Goal: Information Seeking & Learning: Learn about a topic

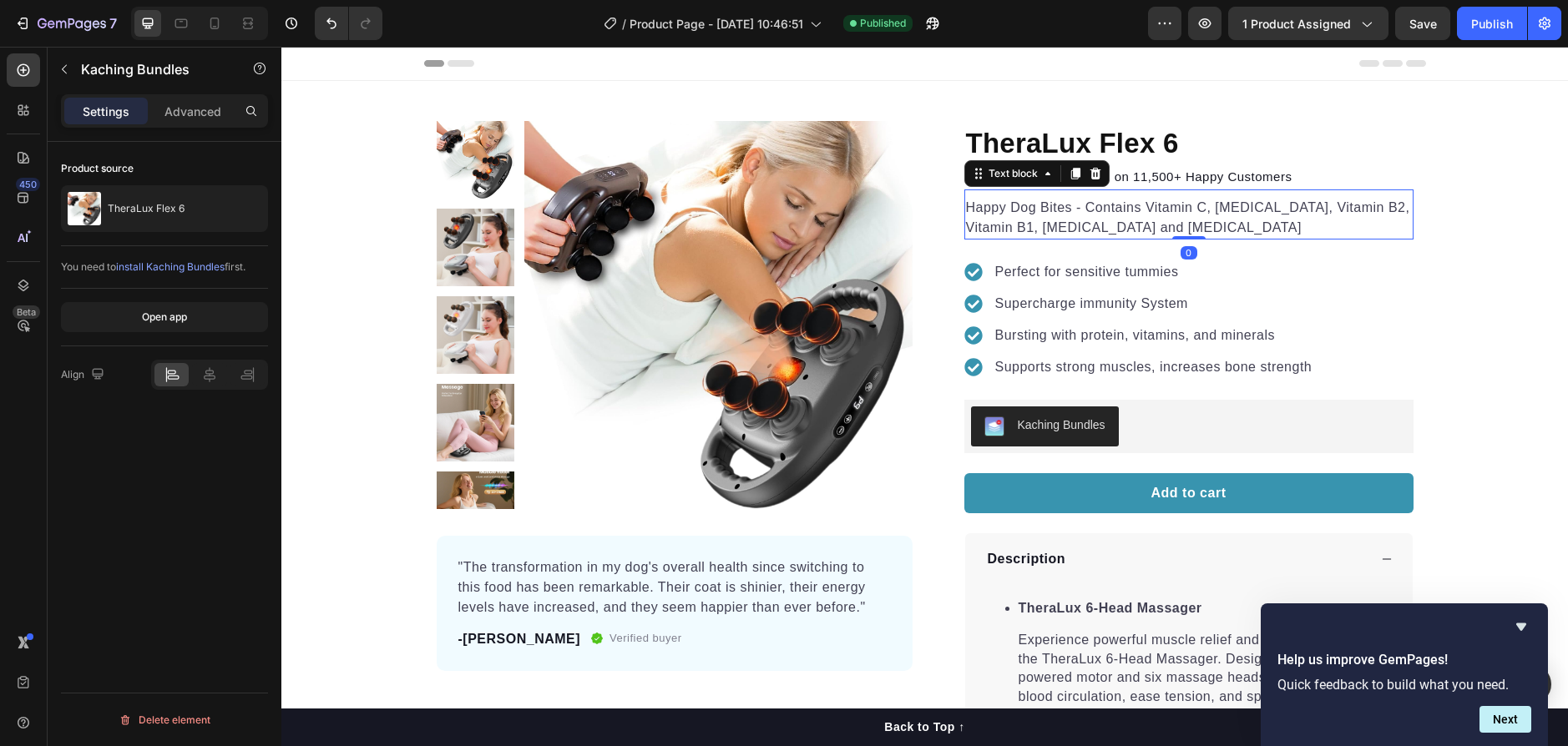
click at [1090, 200] on p "Happy Dog Bites - Contains Vitamin C, [MEDICAL_DATA], Vitamin B2, Vitamin B1, […" at bounding box center [1189, 218] width 446 height 40
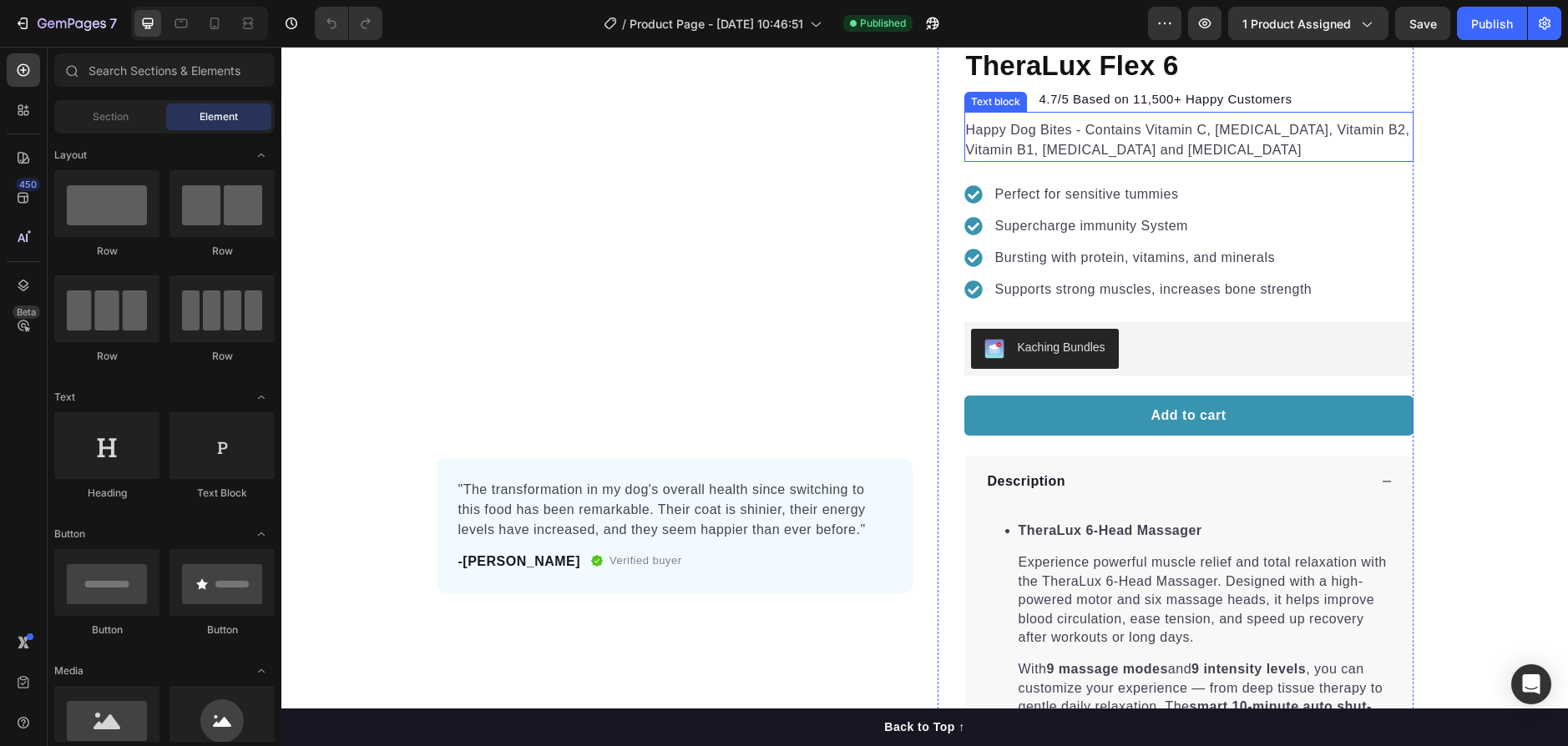
scroll to position [417, 0]
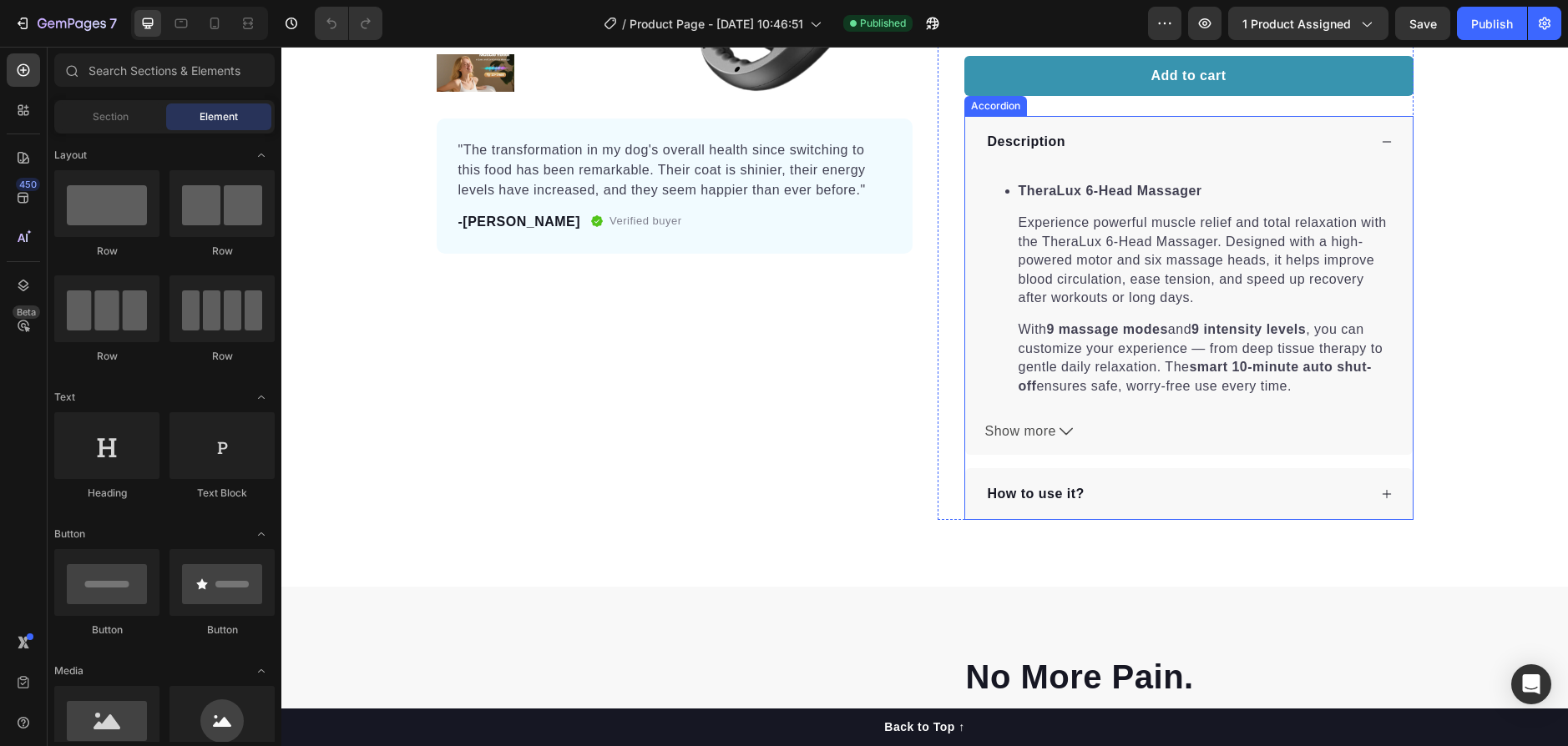
click at [1103, 494] on div "How to use it?" at bounding box center [1176, 494] width 382 height 25
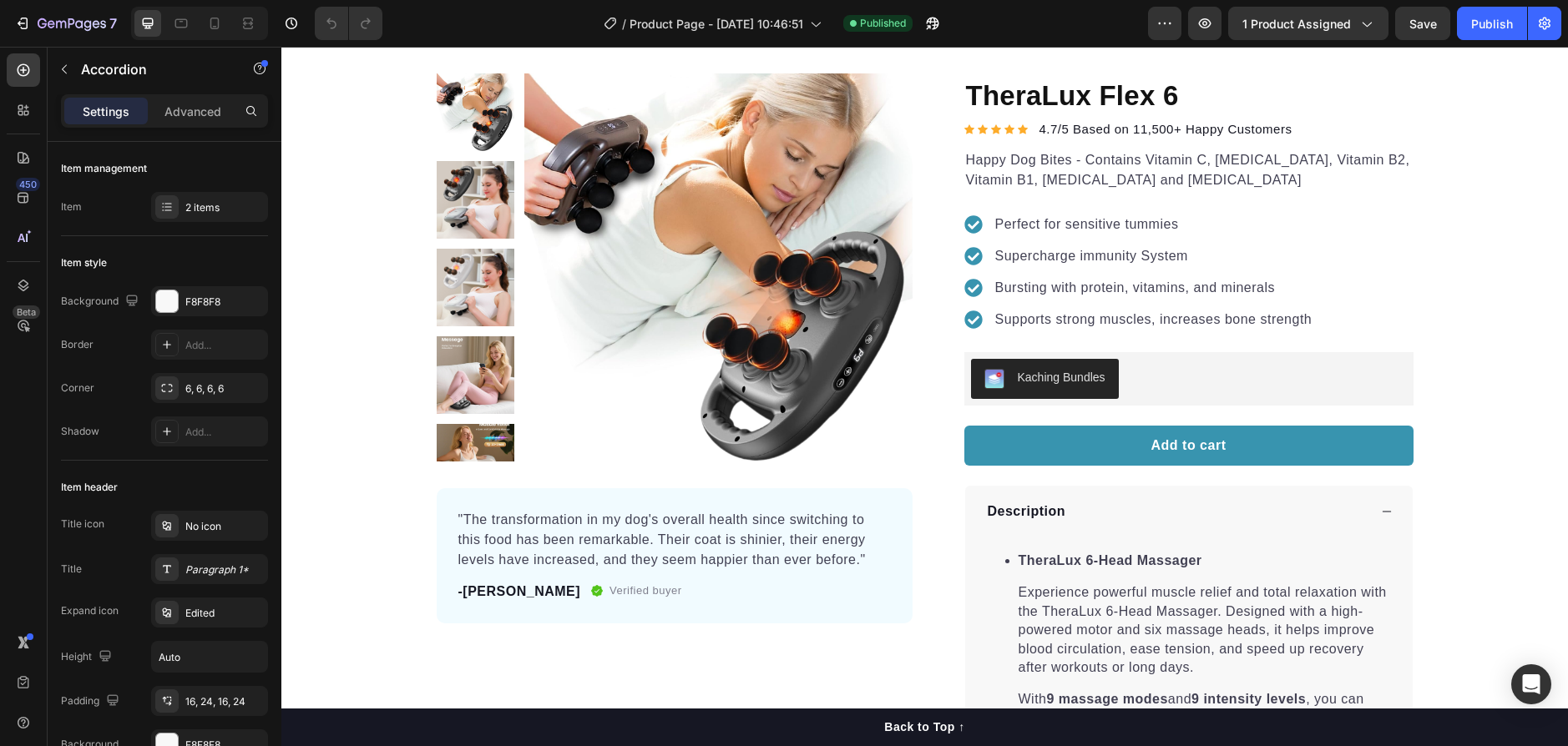
scroll to position [0, 0]
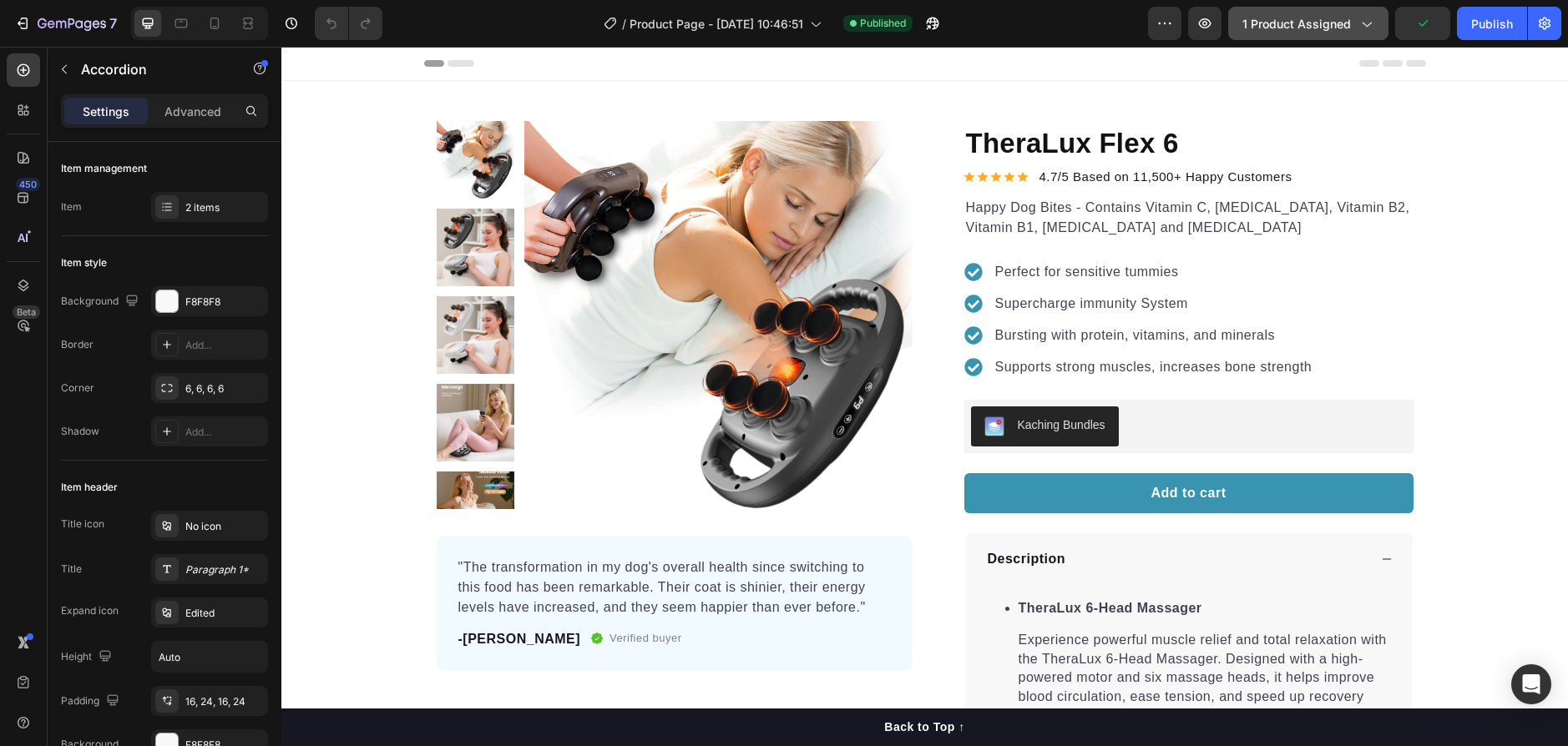
click at [1340, 28] on span "1 product assigned" at bounding box center [1297, 24] width 109 height 17
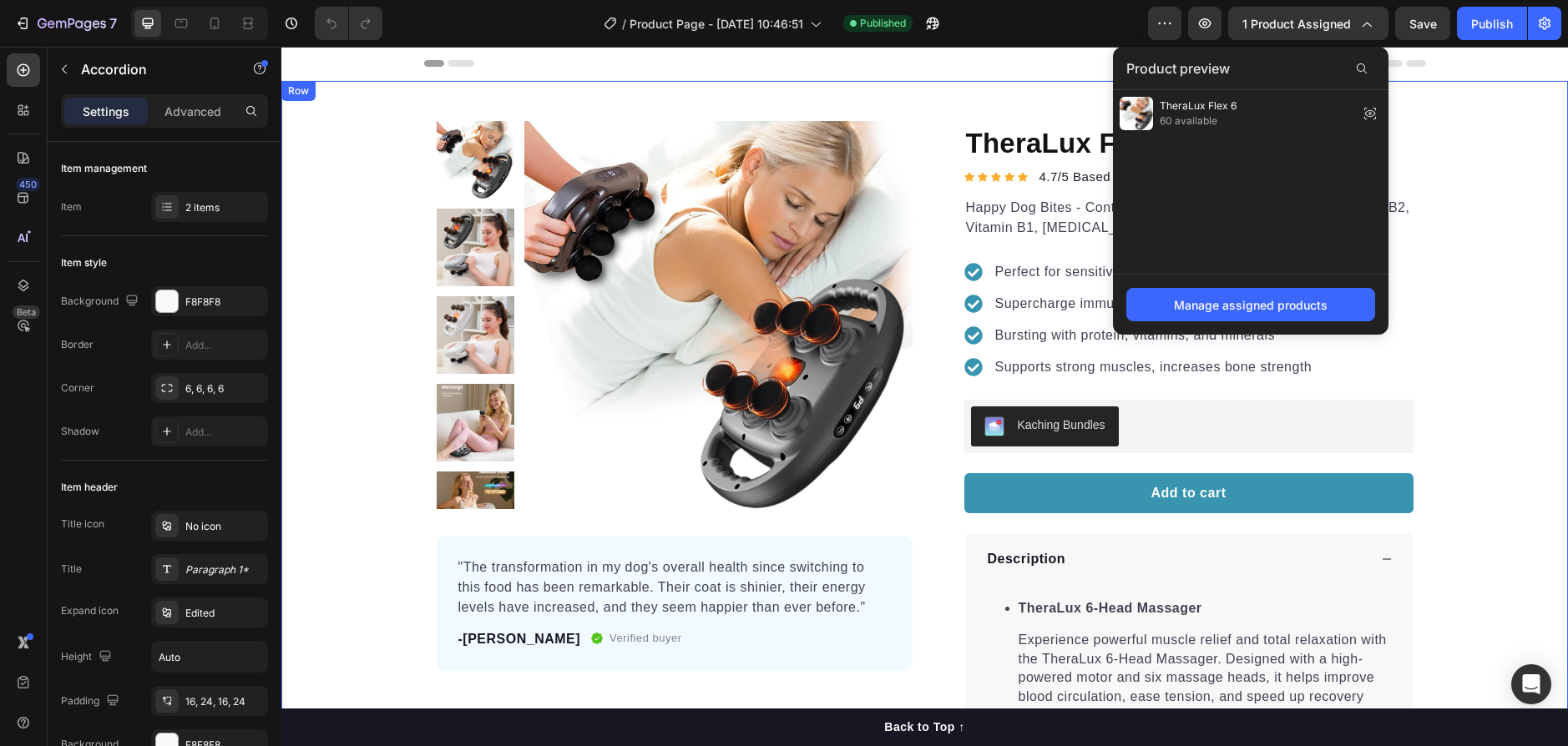
click at [1503, 158] on div "Product Images "The transformation in my dog's overall health since switching t…" at bounding box center [924, 529] width 1286 height 816
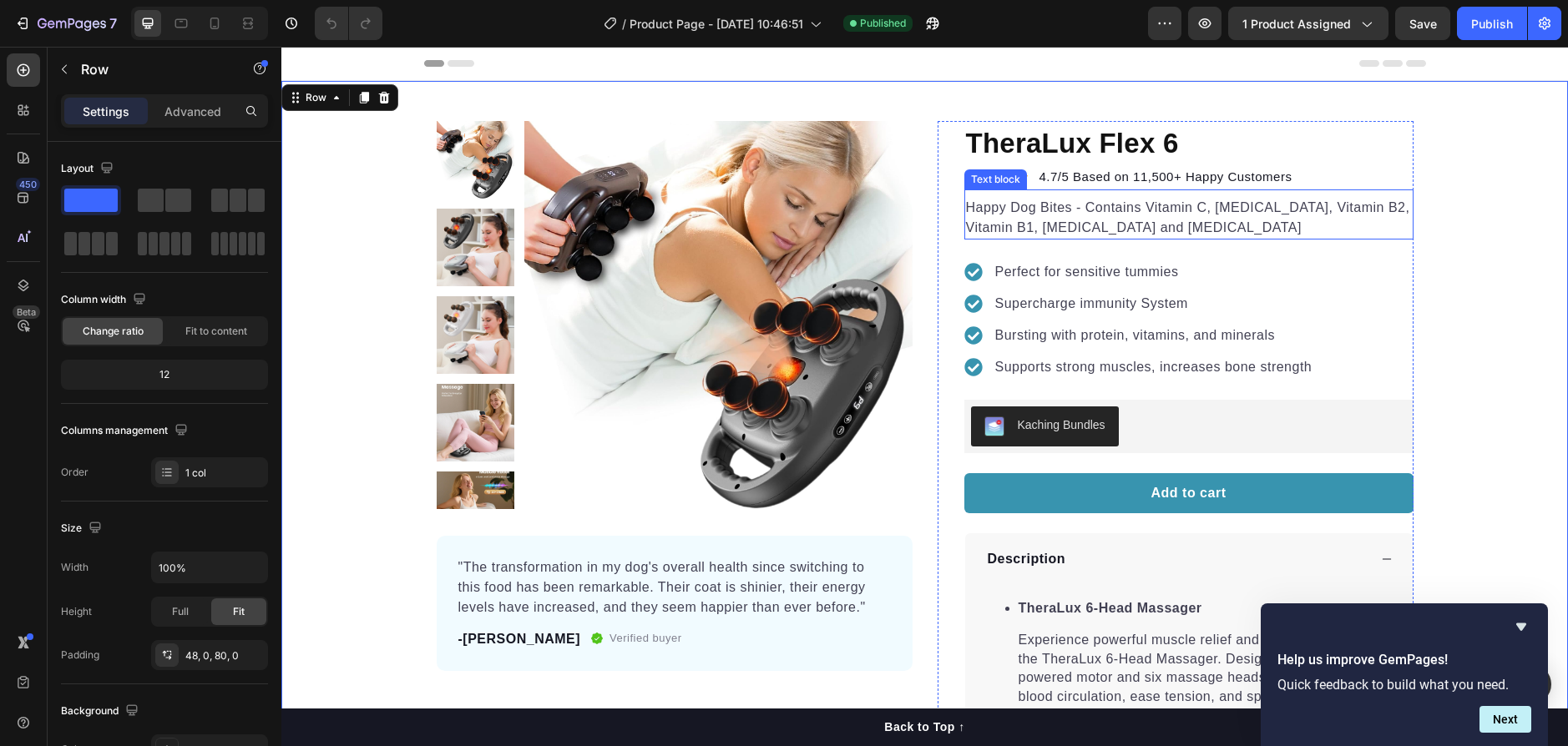
click at [1051, 206] on p "Happy Dog Bites - Contains Vitamin C, [MEDICAL_DATA], Vitamin B2, Vitamin B1, […" at bounding box center [1189, 218] width 446 height 40
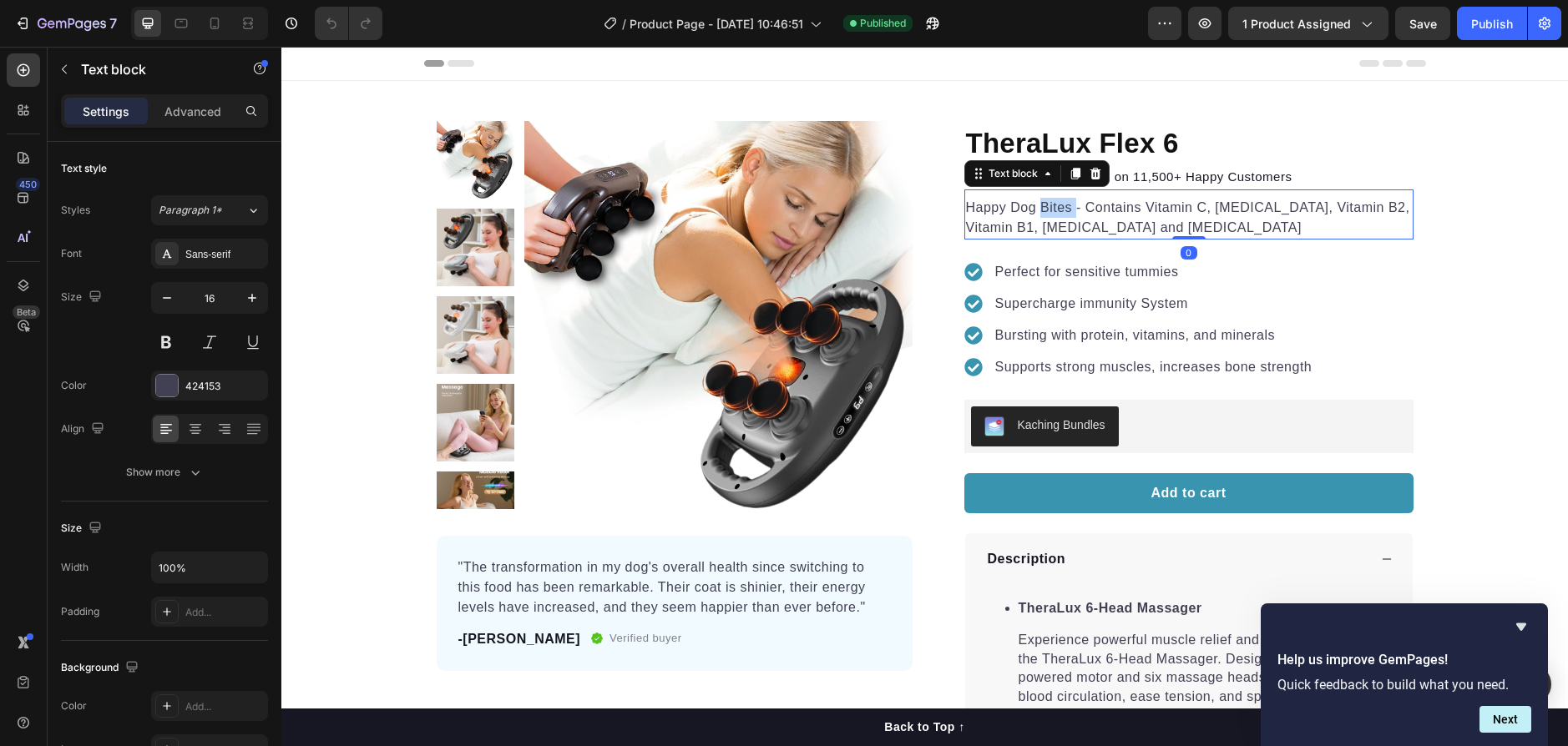
click at [1051, 206] on p "Happy Dog Bites - Contains Vitamin C, [MEDICAL_DATA], Vitamin B2, Vitamin B1, […" at bounding box center [1189, 218] width 446 height 40
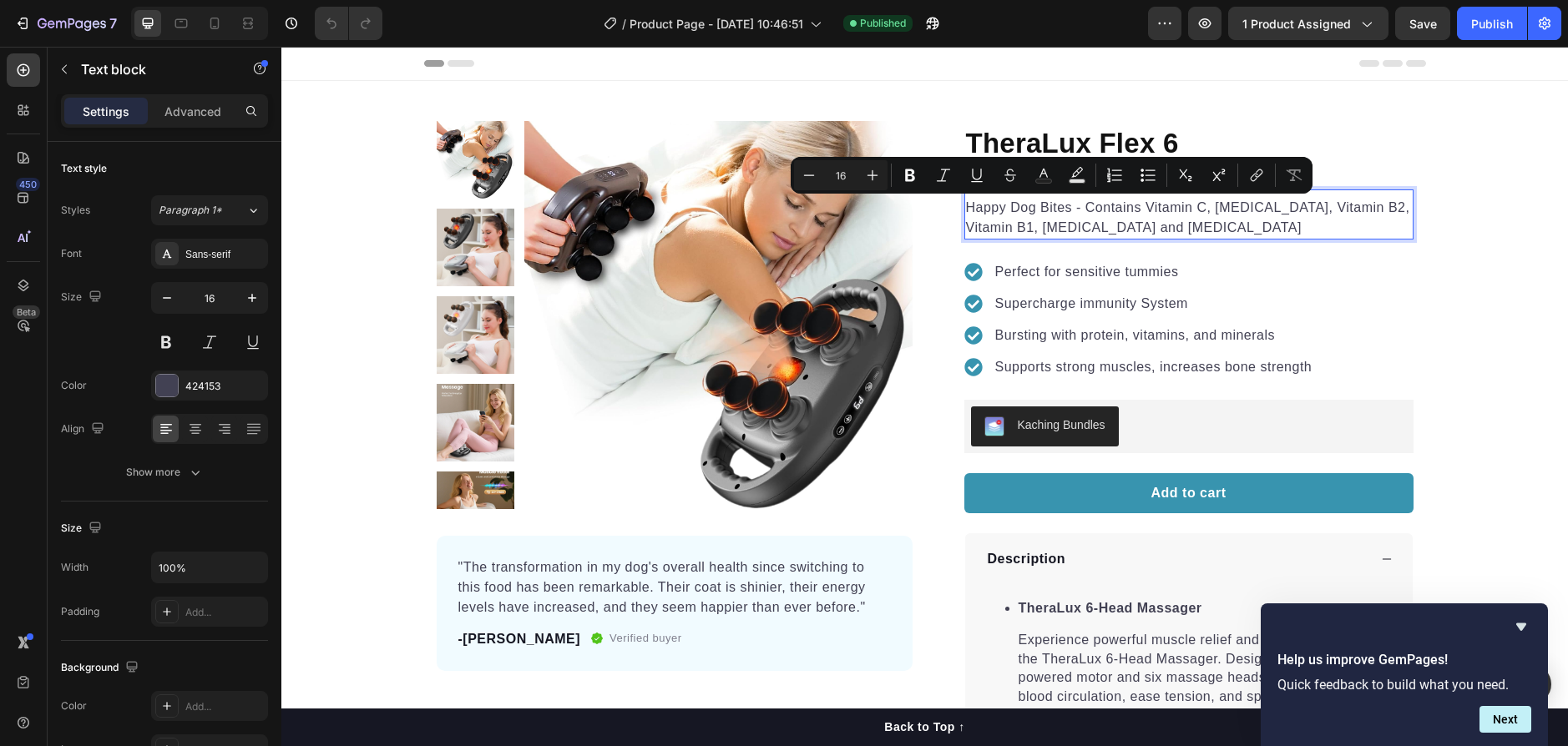
click at [1083, 215] on p "Happy Dog Bites - Contains Vitamin C, [MEDICAL_DATA], Vitamin B2, Vitamin B1, […" at bounding box center [1189, 218] width 446 height 40
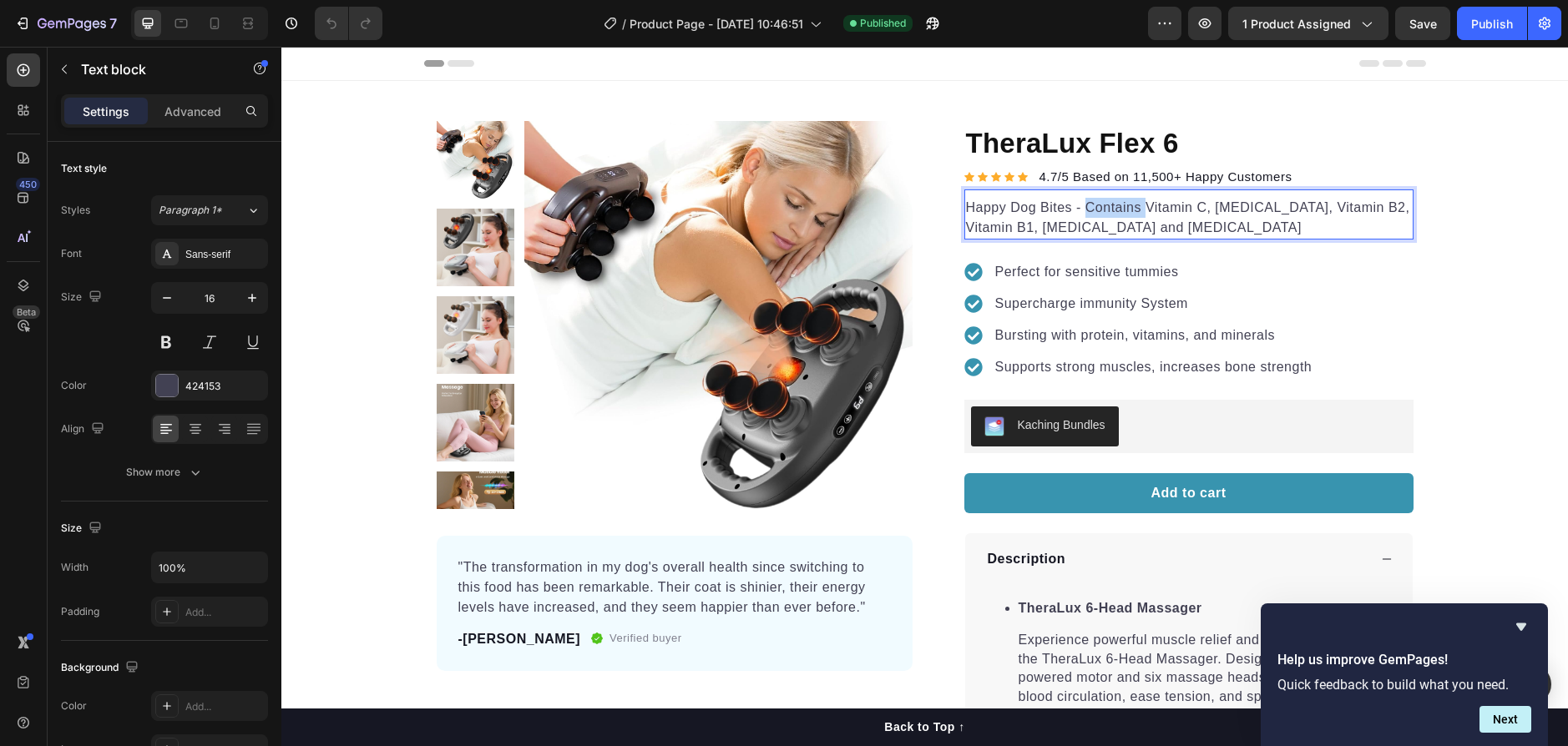
click at [1083, 215] on p "Happy Dog Bites - Contains Vitamin C, [MEDICAL_DATA], Vitamin B2, Vitamin B1, […" at bounding box center [1189, 218] width 446 height 40
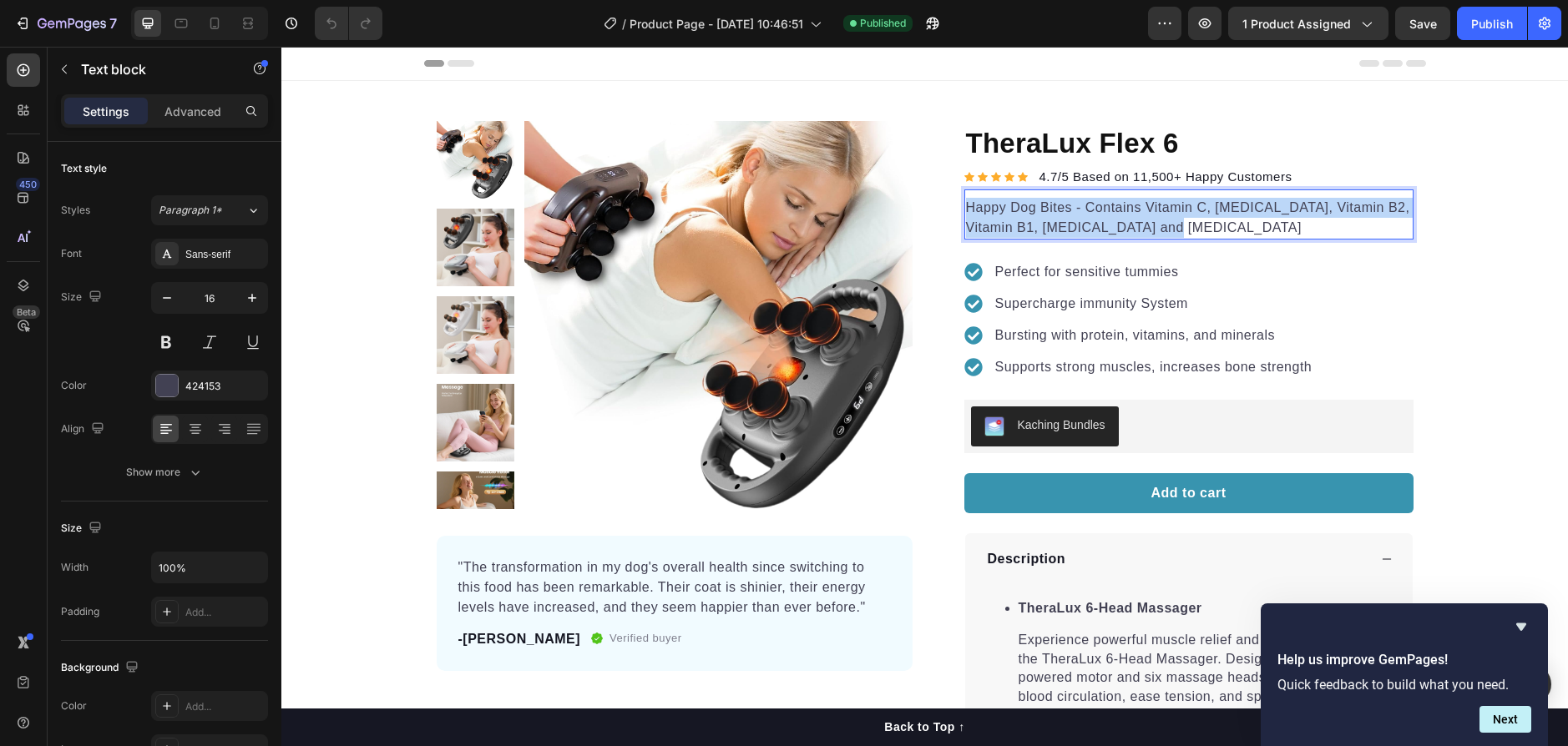
click at [1083, 215] on p "Happy Dog Bites - Contains Vitamin C, [MEDICAL_DATA], Vitamin B2, Vitamin B1, […" at bounding box center [1189, 218] width 446 height 40
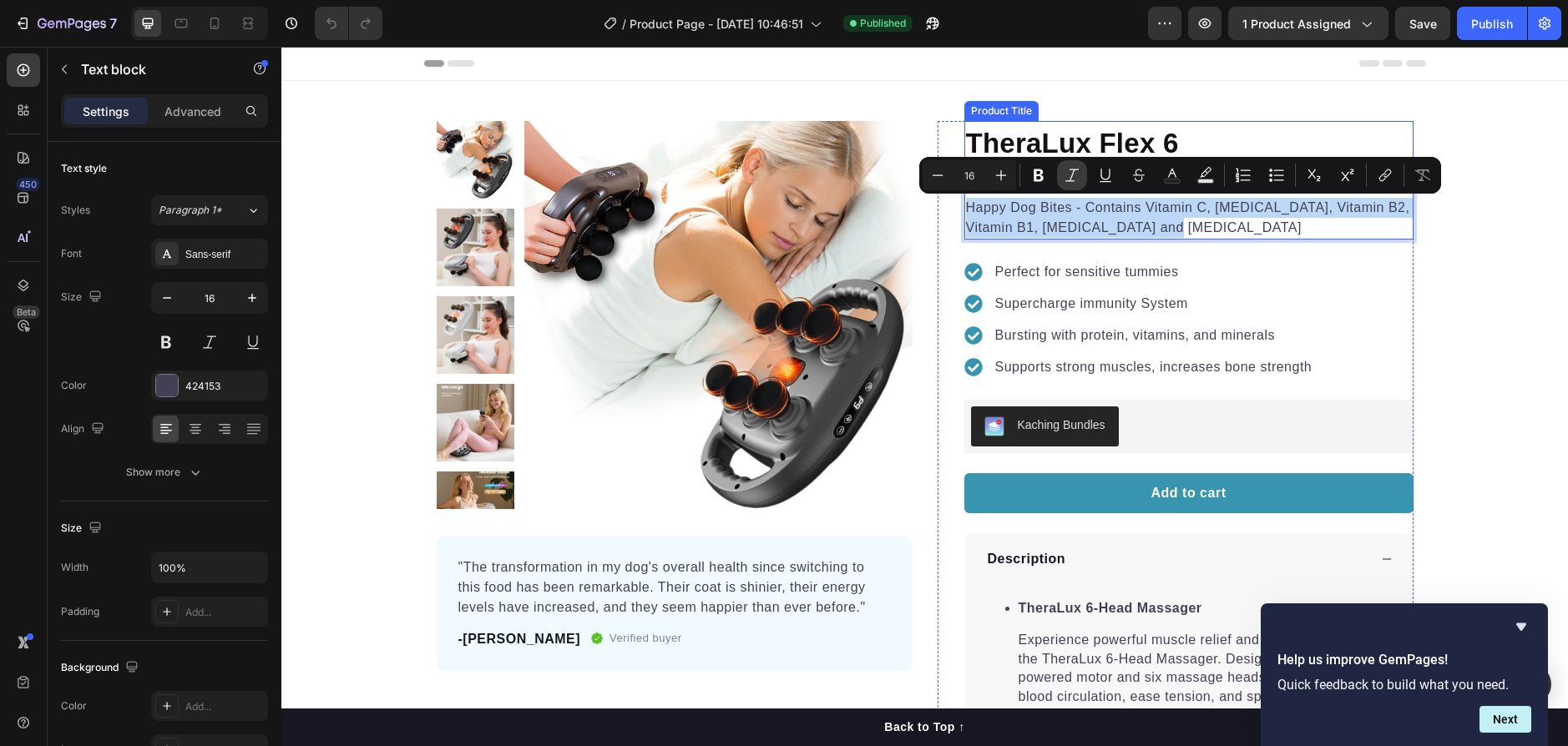
copy p "Happy Dog Bites - Contains Vitamin C, [MEDICAL_DATA], Vitamin B2, Vitamin B1, […"
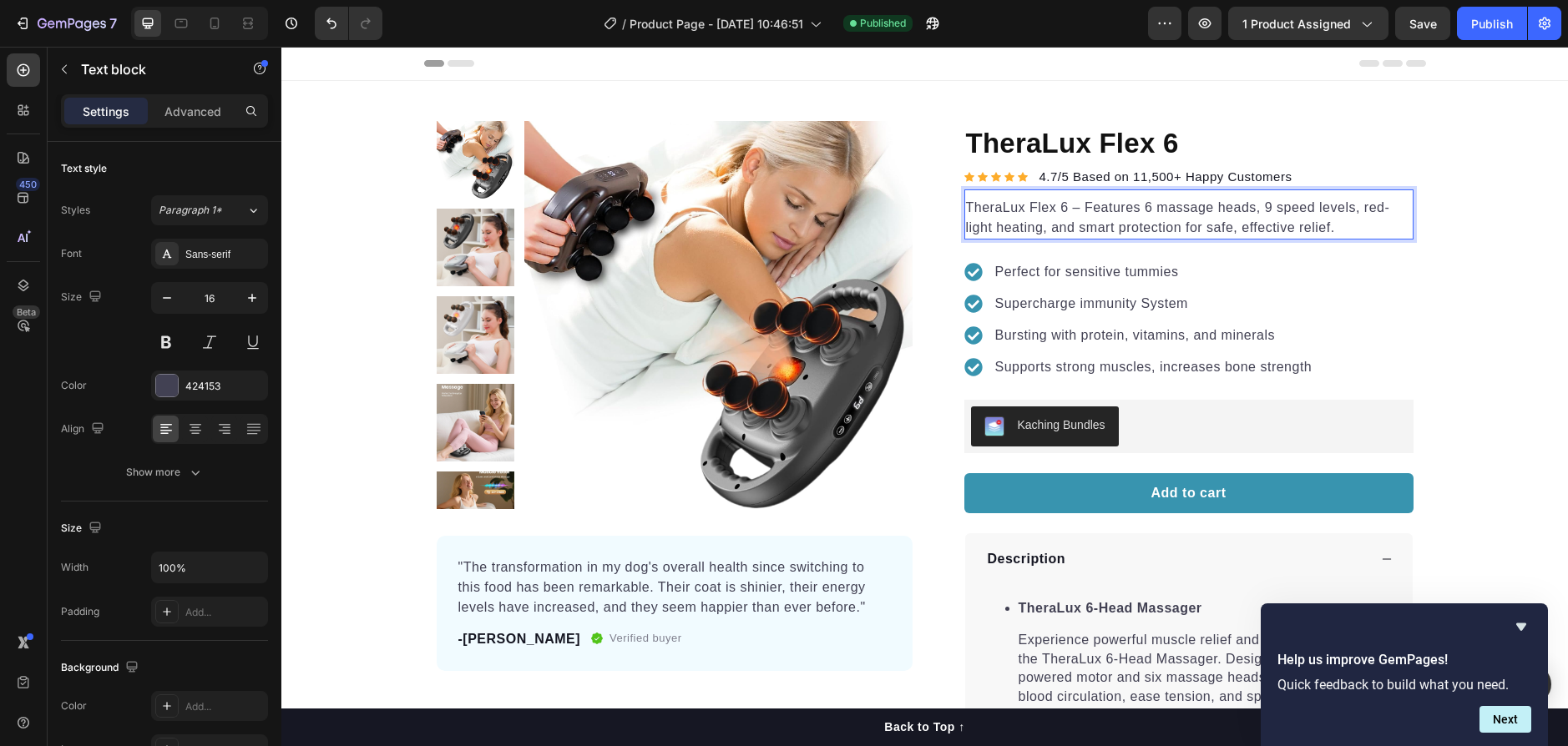
click at [1075, 207] on p "TheraLux Flex 6 – Features 6 massage heads, 9 speed levels, red-light heating, …" at bounding box center [1189, 218] width 446 height 40
click at [1413, 101] on div "Product Images "The transformation in my dog's overall health since switching t…" at bounding box center [924, 542] width 1286 height 923
click at [1070, 207] on p "TheraLux Flex 6: Features 6 massage heads, 9 speed levels, red-light heating, a…" at bounding box center [1189, 218] width 446 height 40
click at [1068, 205] on p "TheraLux Flex 6: Features 6 massage heads, 9 speed levels, red-light heating, a…" at bounding box center [1189, 218] width 446 height 40
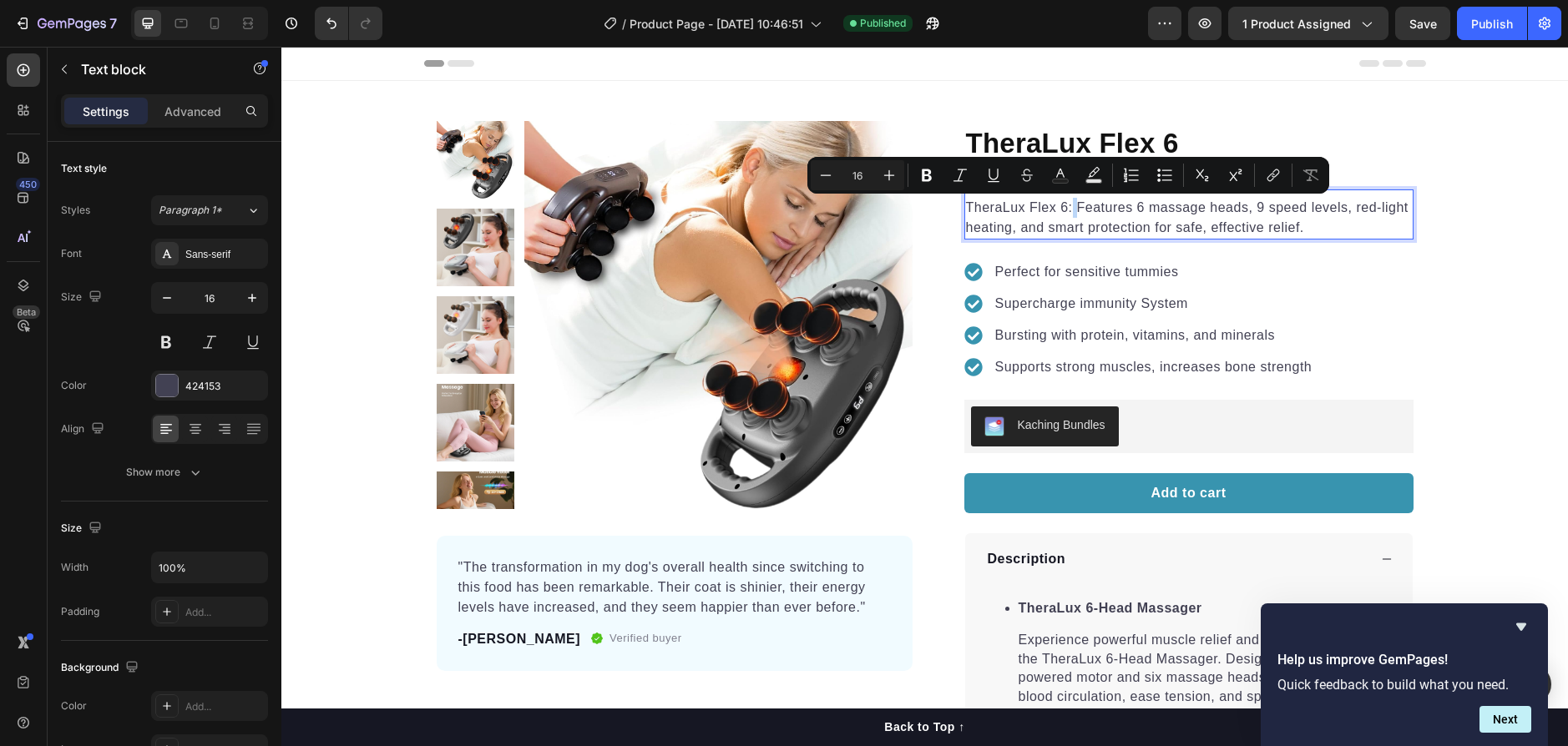
click at [1071, 207] on p "TheraLux Flex 6: Features 6 massage heads, 9 speed levels, red-light heating, a…" at bounding box center [1189, 218] width 446 height 40
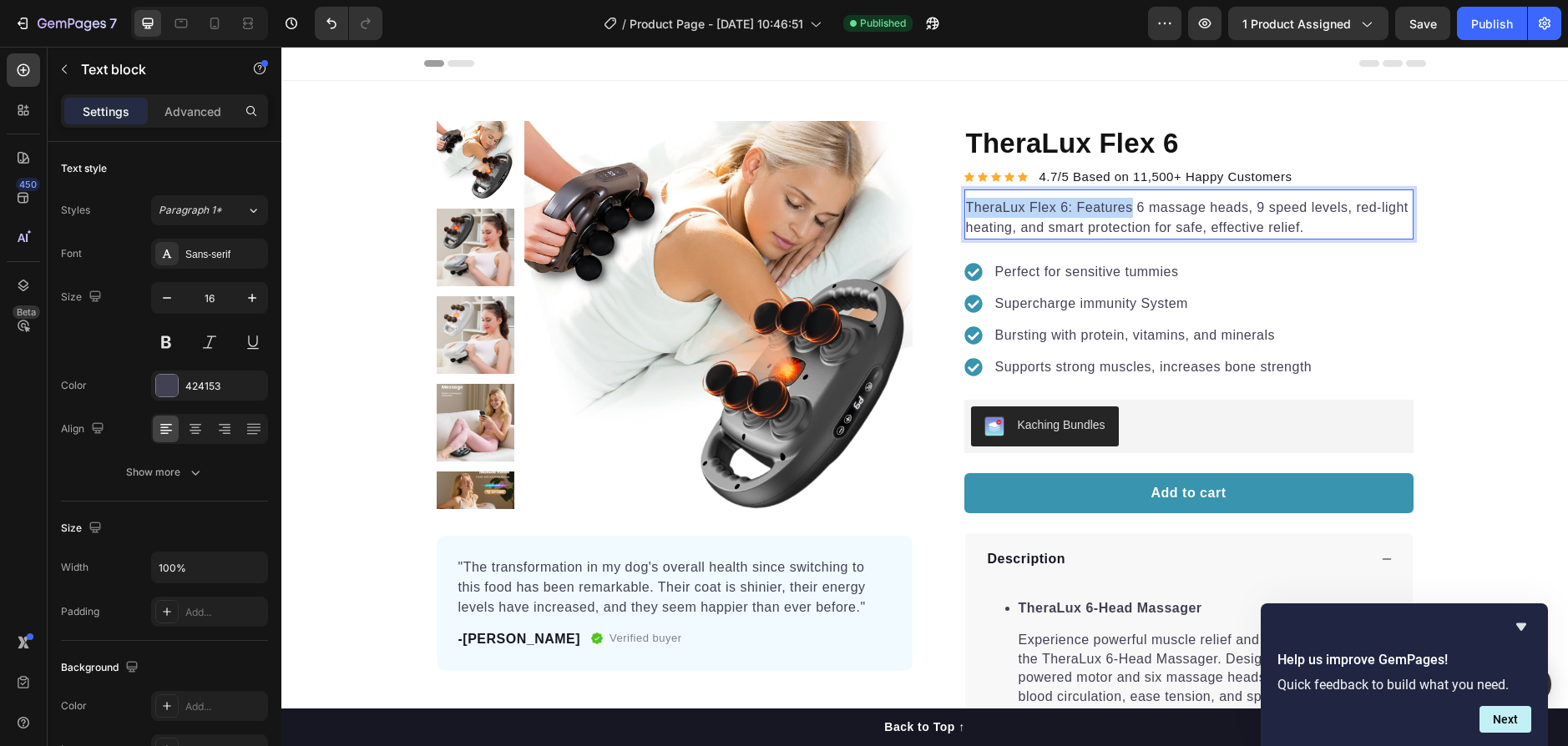
drag, startPoint x: 1069, startPoint y: 207, endPoint x: 981, endPoint y: 200, distance: 88.3
click at [981, 200] on p "TheraLux Flex 6: Features 6 massage heads, 9 speed levels, red-light heating, a…" at bounding box center [1189, 218] width 446 height 40
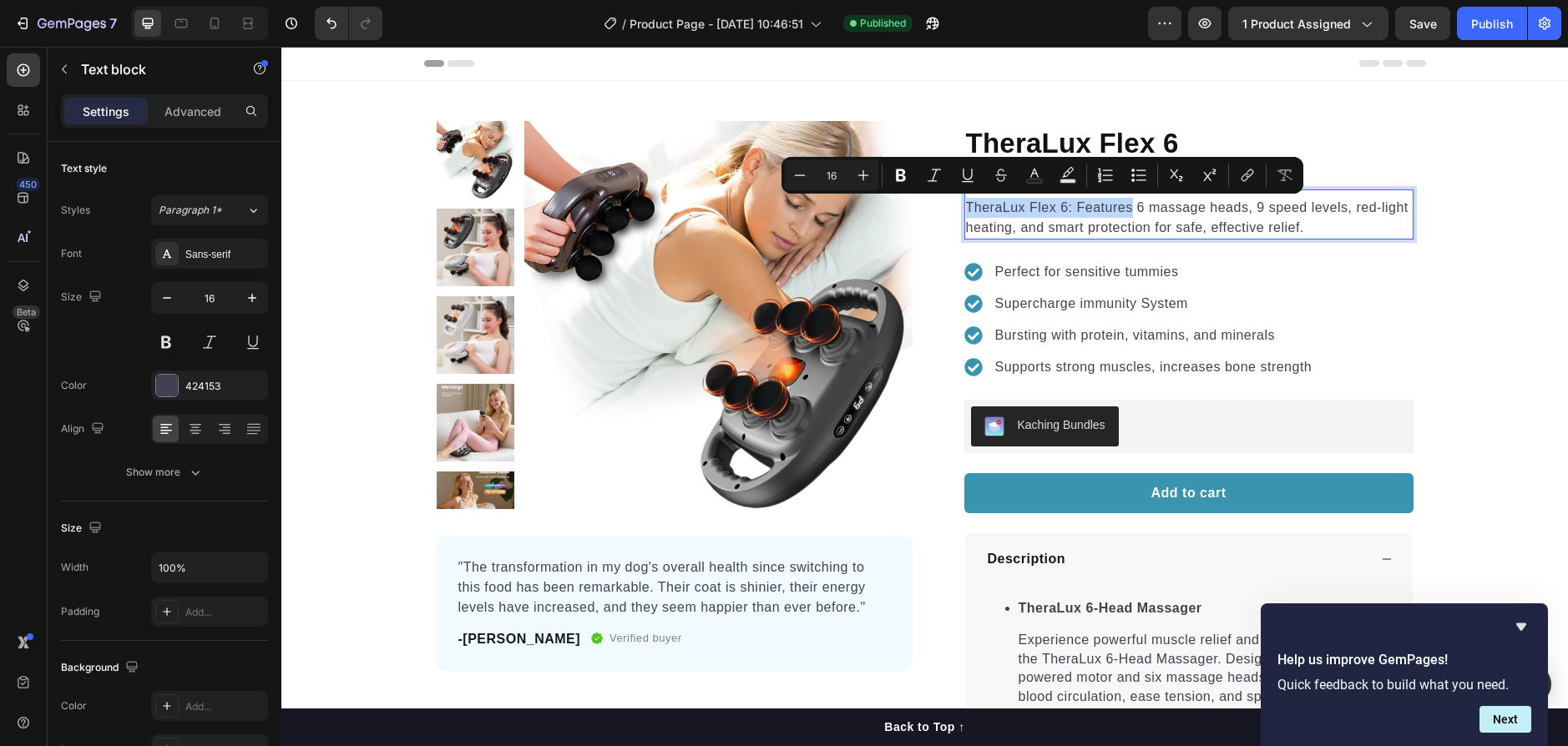
click at [1081, 205] on p "TheraLux Flex 6: Features 6 massage heads, 9 speed levels, red-light heating, a…" at bounding box center [1189, 218] width 446 height 40
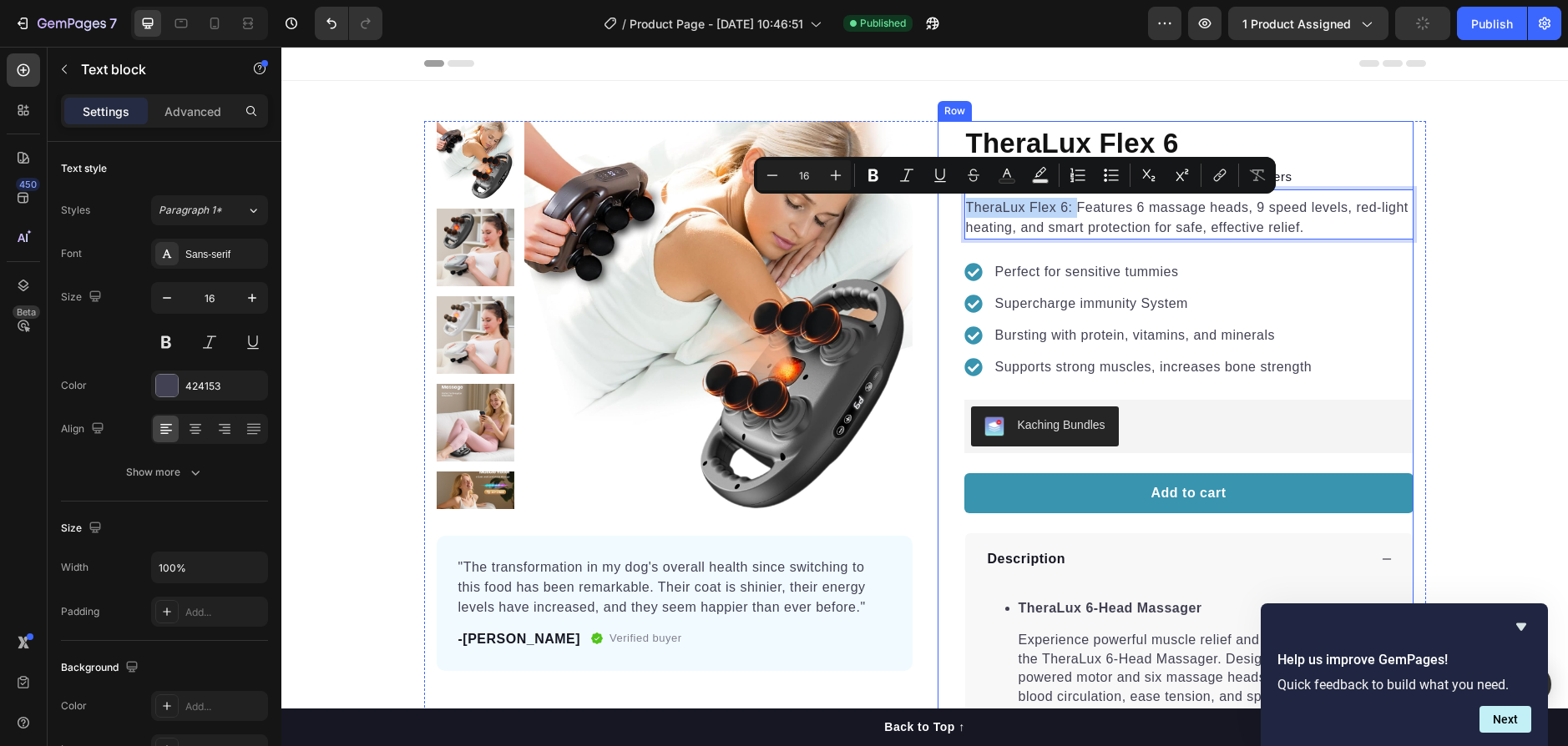
drag, startPoint x: 1068, startPoint y: 204, endPoint x: 946, endPoint y: 199, distance: 122.1
click at [946, 199] on div "TheraLux Flex 6 Product Title Icon Icon Icon Icon Icon Icon List Hoz 4.7/5 Base…" at bounding box center [1176, 529] width 476 height 816
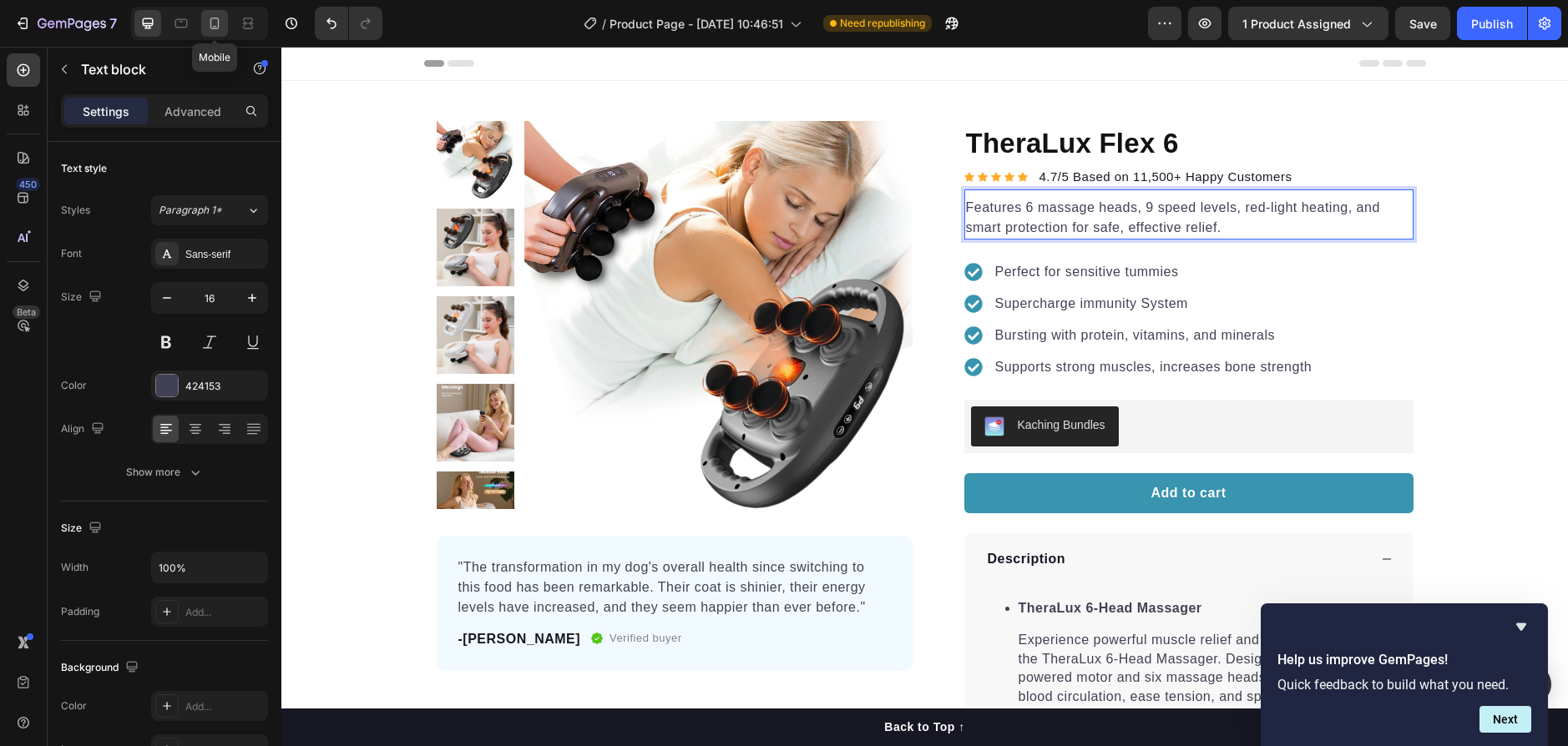
click at [209, 20] on icon at bounding box center [215, 24] width 17 height 17
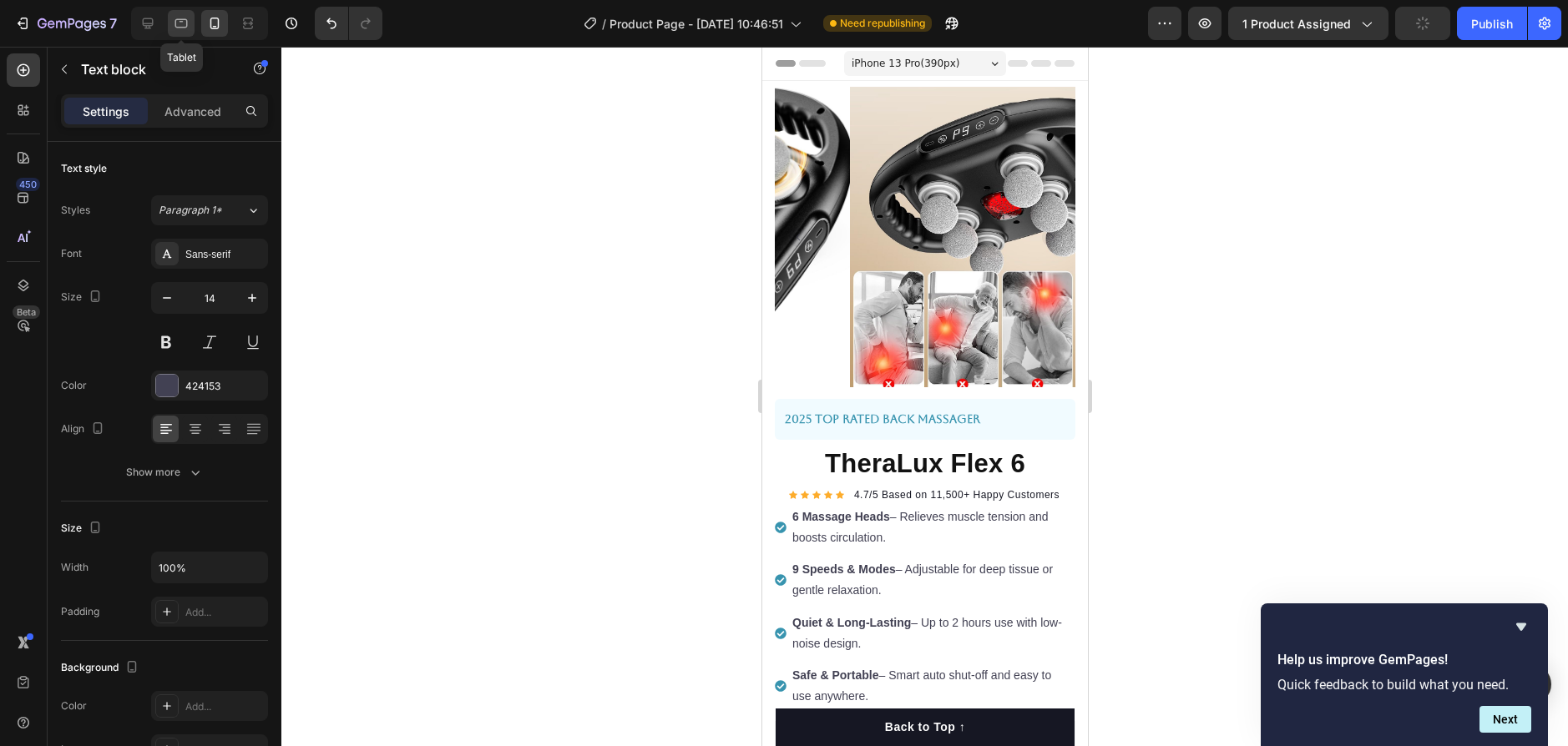
click at [193, 25] on div at bounding box center [181, 24] width 27 height 27
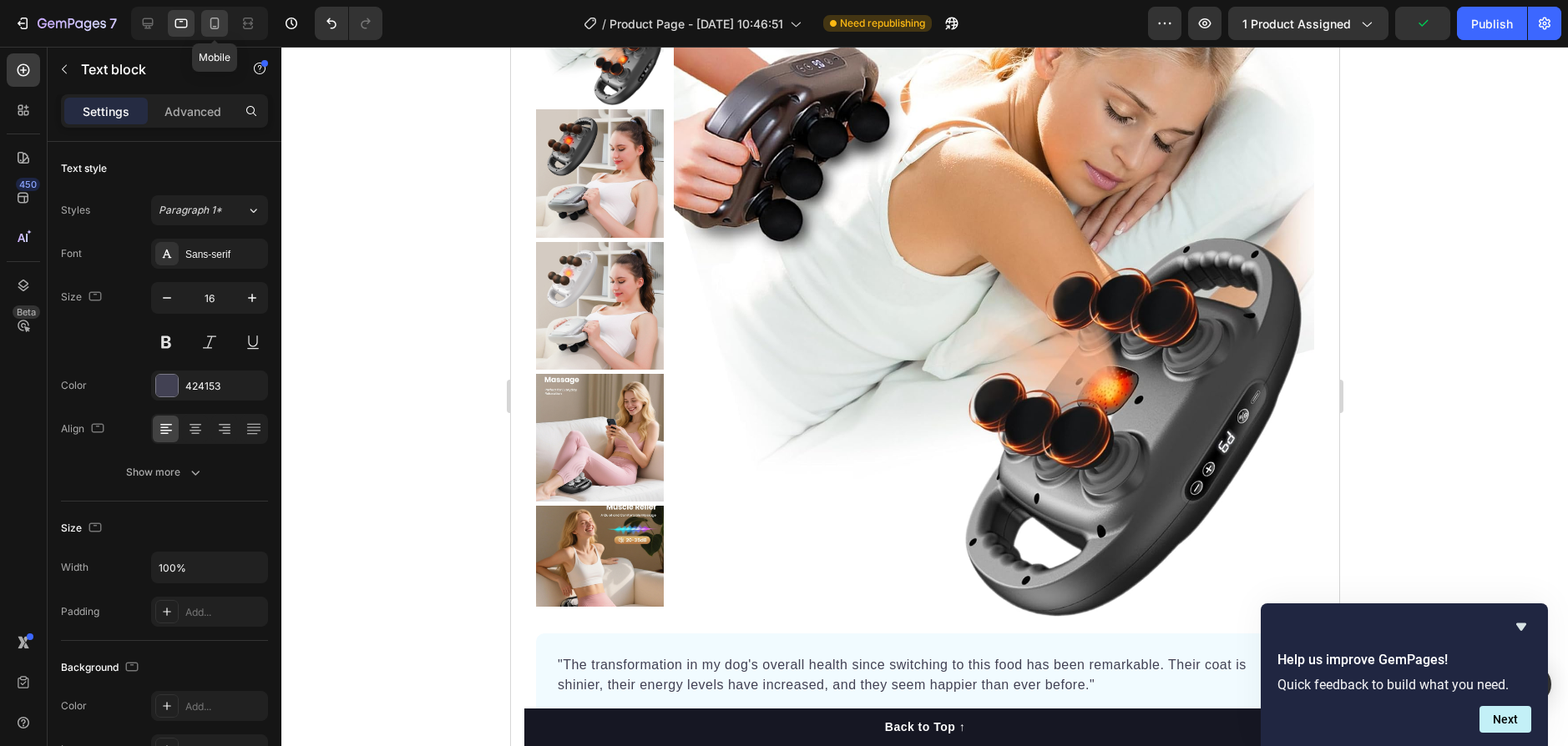
click at [224, 23] on div at bounding box center [214, 24] width 27 height 27
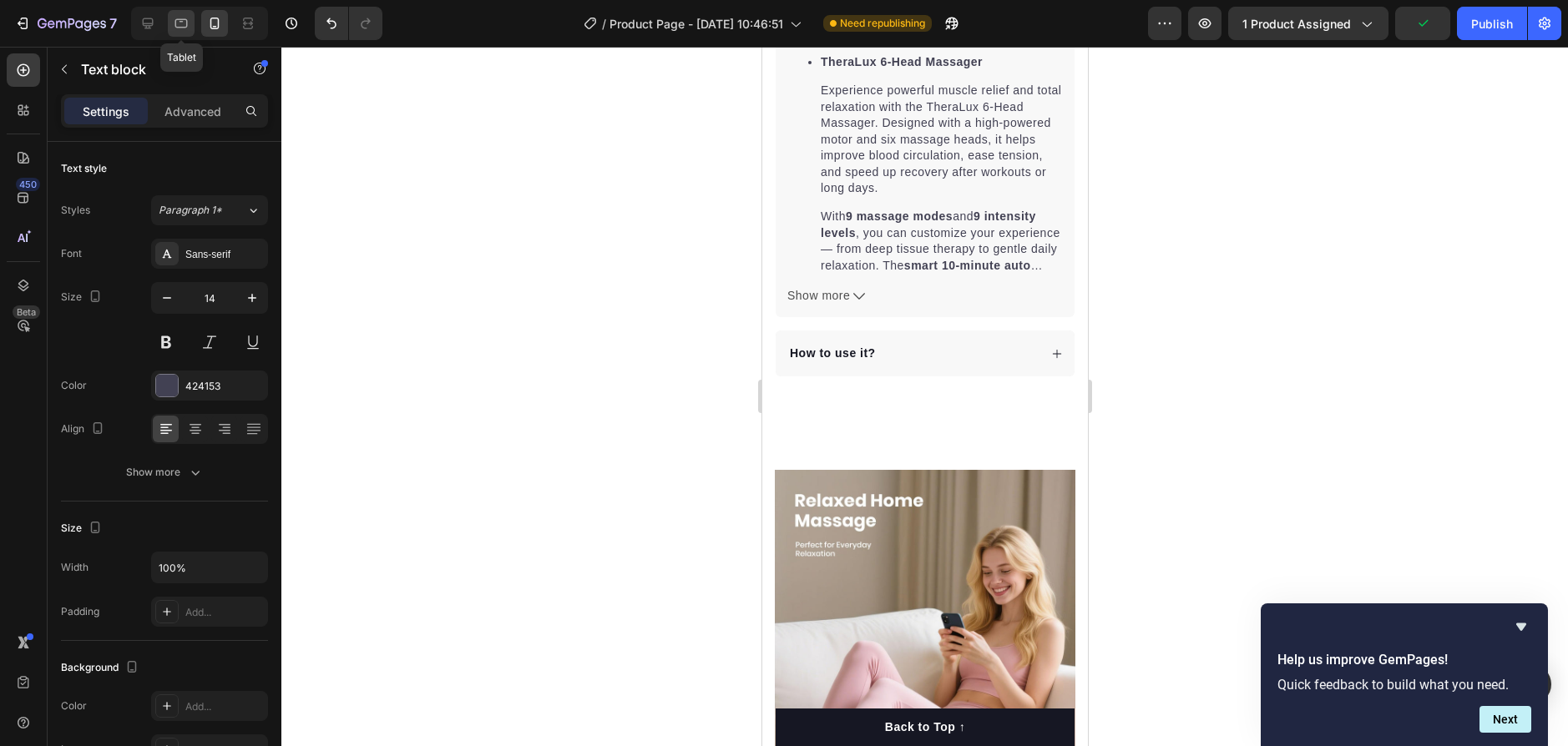
click at [179, 21] on icon at bounding box center [181, 24] width 17 height 17
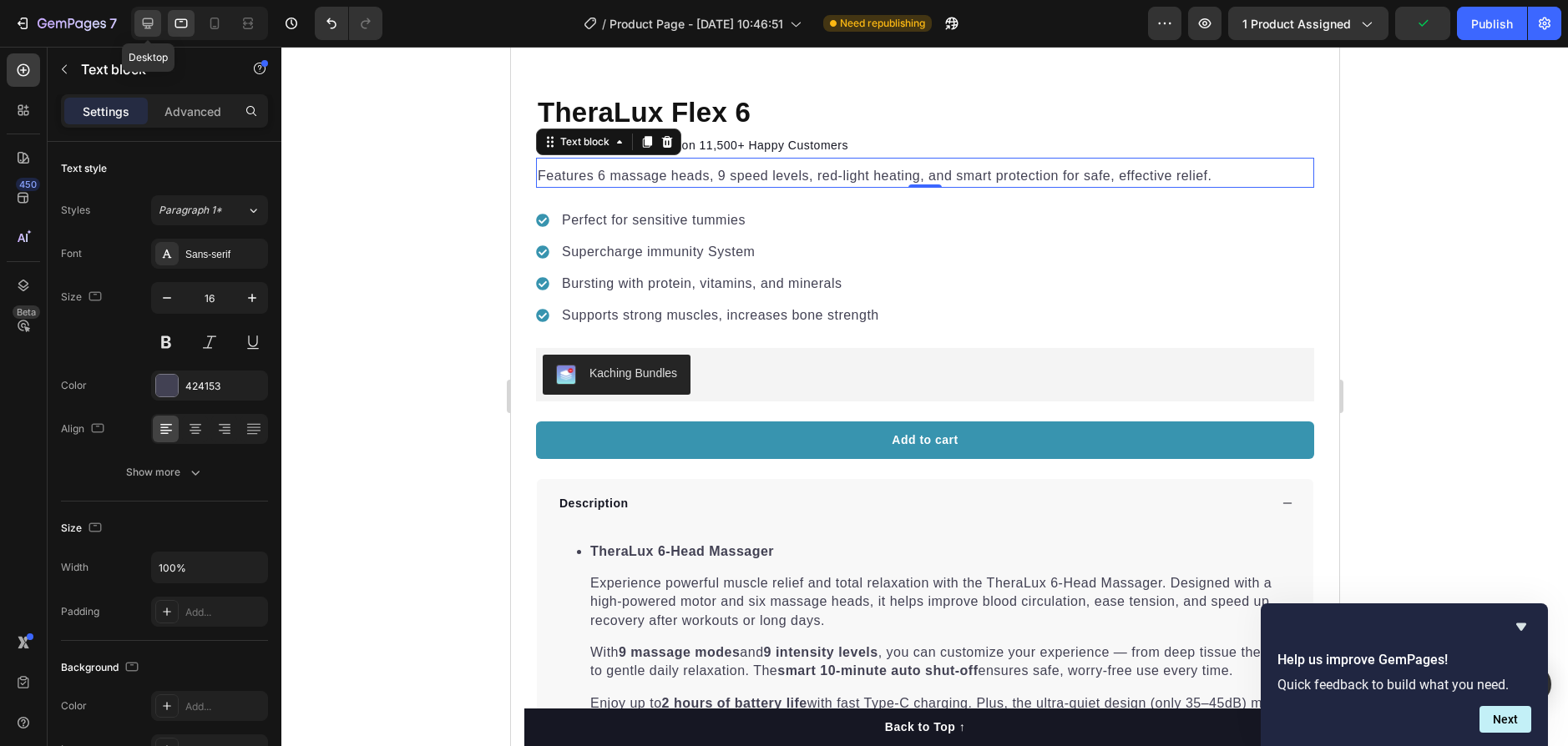
click at [144, 20] on icon at bounding box center [148, 24] width 17 height 17
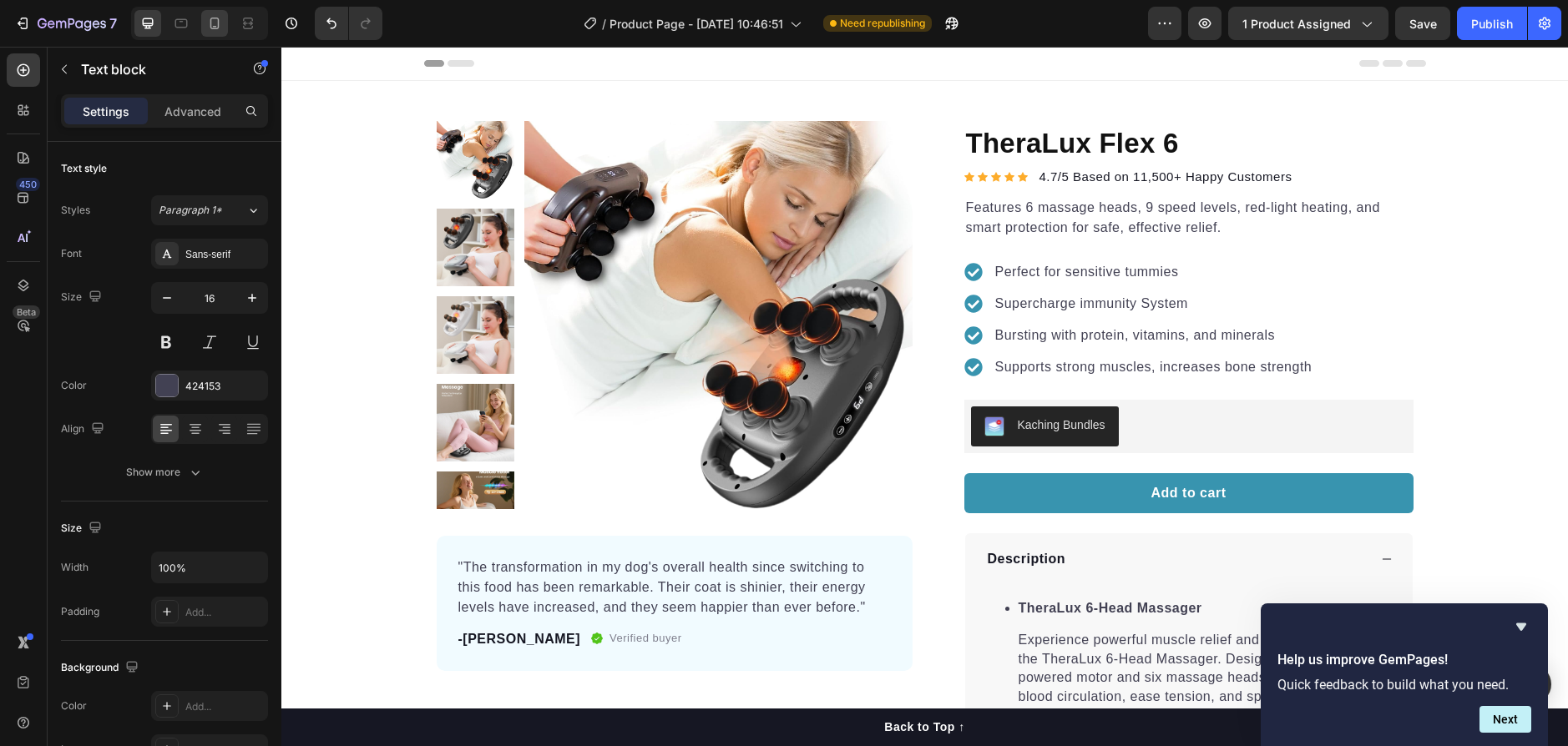
click at [213, 11] on div at bounding box center [214, 24] width 27 height 27
type input "14"
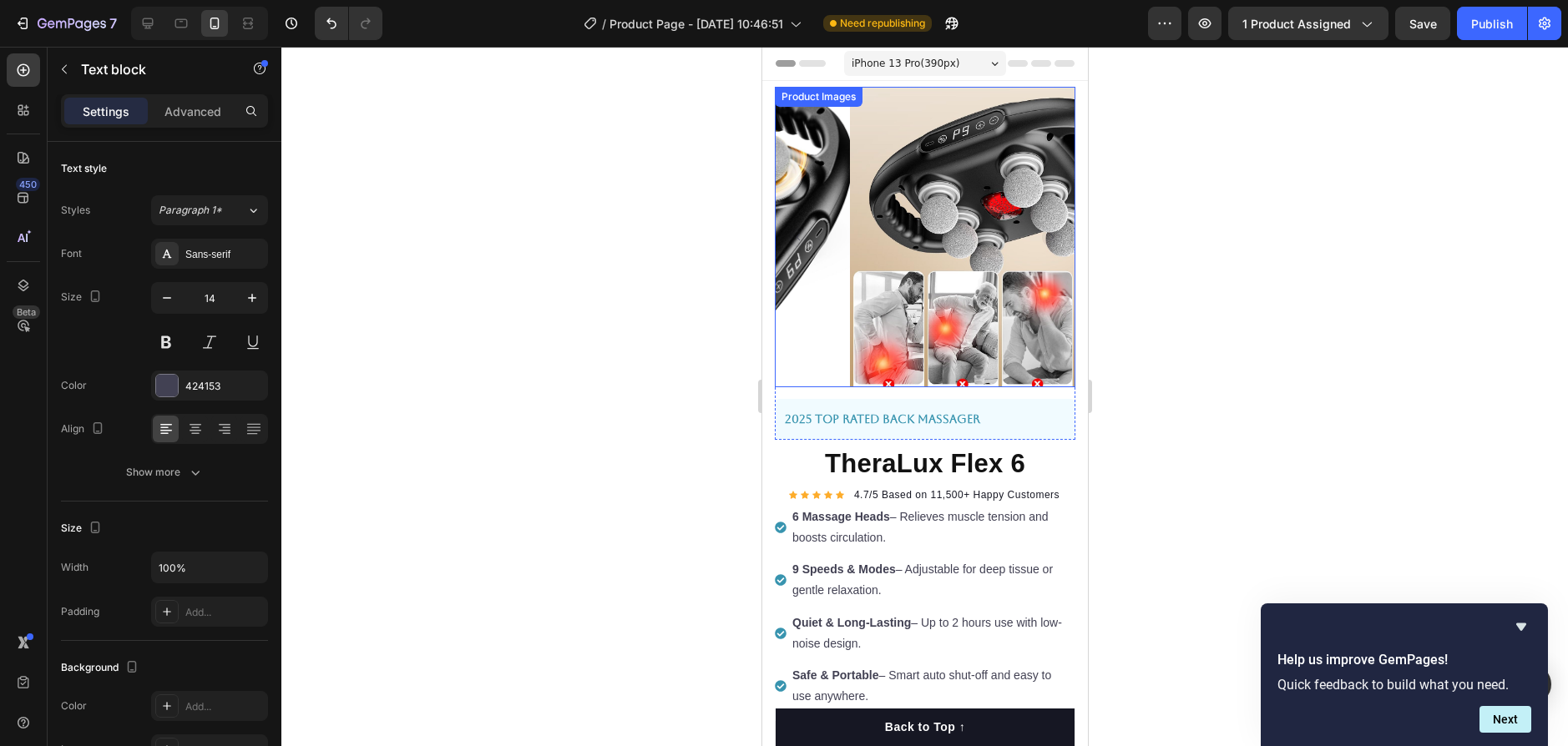
click at [1041, 227] on rect "Carousel Next Arrow" at bounding box center [1050, 237] width 20 height 20
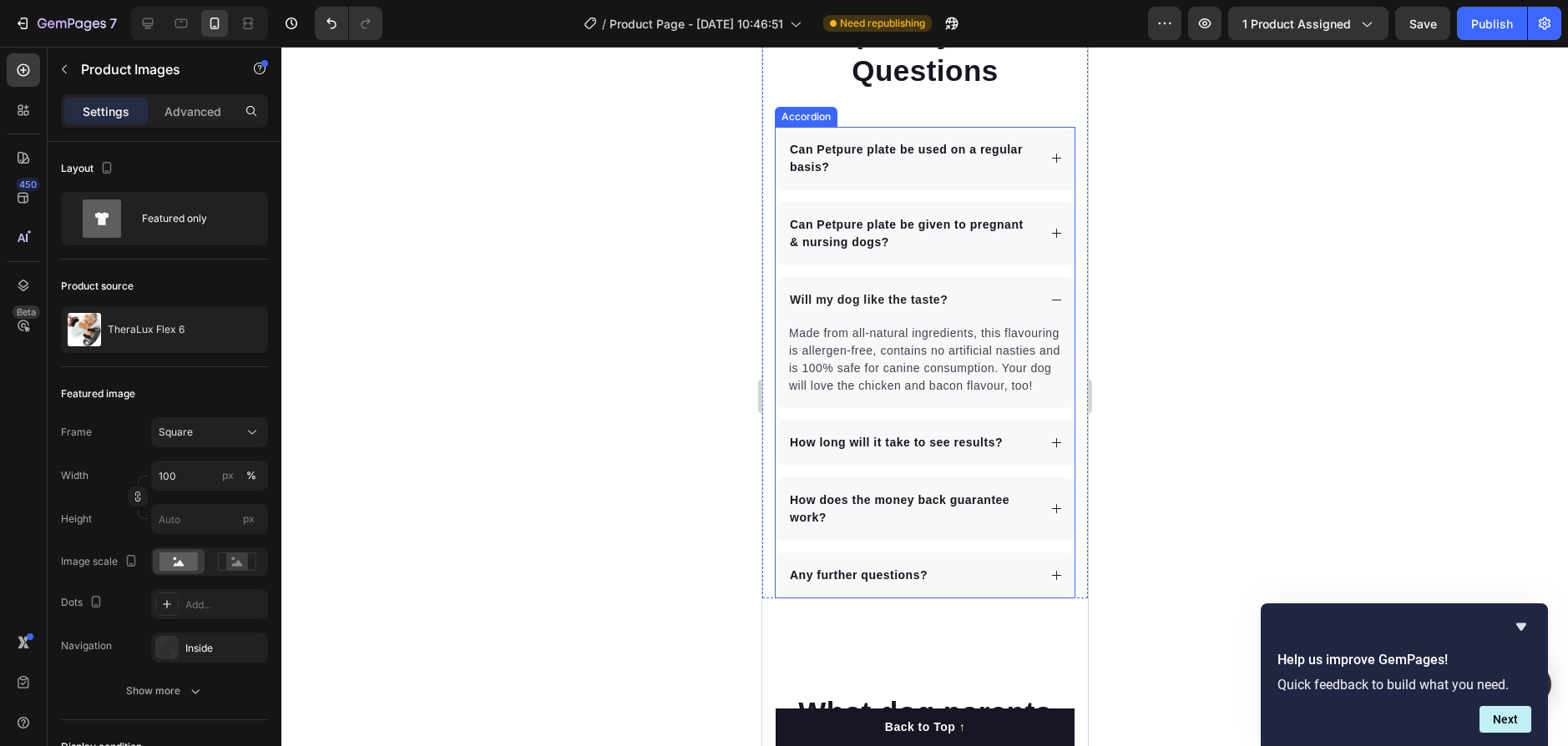
scroll to position [4175, 0]
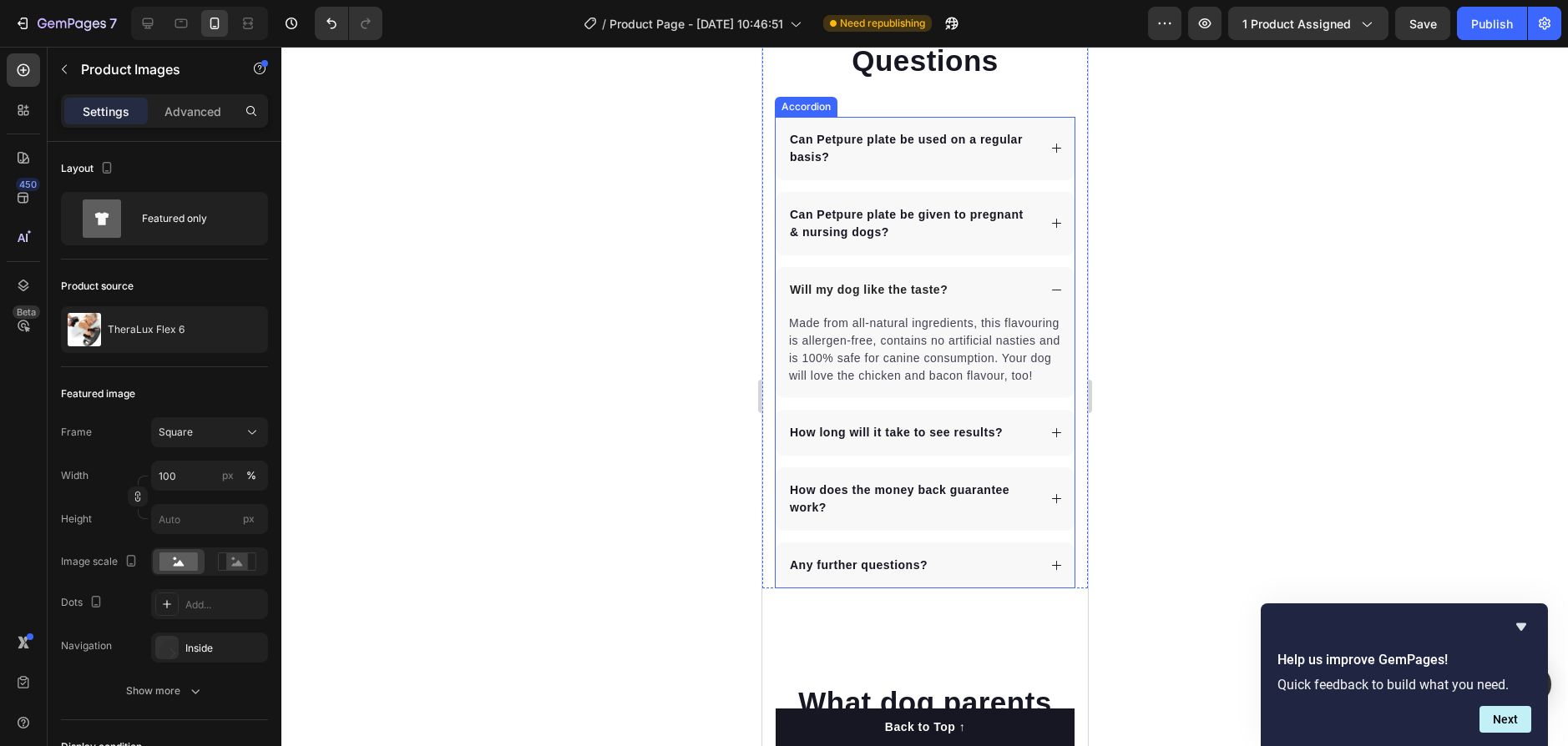
click at [1033, 447] on div "How long will it take to see results?" at bounding box center [923, 432] width 299 height 45
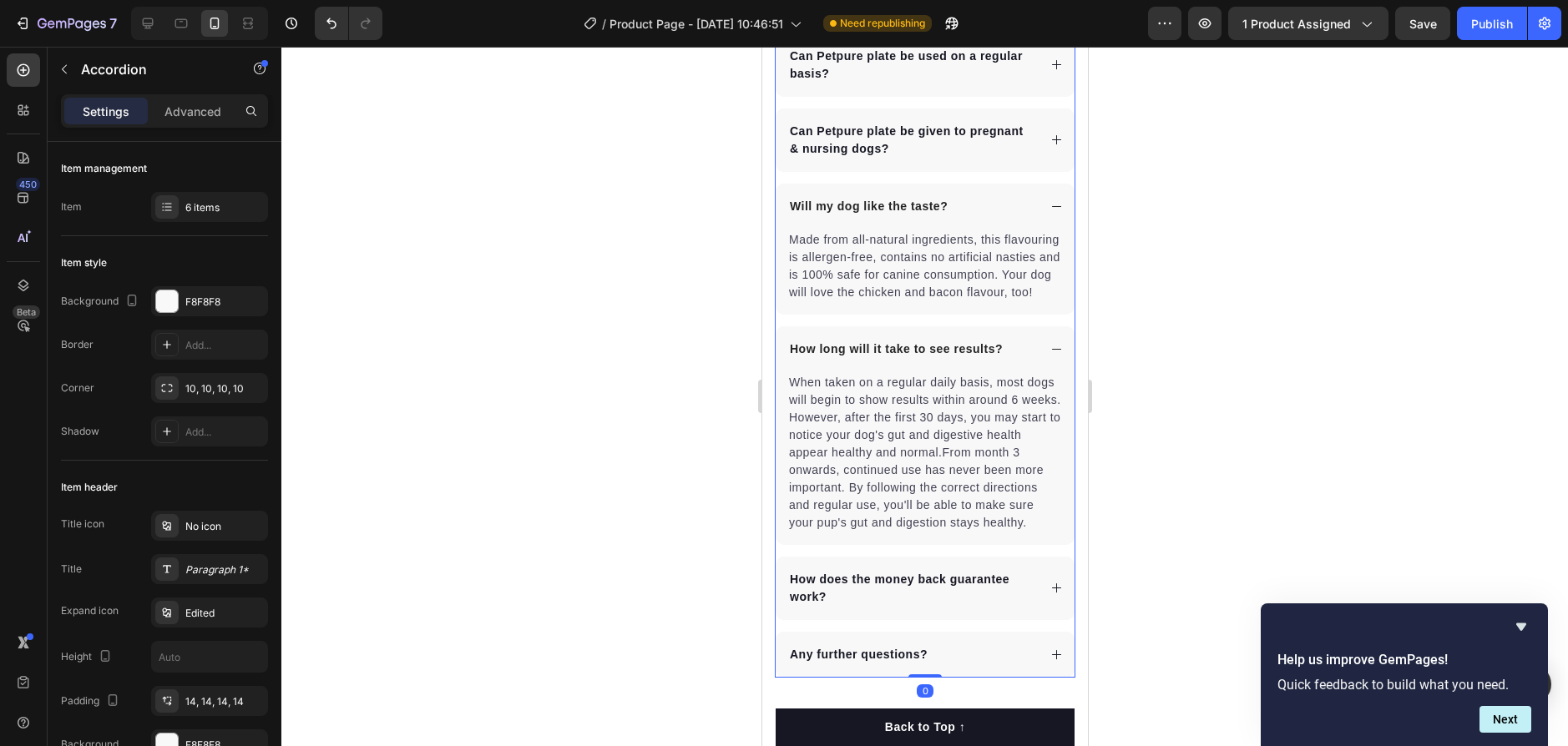
click at [1038, 613] on div "How does the money back guarantee work?" at bounding box center [923, 589] width 299 height 64
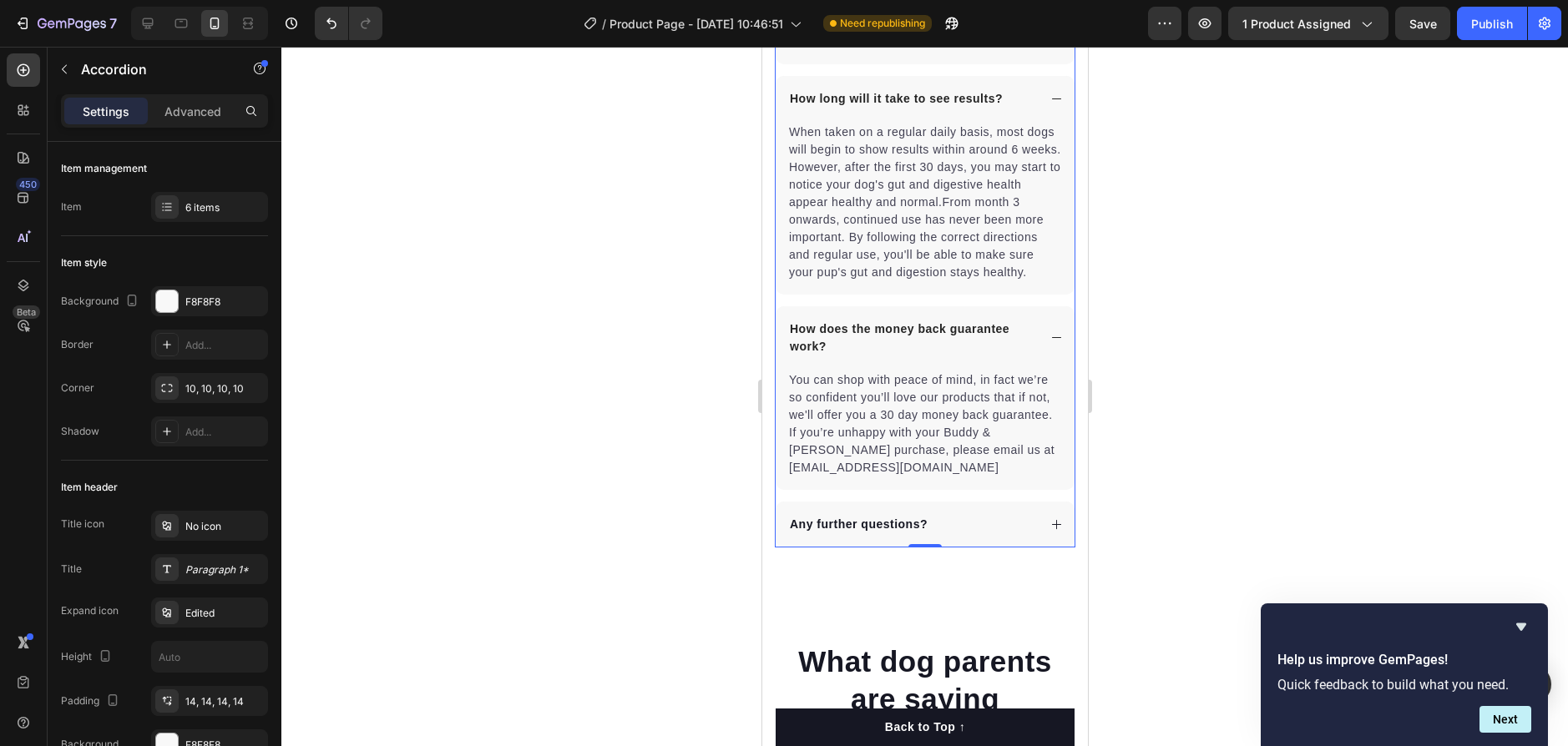
click at [1049, 531] on icon at bounding box center [1055, 524] width 12 height 12
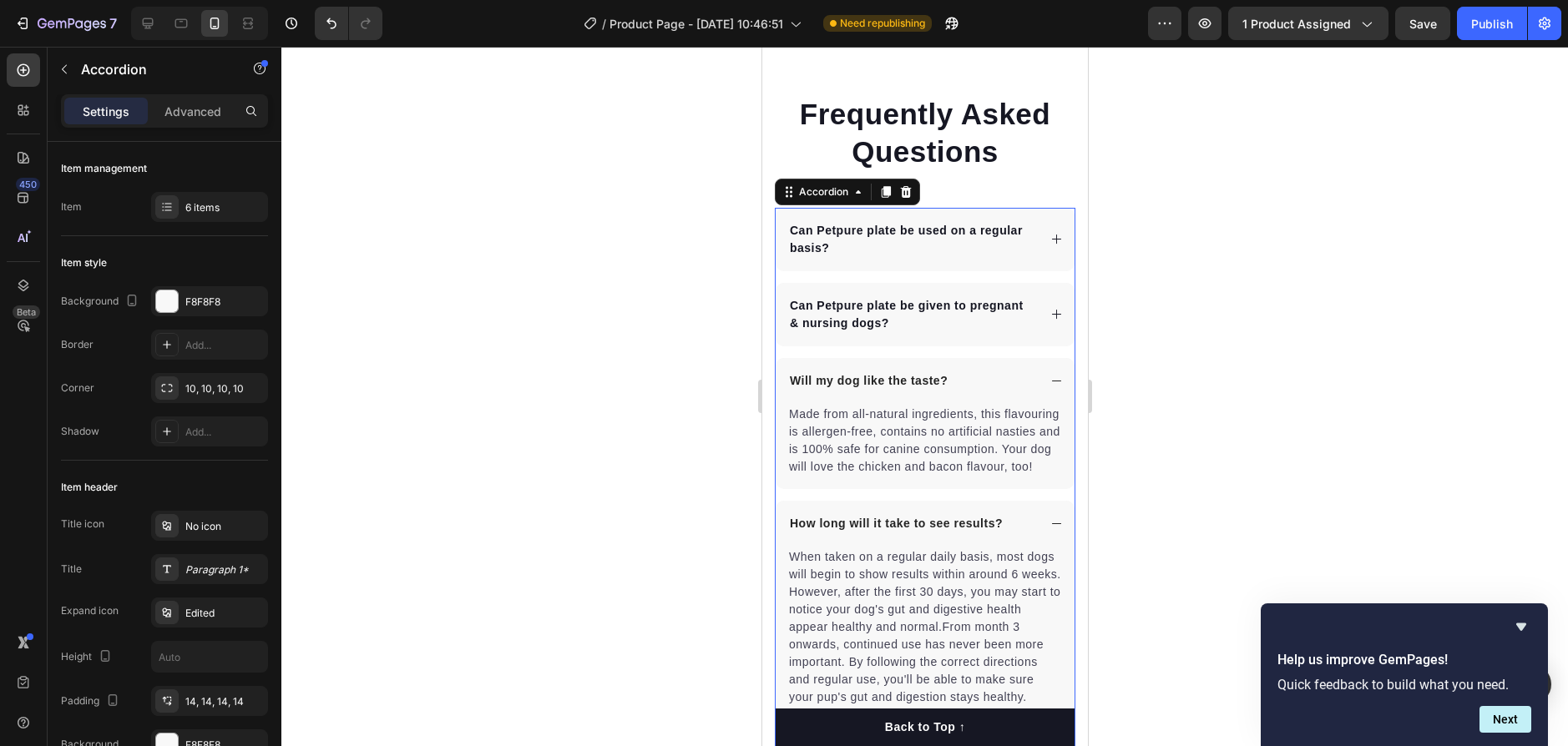
scroll to position [4091, 0]
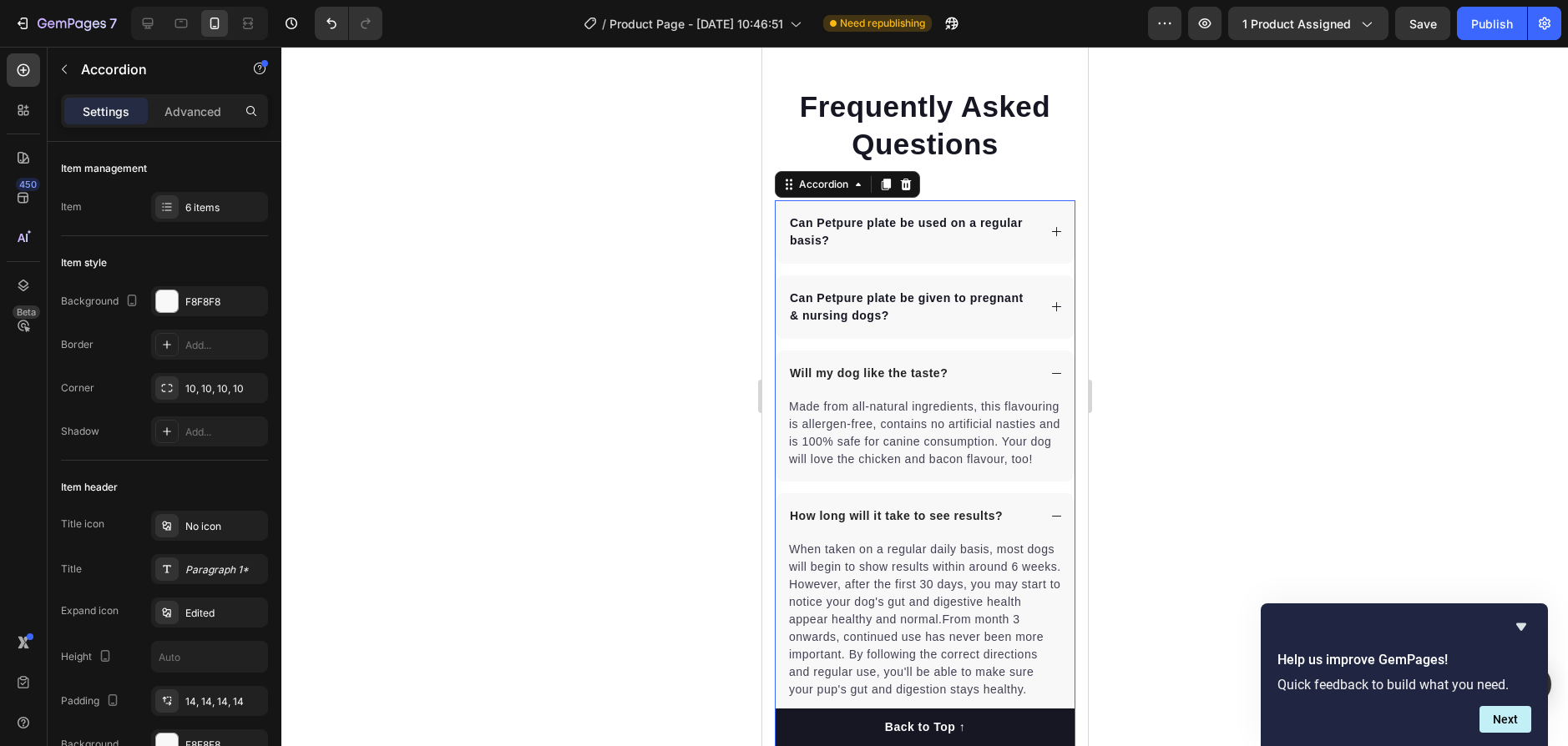
click at [1049, 234] on icon at bounding box center [1055, 231] width 12 height 12
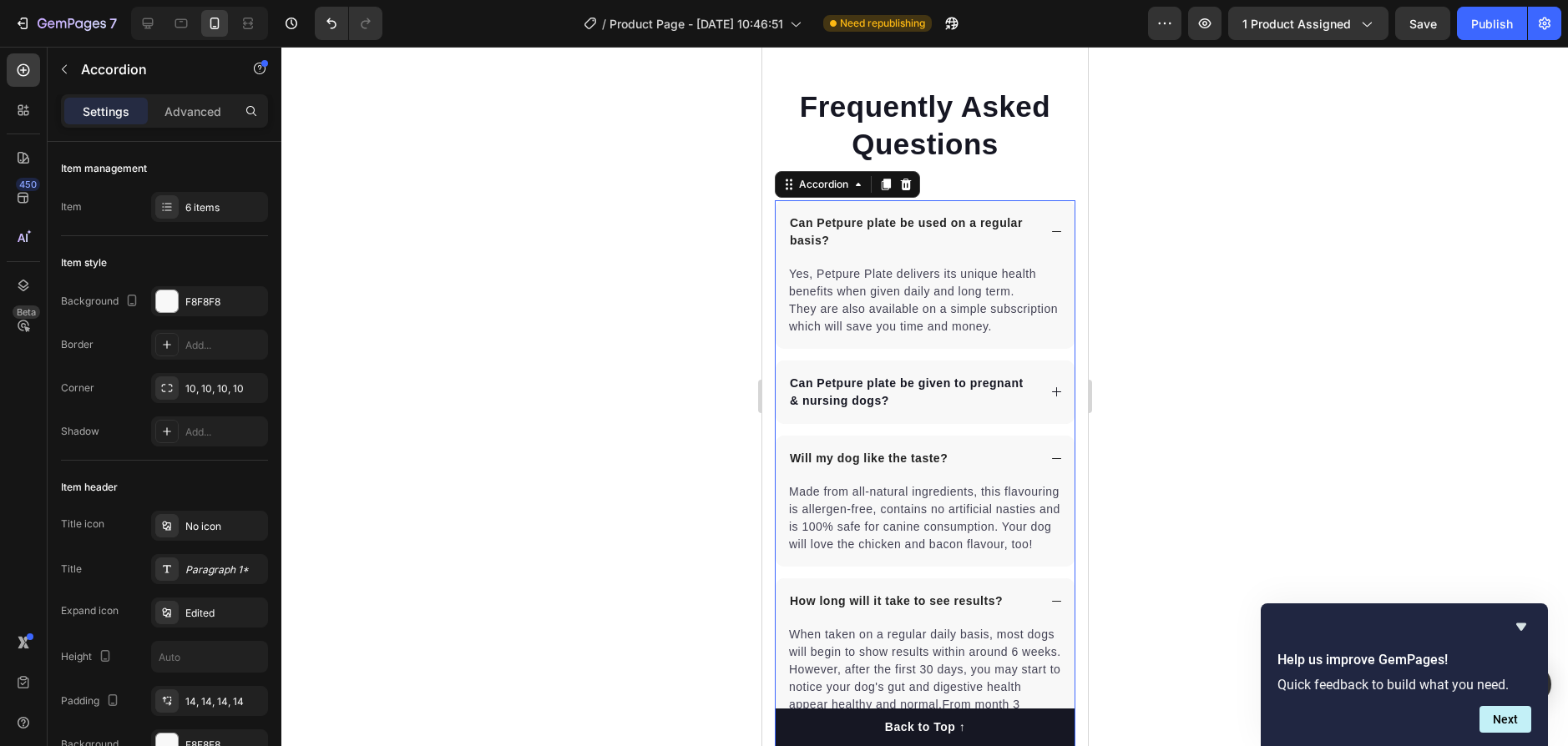
click at [1049, 398] on icon at bounding box center [1055, 391] width 12 height 12
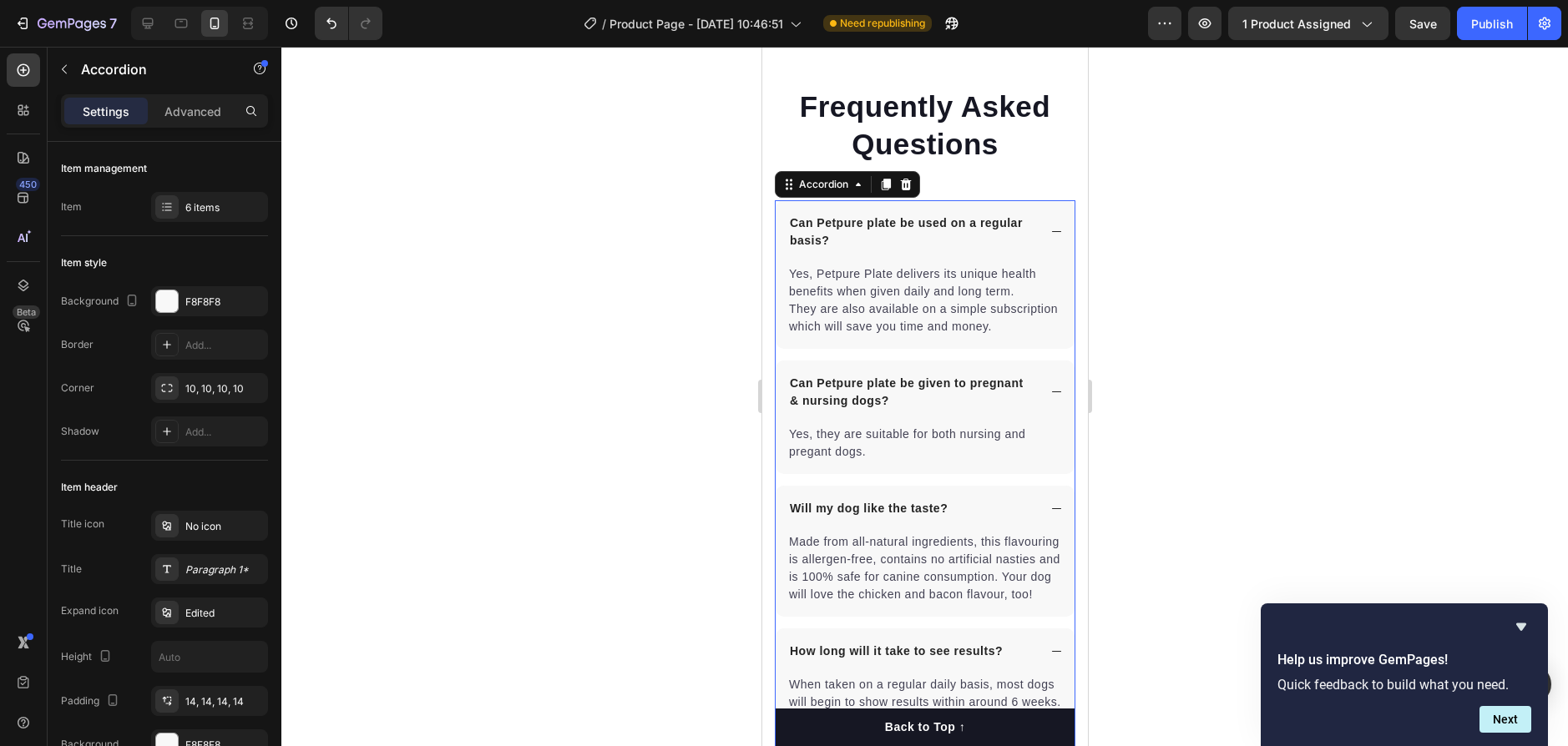
click at [1175, 192] on div at bounding box center [924, 396] width 1286 height 700
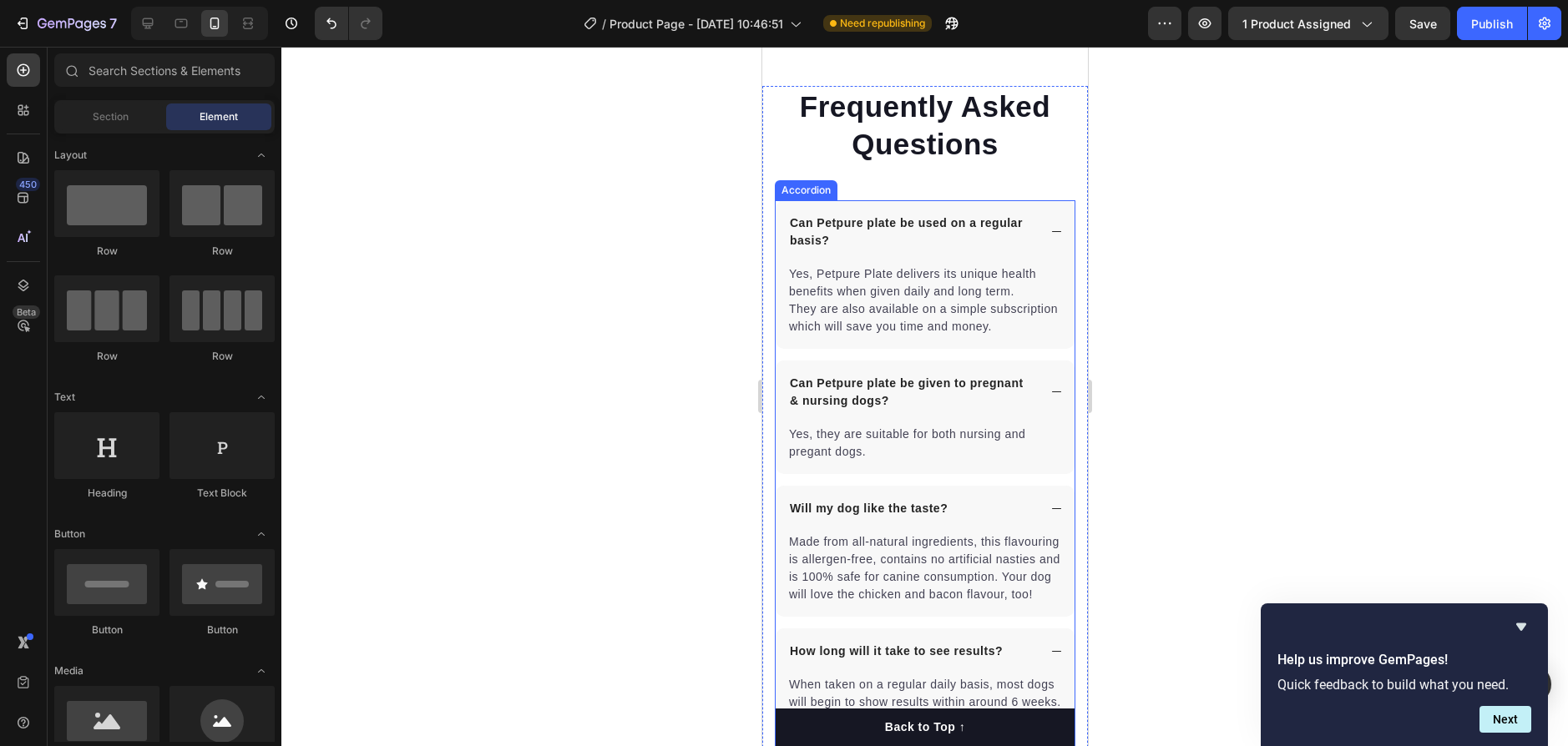
click at [906, 228] on p "Can Petpure plate be used on a regular basis?" at bounding box center [911, 231] width 245 height 35
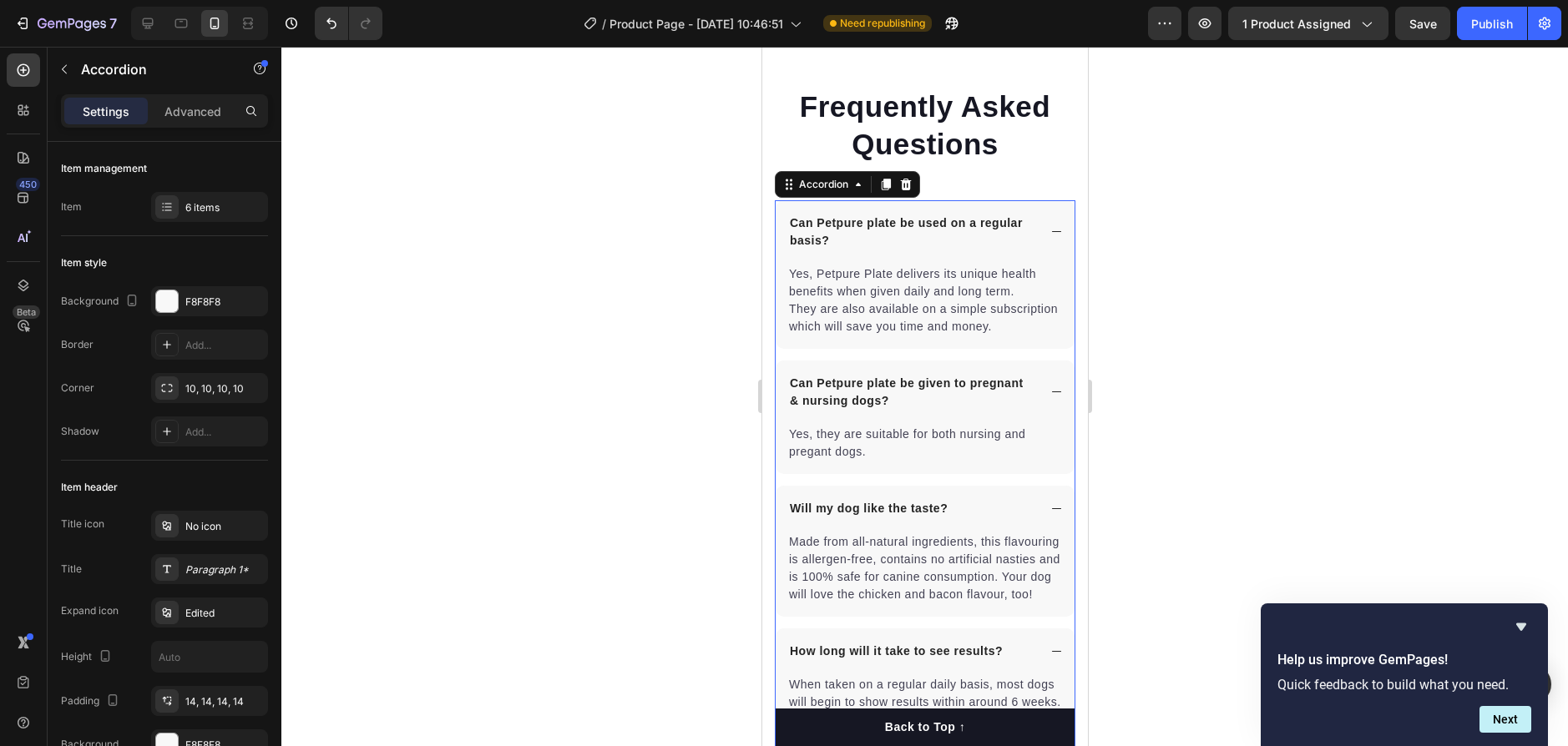
click at [902, 234] on p "Can Petpure plate be used on a regular basis?" at bounding box center [911, 231] width 245 height 35
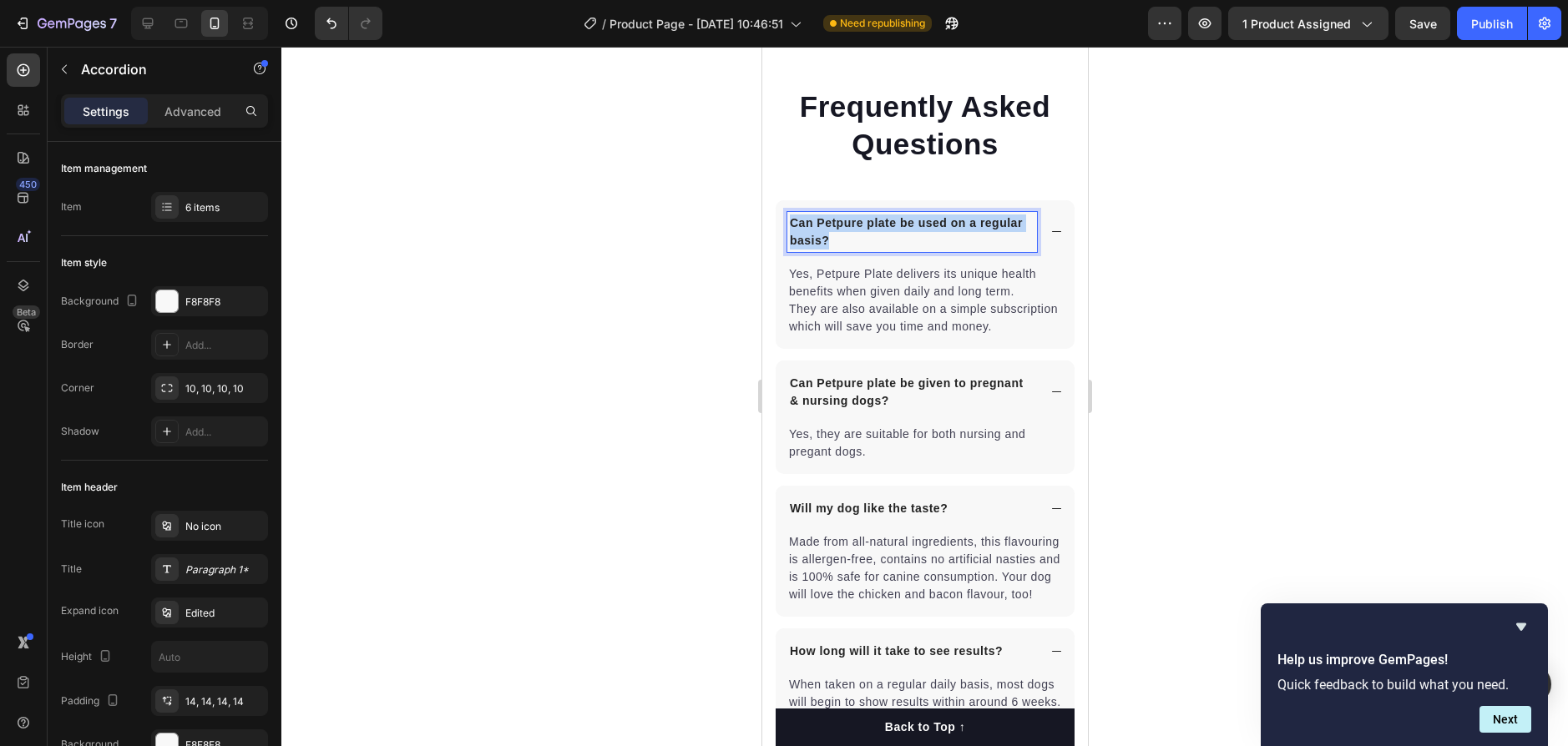
drag, startPoint x: 876, startPoint y: 242, endPoint x: 727, endPoint y: 209, distance: 152.6
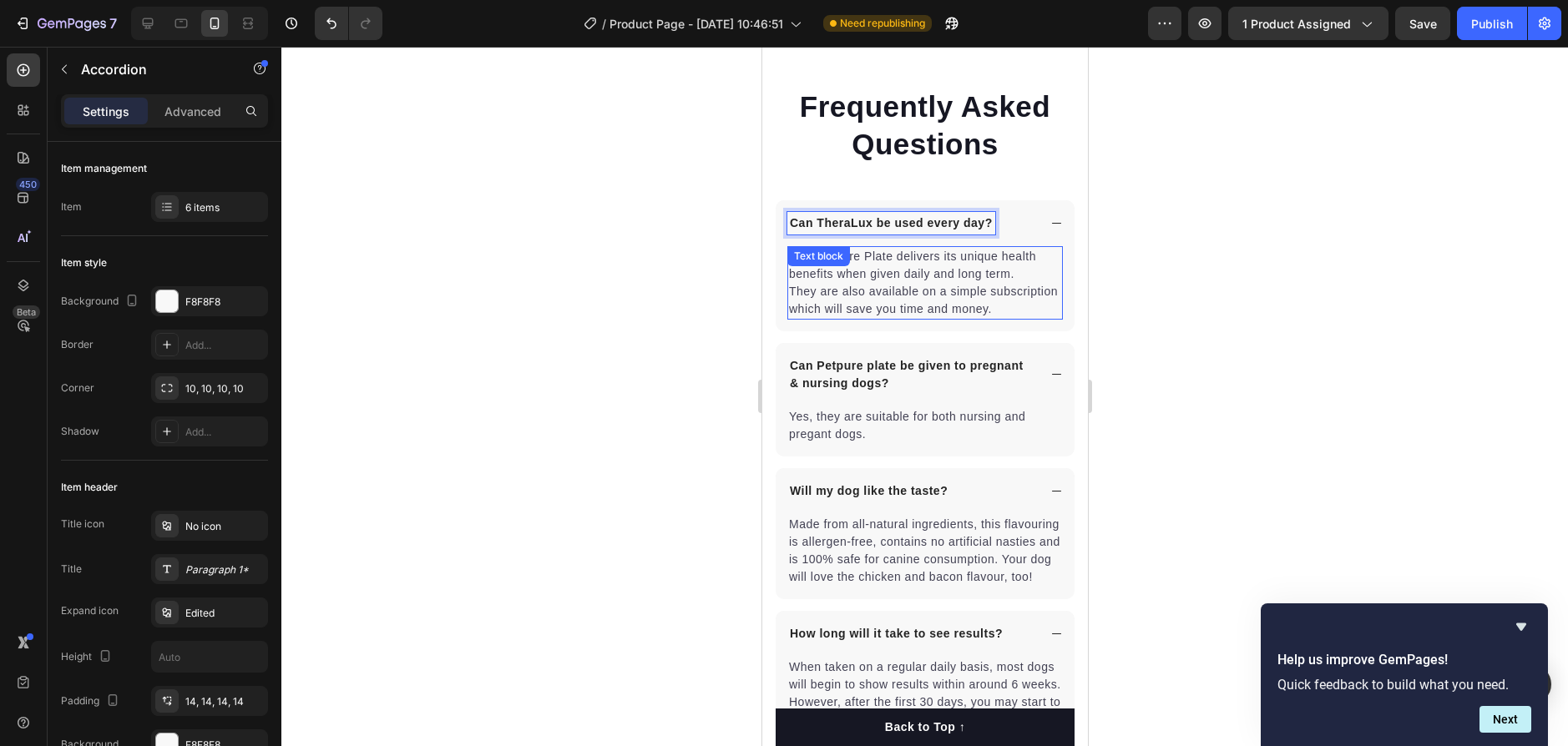
click at [919, 318] on p "Yes, Petpure Plate delivers its unique health benefits when given daily and lon…" at bounding box center [923, 283] width 272 height 70
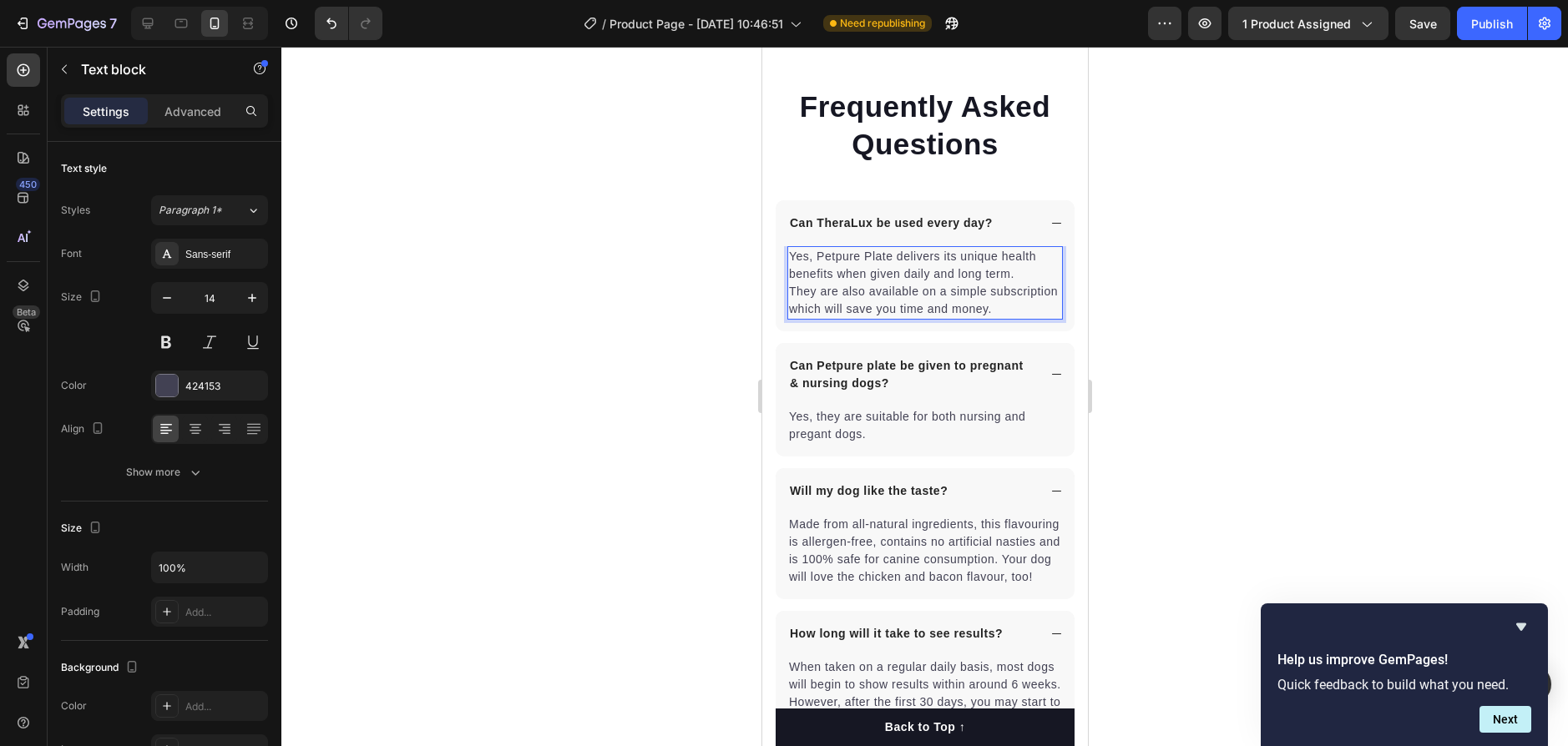
click at [869, 318] on p "Yes, Petpure Plate delivers its unique health benefits when given daily and lon…" at bounding box center [923, 283] width 272 height 70
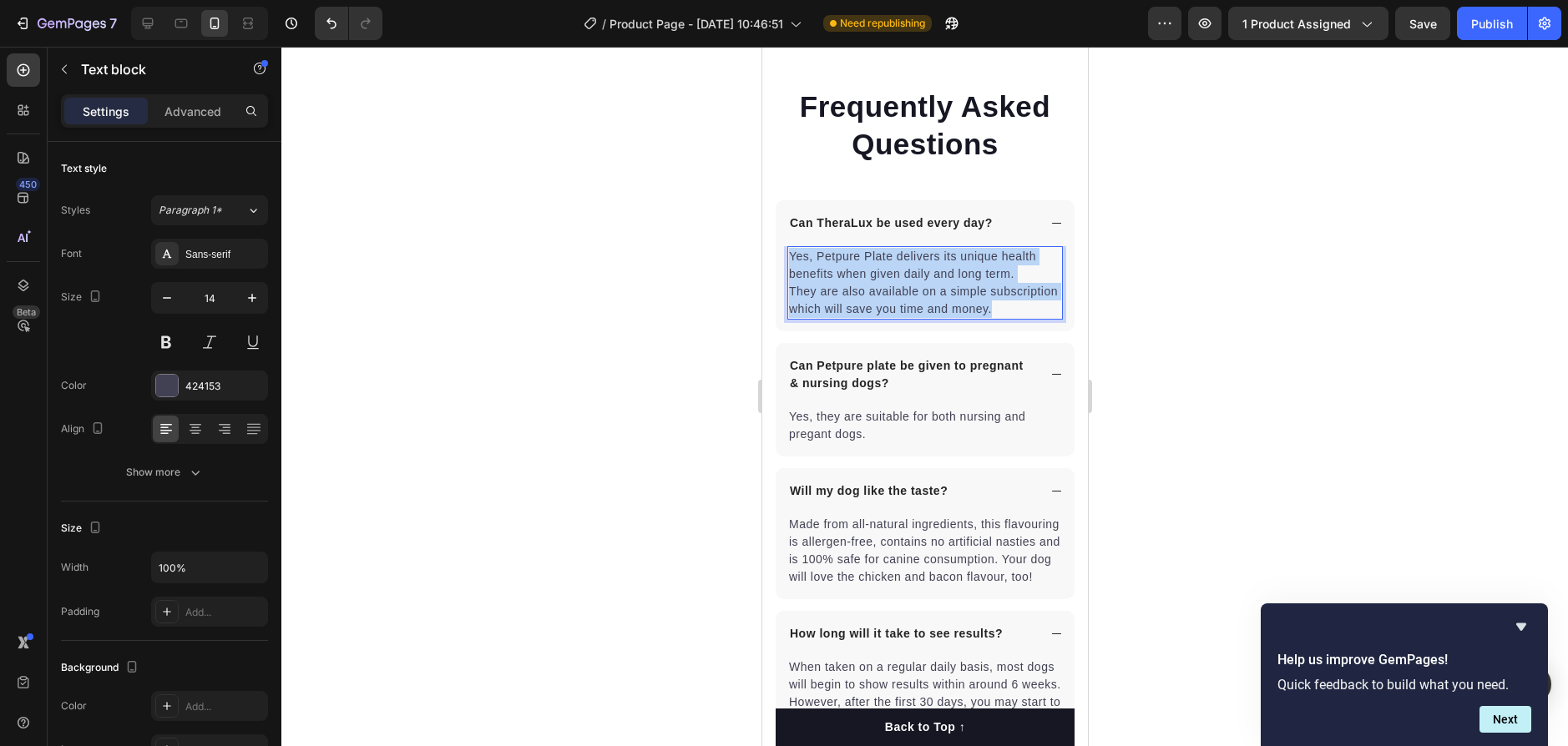
drag, startPoint x: 851, startPoint y: 323, endPoint x: 687, endPoint y: 228, distance: 189.5
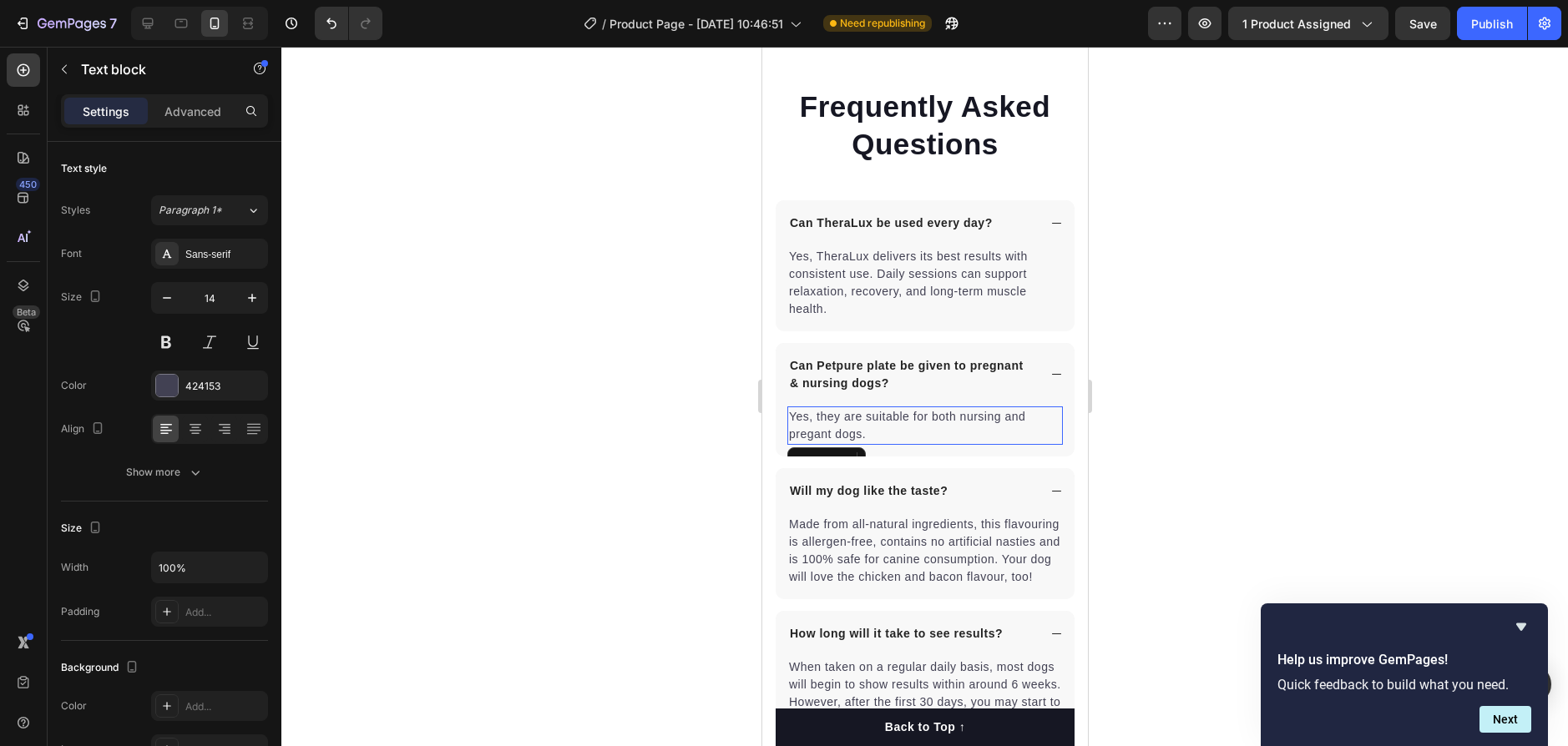
click at [886, 429] on p "Yes, they are suitable for both nursing and pregant dogs." at bounding box center [923, 426] width 272 height 35
click at [889, 438] on p "Yes, they are suitable for both nursing and pregant dogs." at bounding box center [923, 426] width 272 height 35
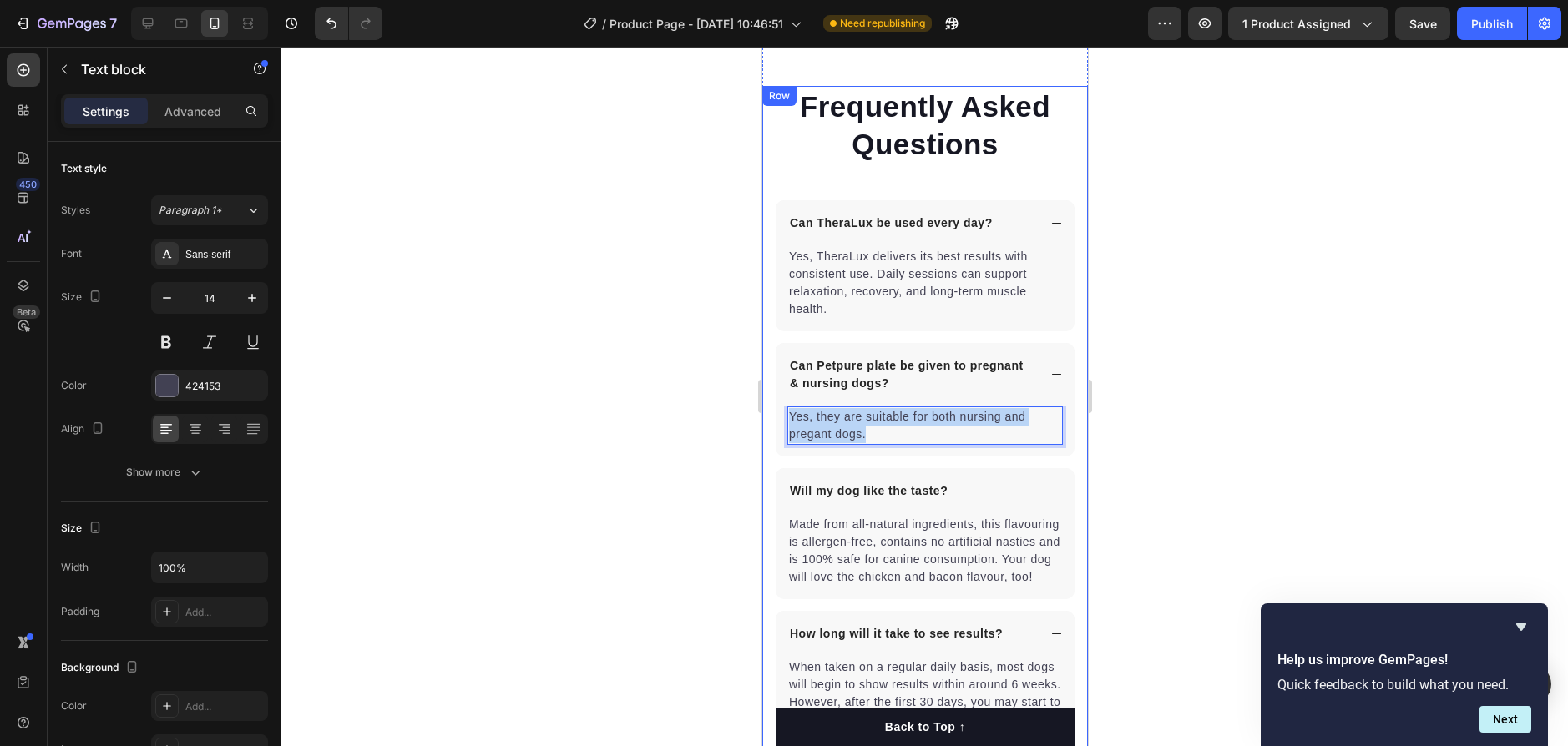
drag, startPoint x: 881, startPoint y: 434, endPoint x: 692, endPoint y: 394, distance: 193.2
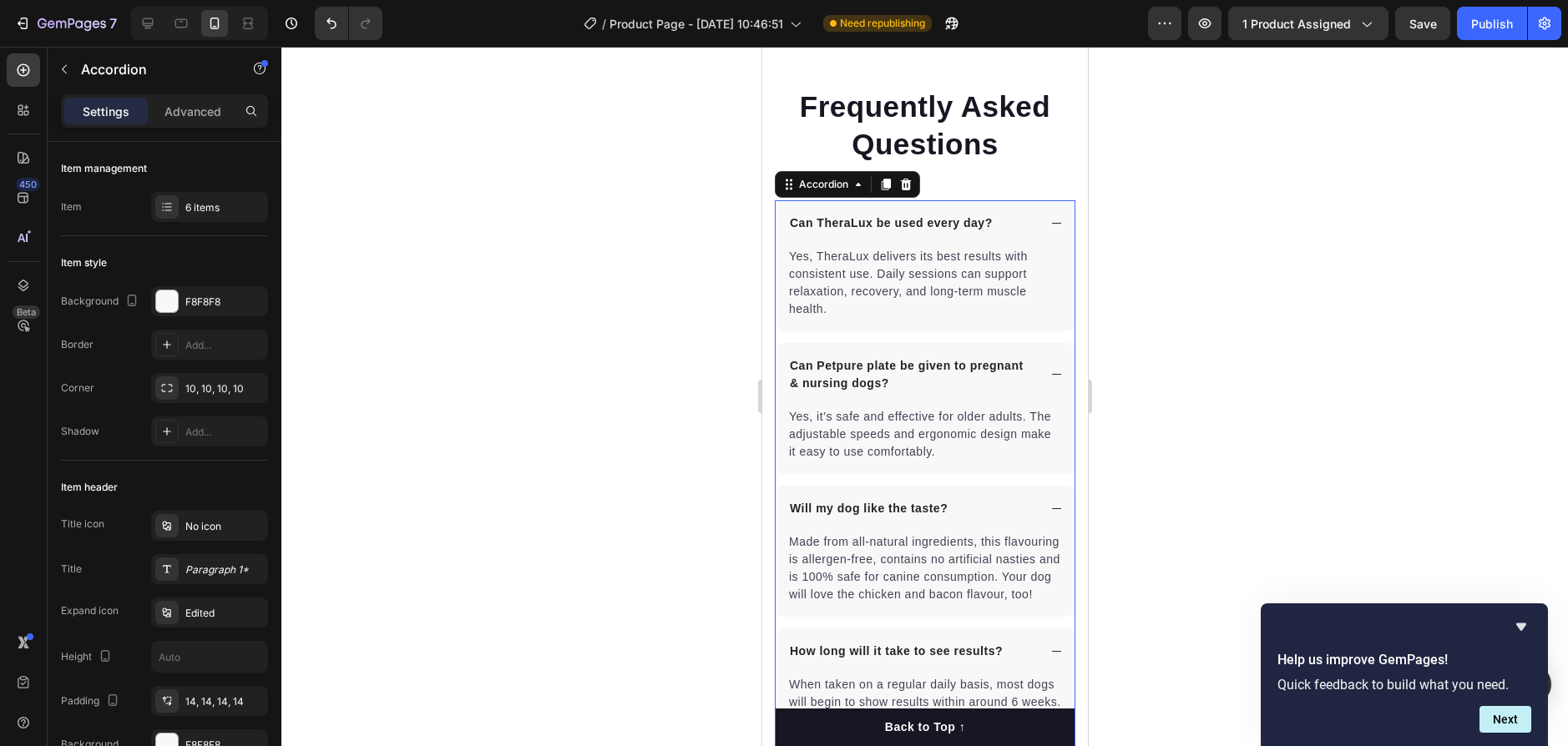
click at [957, 372] on p "Can Petpure plate be given to pregnant & nursing dogs?" at bounding box center [911, 374] width 245 height 35
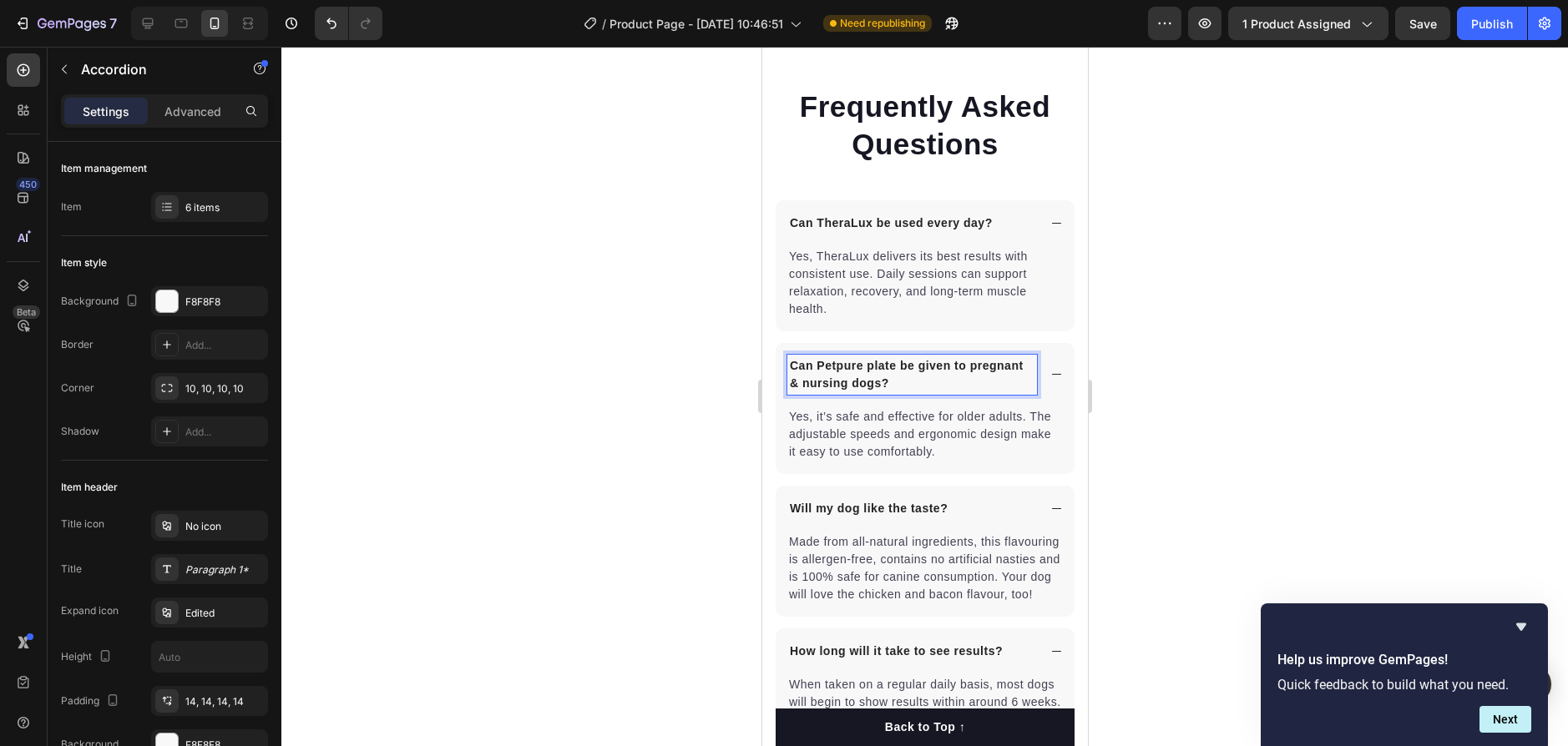
click at [949, 389] on p "Can Petpure plate be given to pregnant & nursing dogs?" at bounding box center [911, 374] width 245 height 35
drag, startPoint x: 951, startPoint y: 387, endPoint x: 945, endPoint y: 413, distance: 26.7
click at [947, 390] on p "Can Petpure plate be given to pregnant & nursing dogs?" at bounding box center [911, 374] width 245 height 35
click at [922, 515] on p "Will my dog like the taste?" at bounding box center [867, 509] width 157 height 17
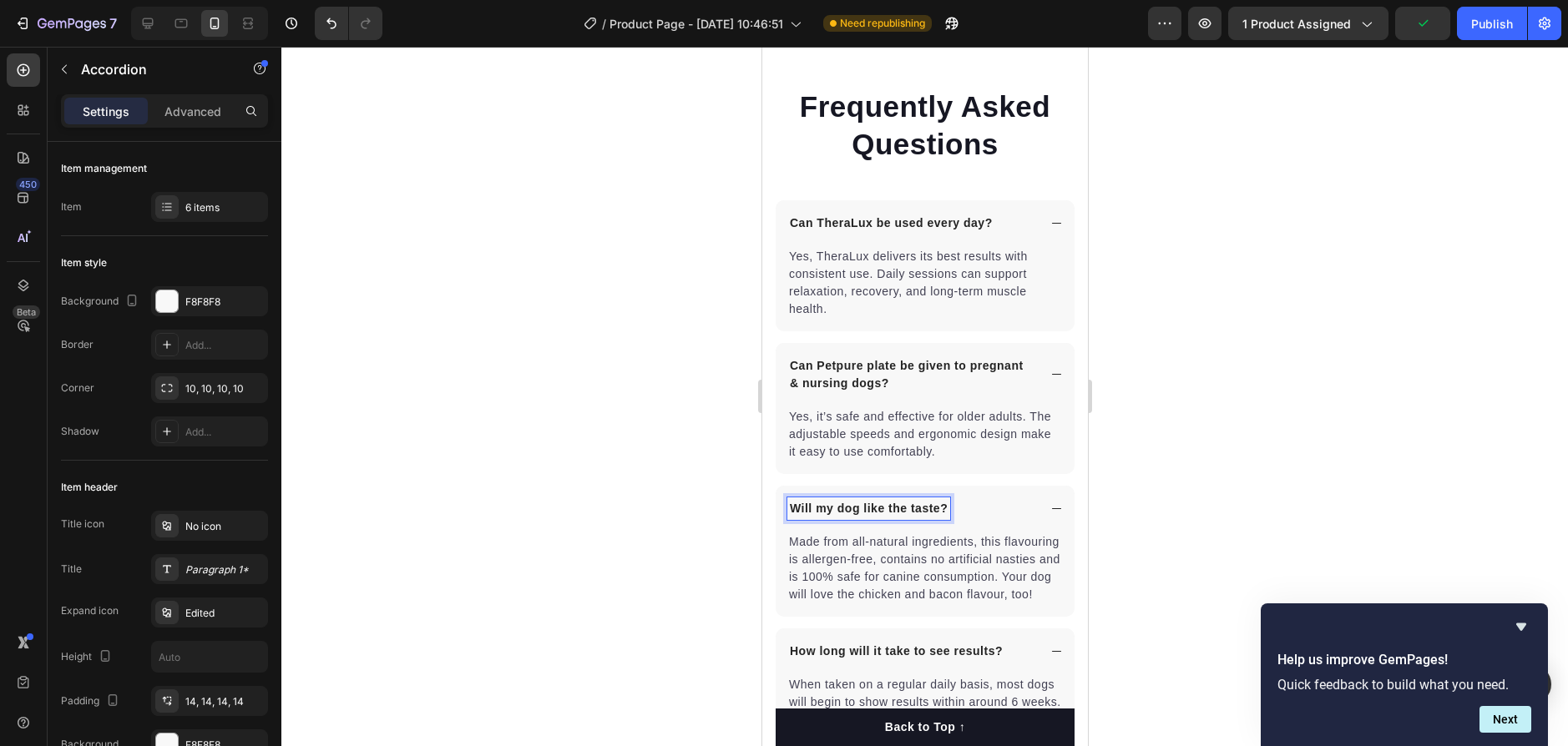
click at [925, 515] on p "Will my dog like the taste?" at bounding box center [867, 509] width 157 height 17
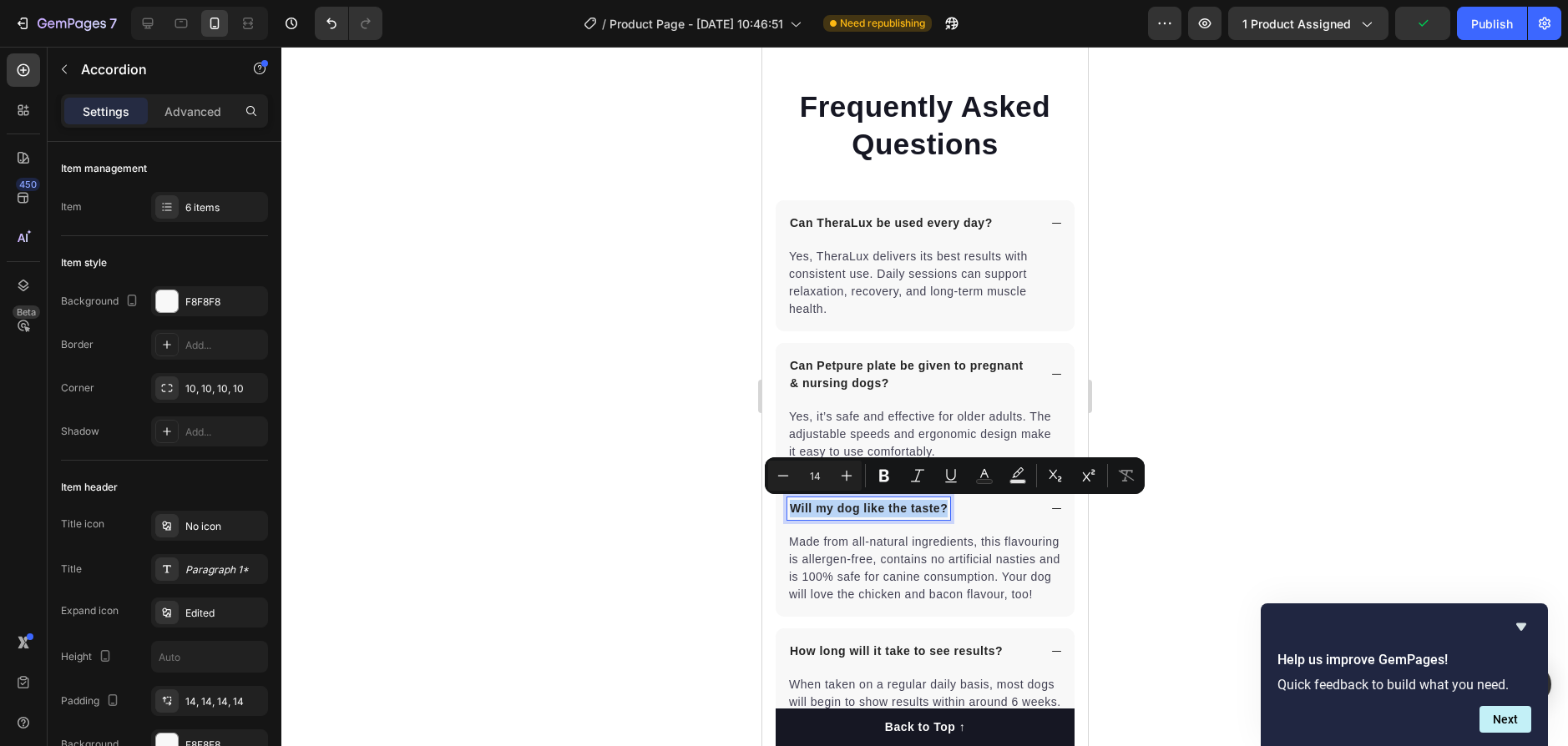
click at [925, 515] on p "Will my dog like the taste?" at bounding box center [867, 509] width 157 height 17
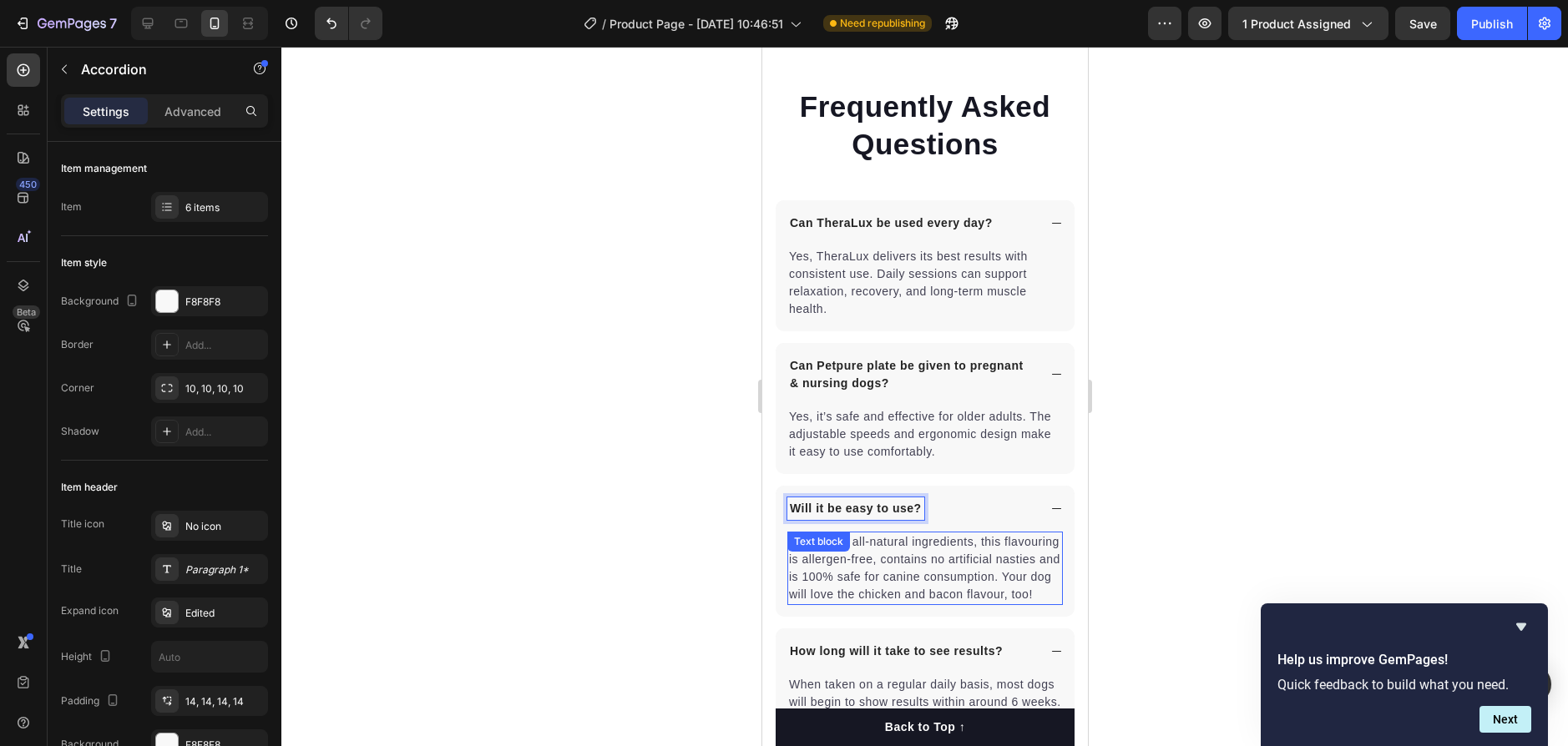
click at [924, 591] on p "Made from all-natural ingredients, this flavouring is allergen-free, contains n…" at bounding box center [923, 569] width 272 height 70
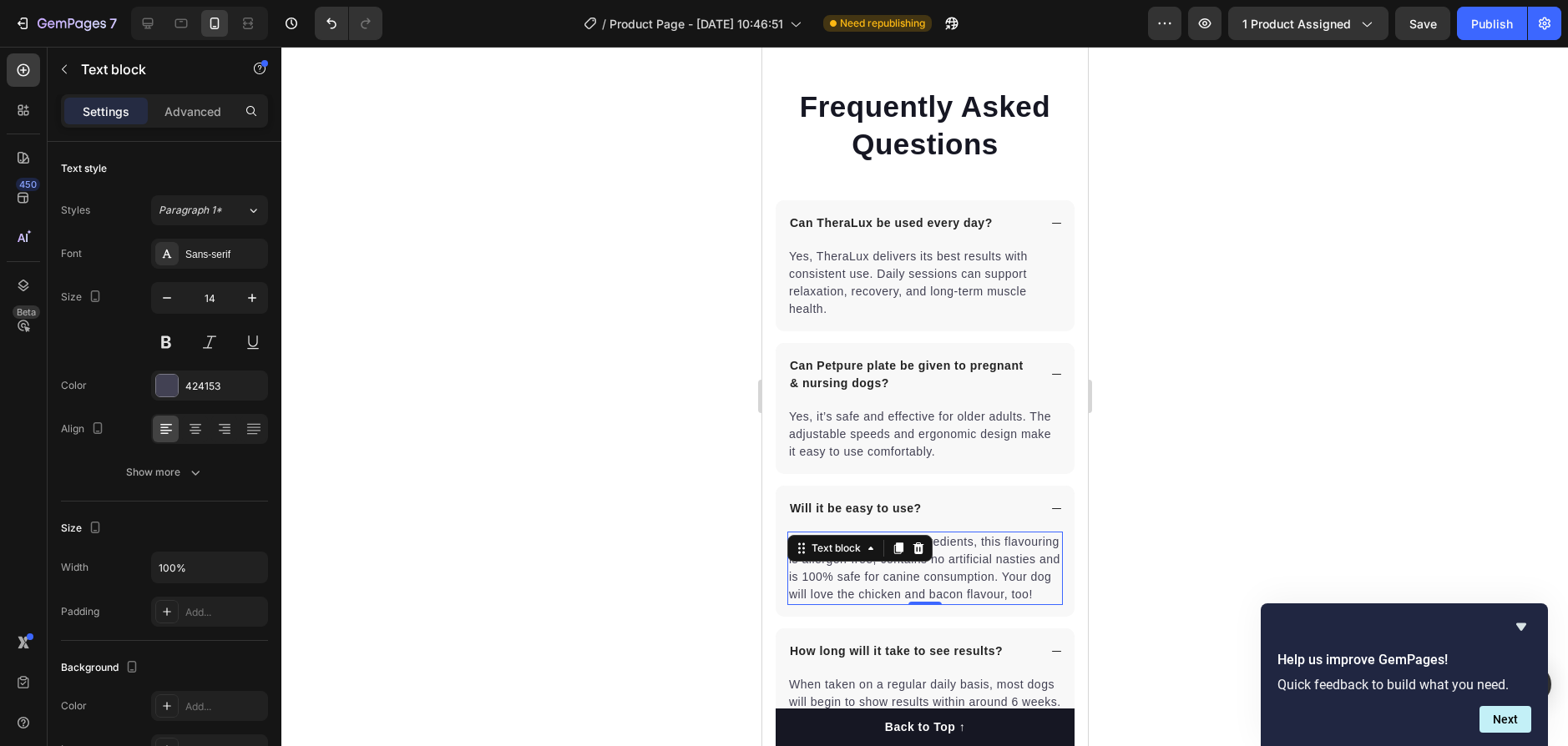
click at [942, 604] on p "Made from all-natural ingredients, this flavouring is allergen-free, contains n…" at bounding box center [923, 569] width 272 height 70
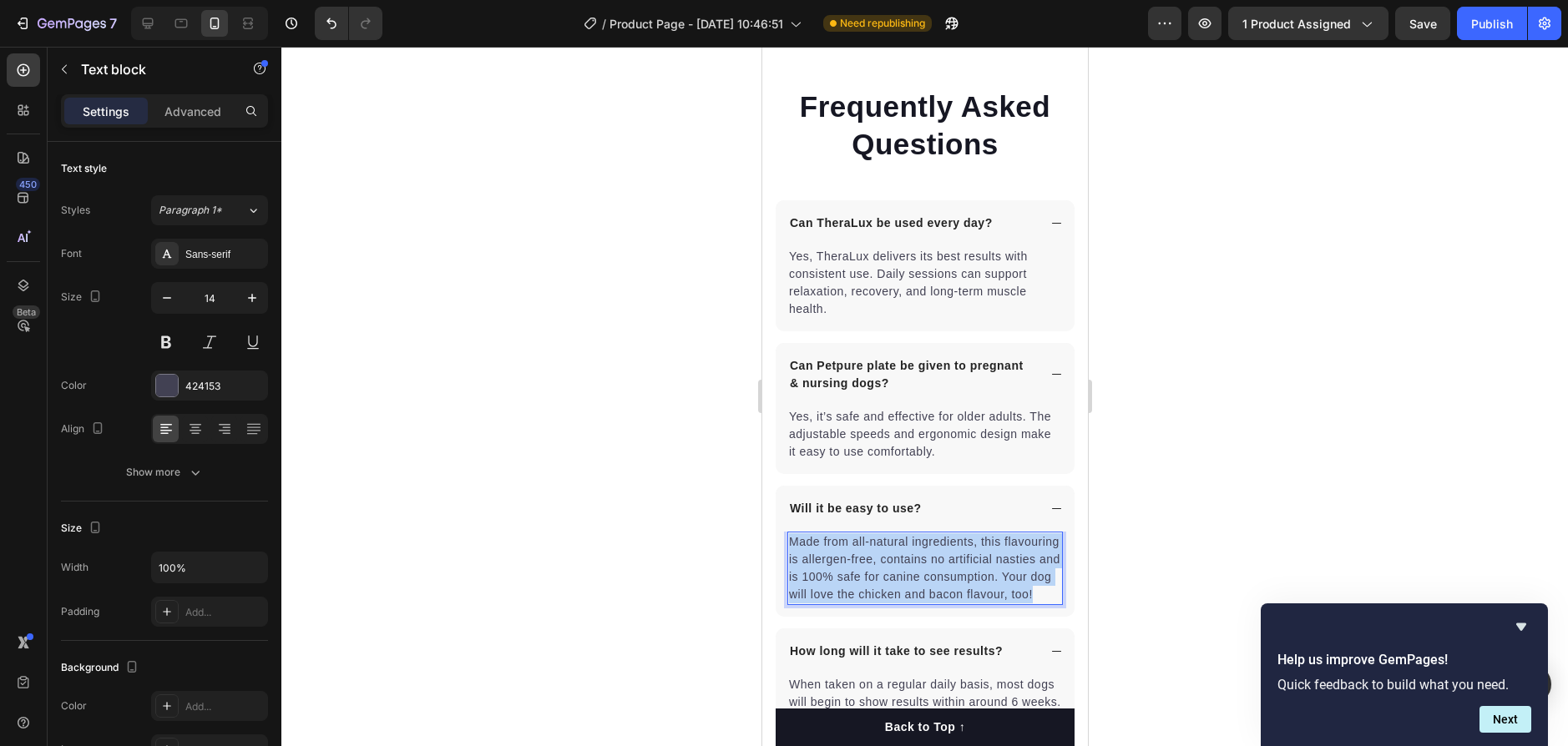
drag, startPoint x: 942, startPoint y: 612, endPoint x: 1503, endPoint y: 588, distance: 561.5
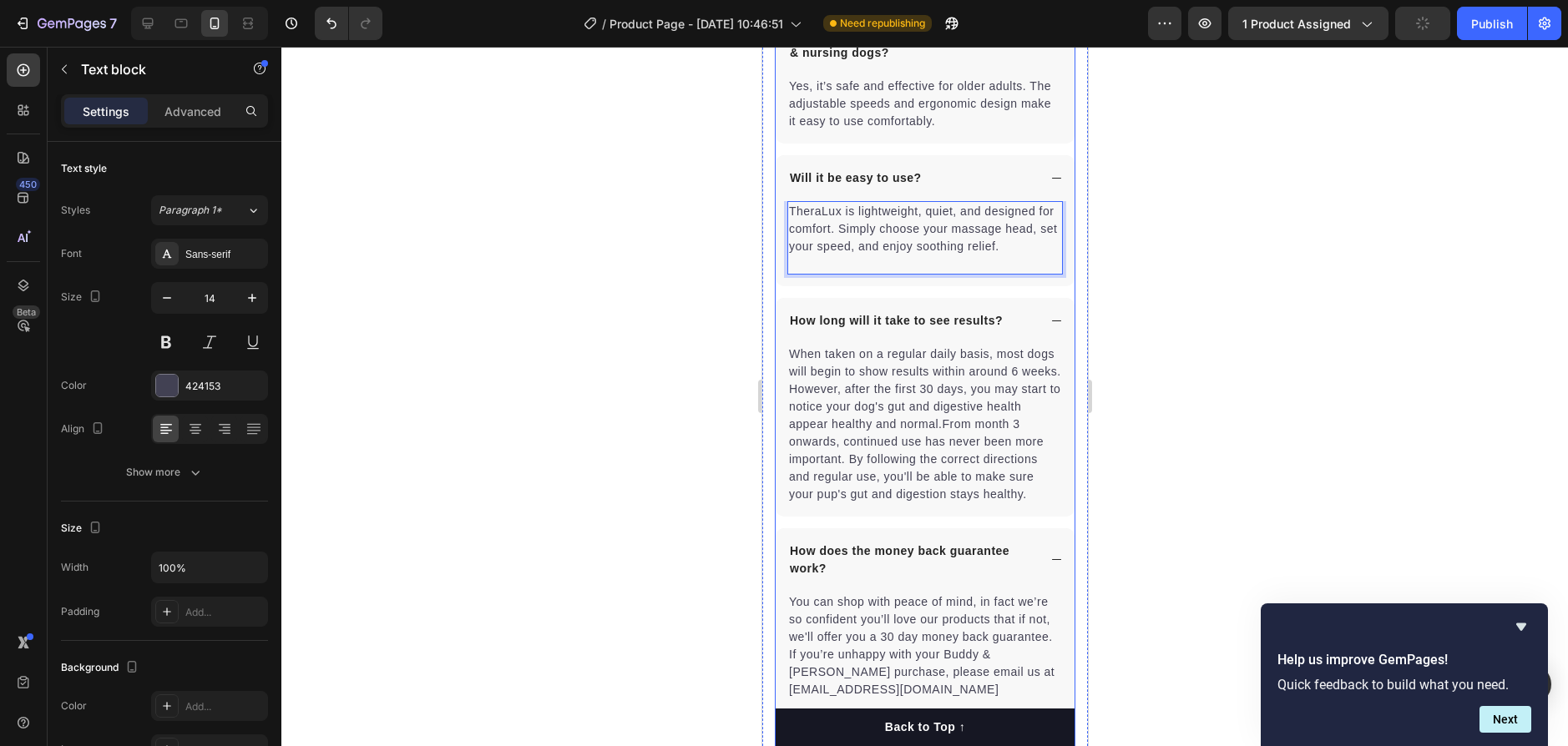
scroll to position [4425, 0]
click at [909, 489] on p "When taken on a regular daily basis, most dogs will begin to show results withi…" at bounding box center [923, 421] width 272 height 157
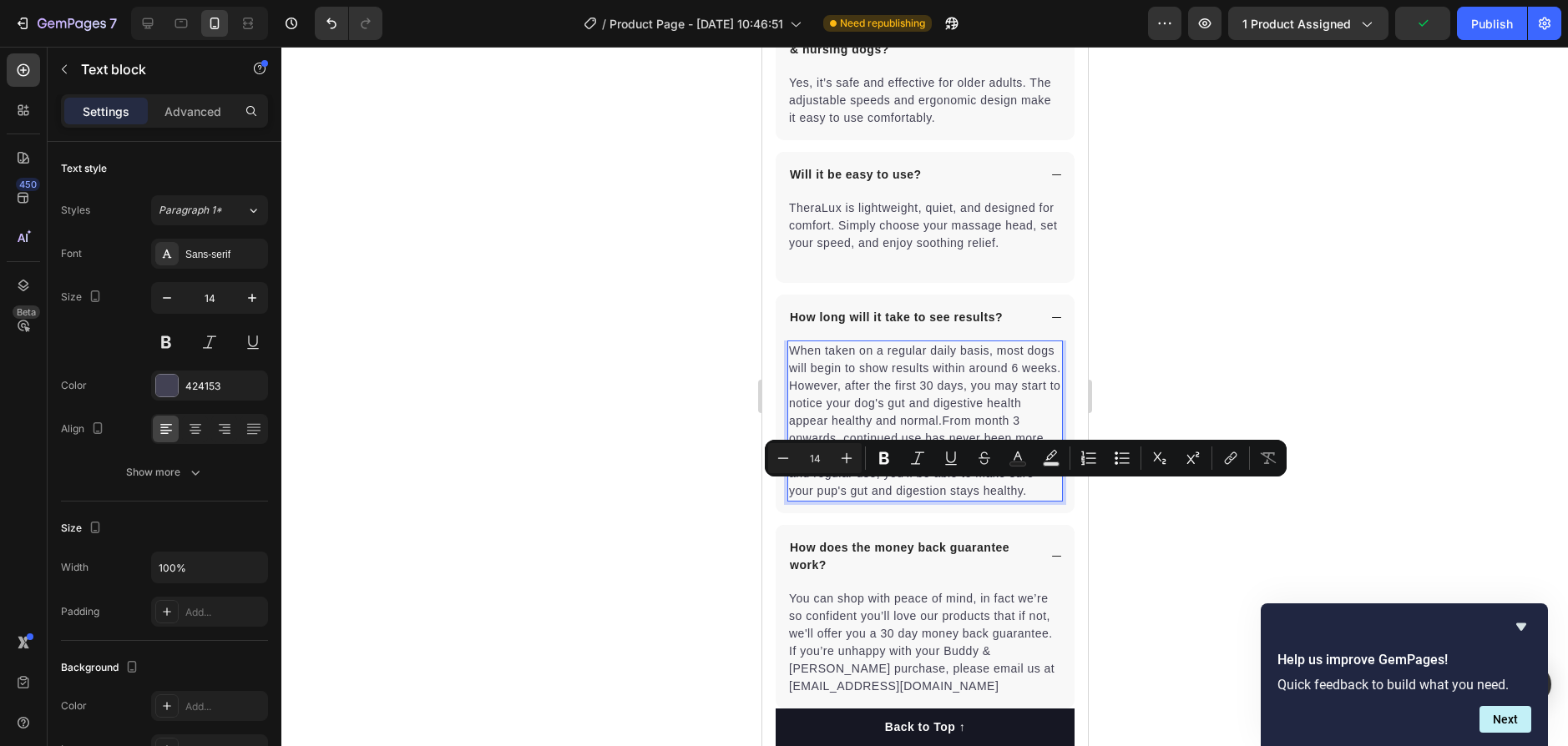
click at [944, 500] on p "When taken on a regular daily basis, most dogs will begin to show results withi…" at bounding box center [923, 421] width 272 height 157
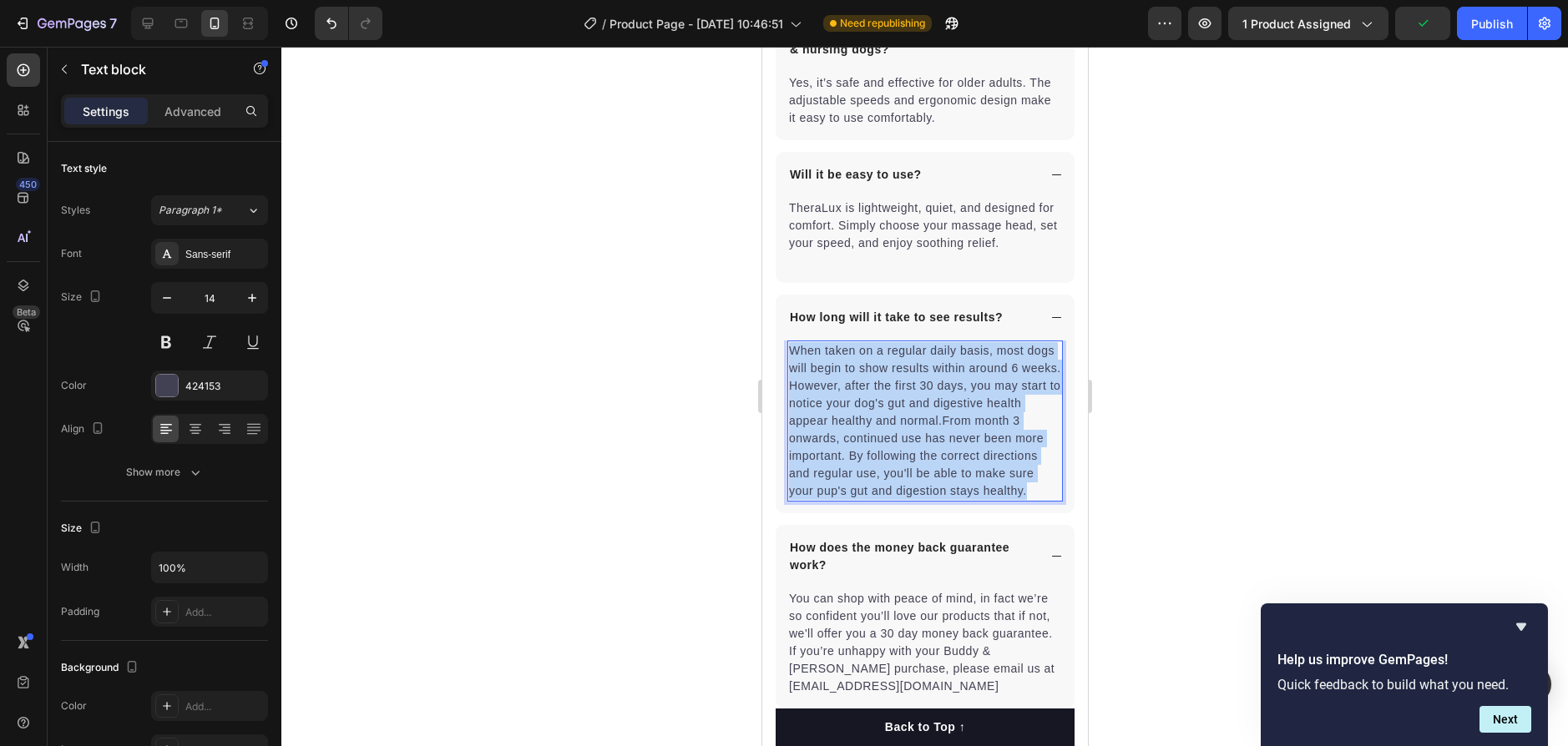
drag, startPoint x: 945, startPoint y: 524, endPoint x: 712, endPoint y: 369, distance: 279.8
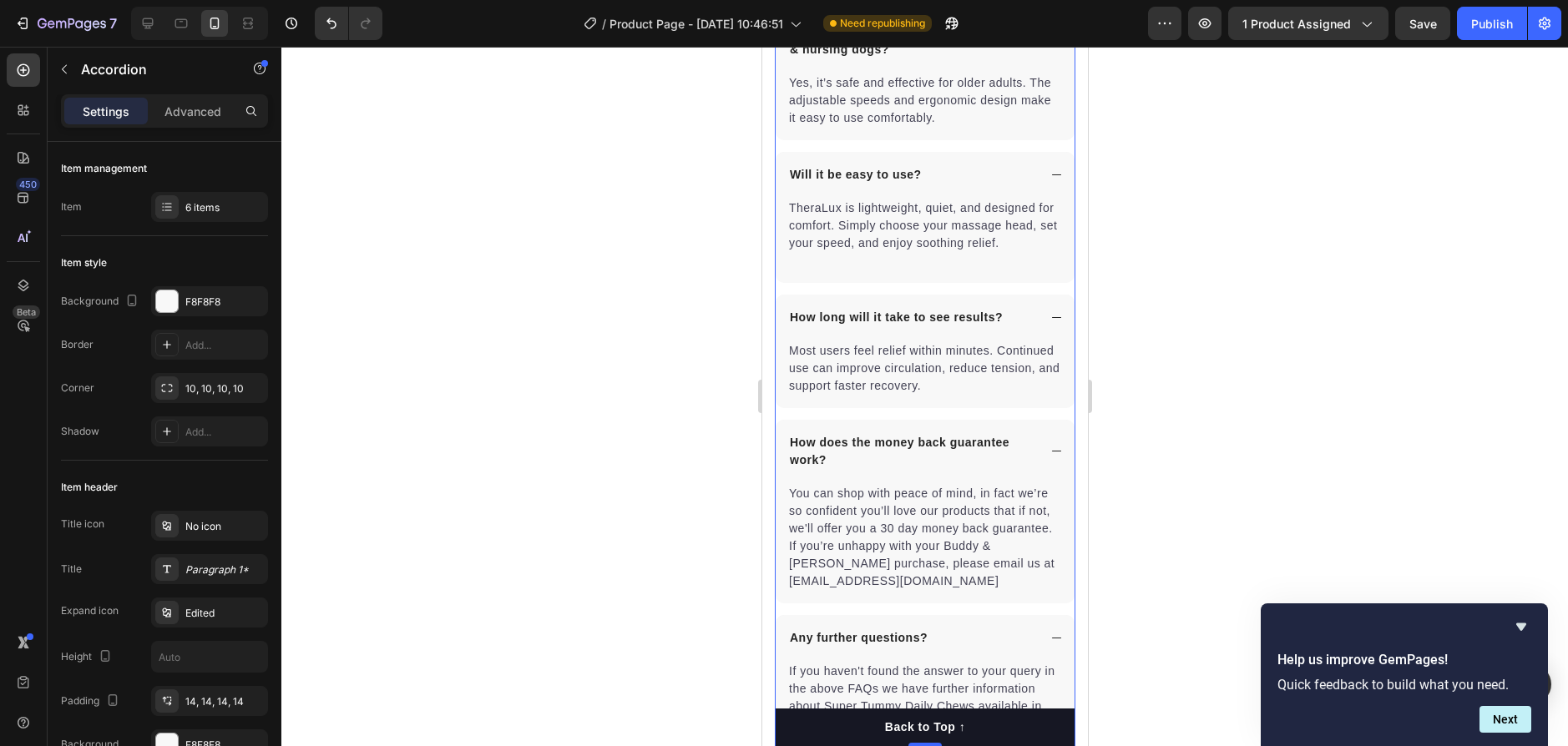
click at [982, 326] on p "How long will it take to see results?" at bounding box center [895, 318] width 213 height 17
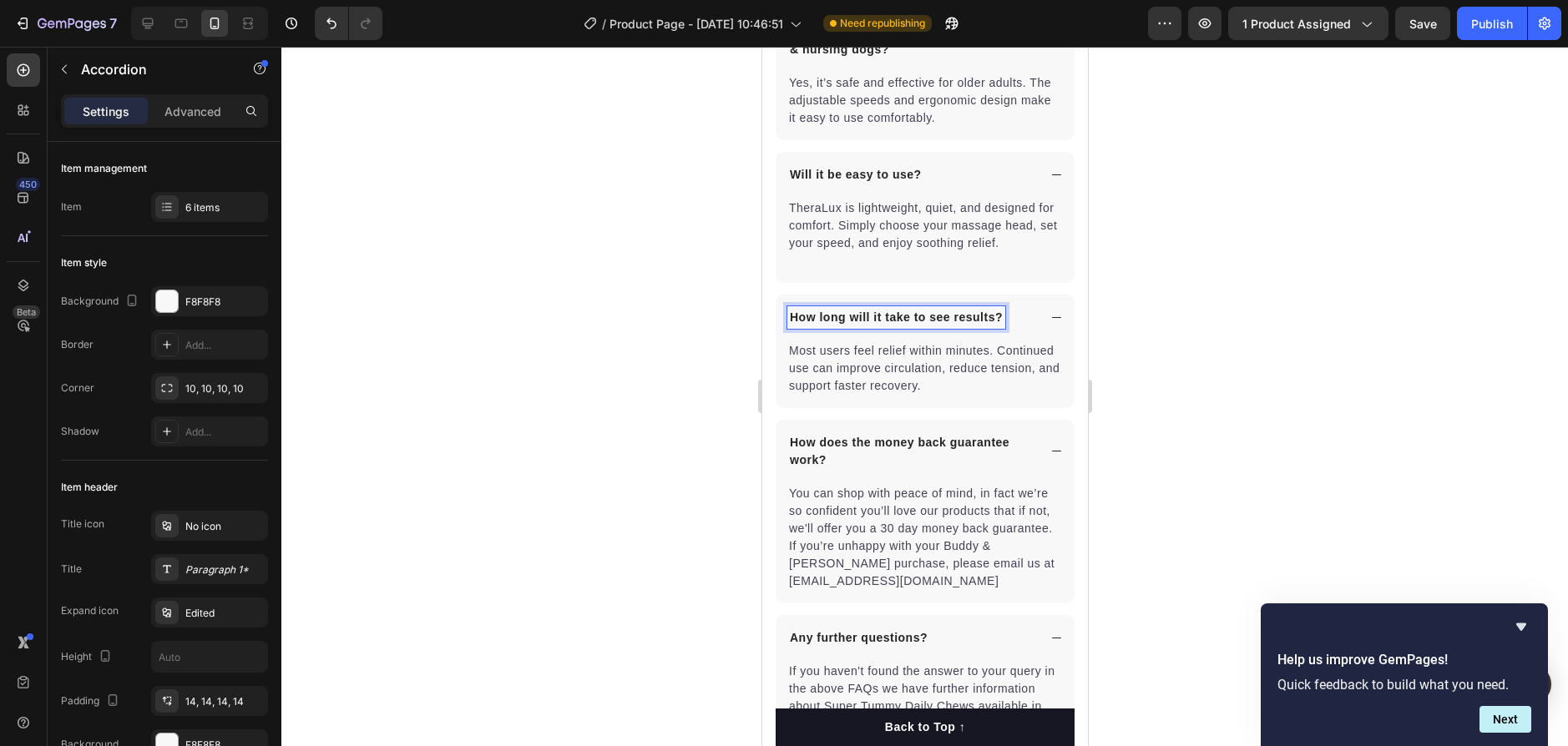
click at [943, 326] on p "How long will it take to see results?" at bounding box center [895, 318] width 213 height 17
click at [957, 326] on p "How long will it take to see results?" at bounding box center [895, 318] width 213 height 17
click at [949, 326] on p "How long will it take to see results?" at bounding box center [895, 318] width 213 height 17
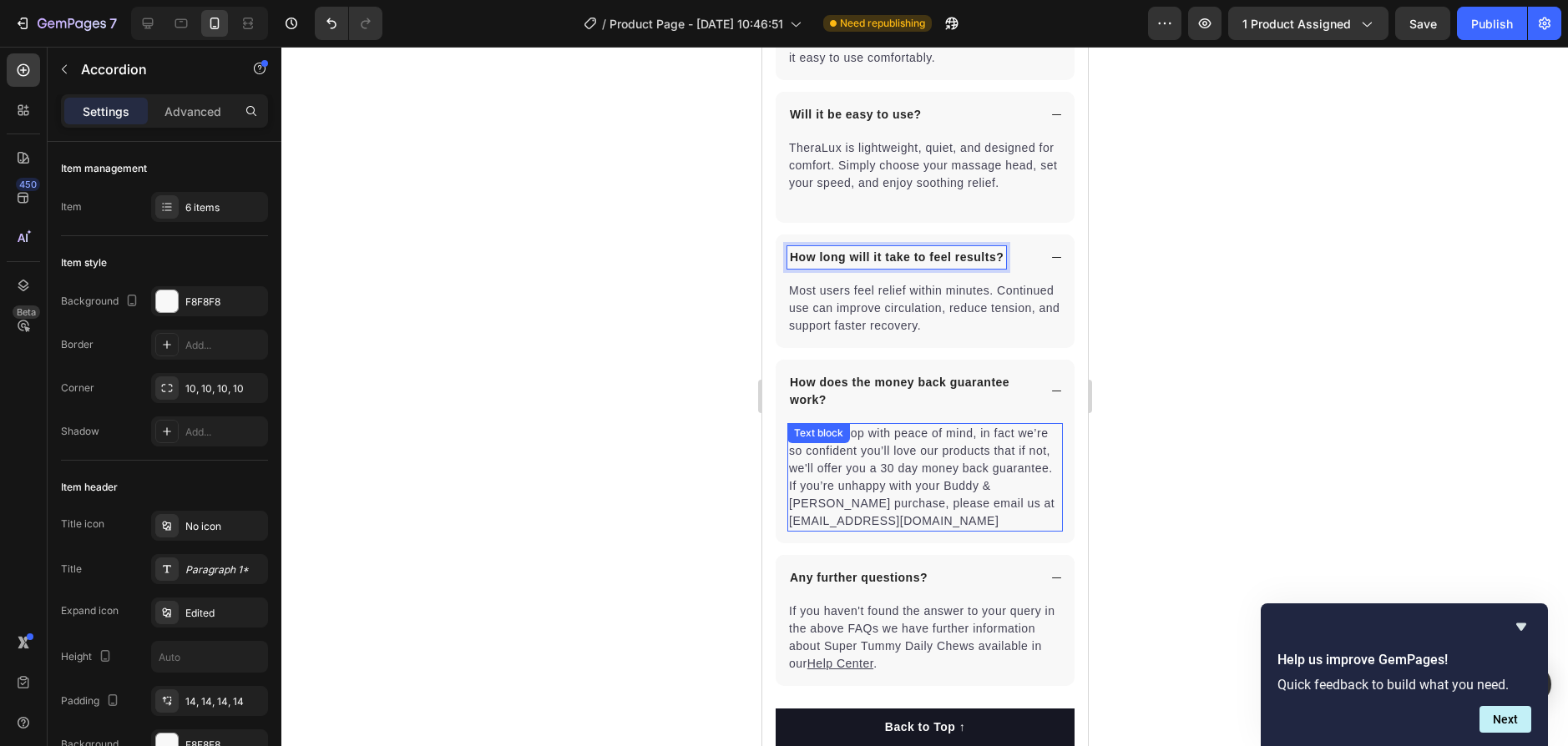
scroll to position [4676, 0]
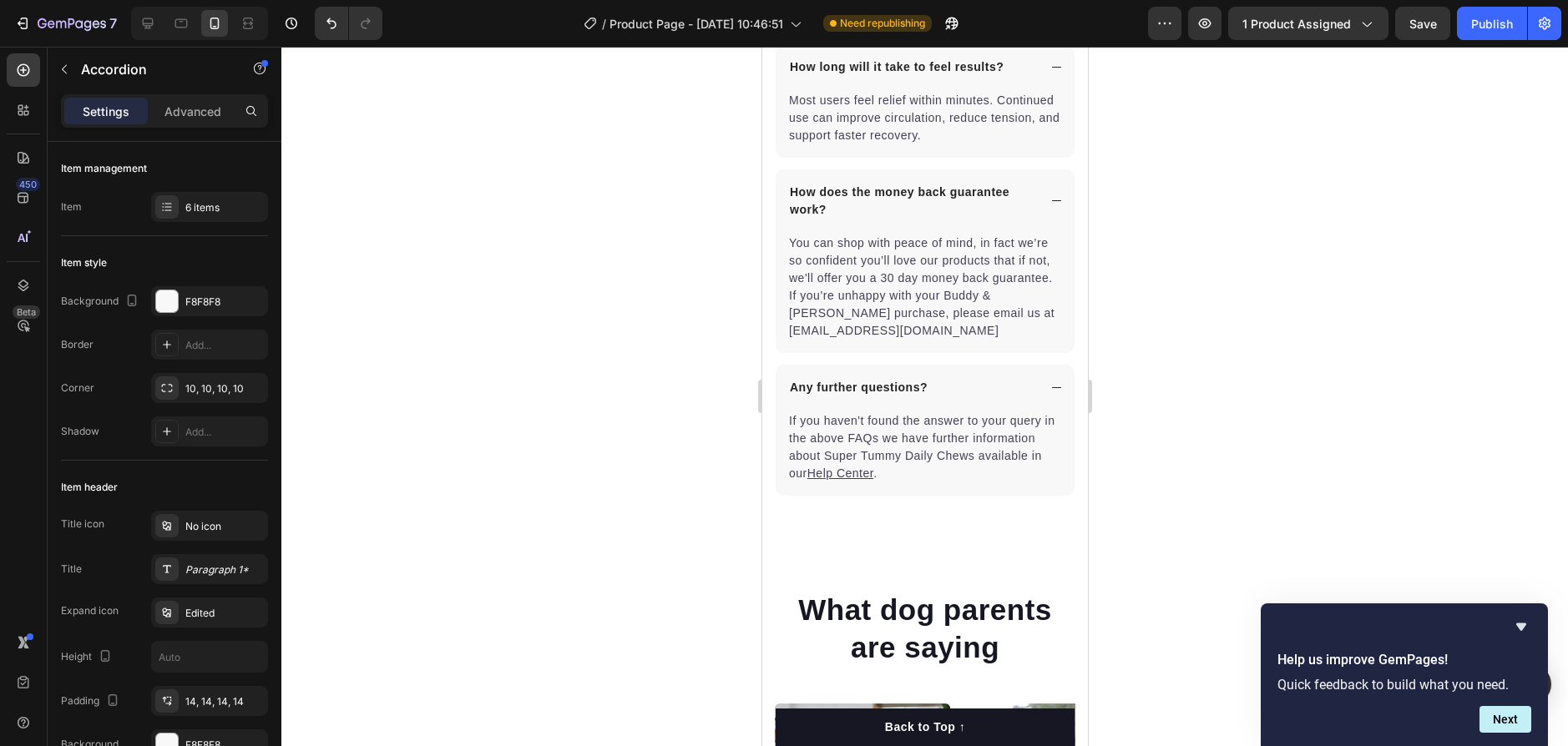
click at [1049, 394] on icon at bounding box center [1055, 388] width 12 height 12
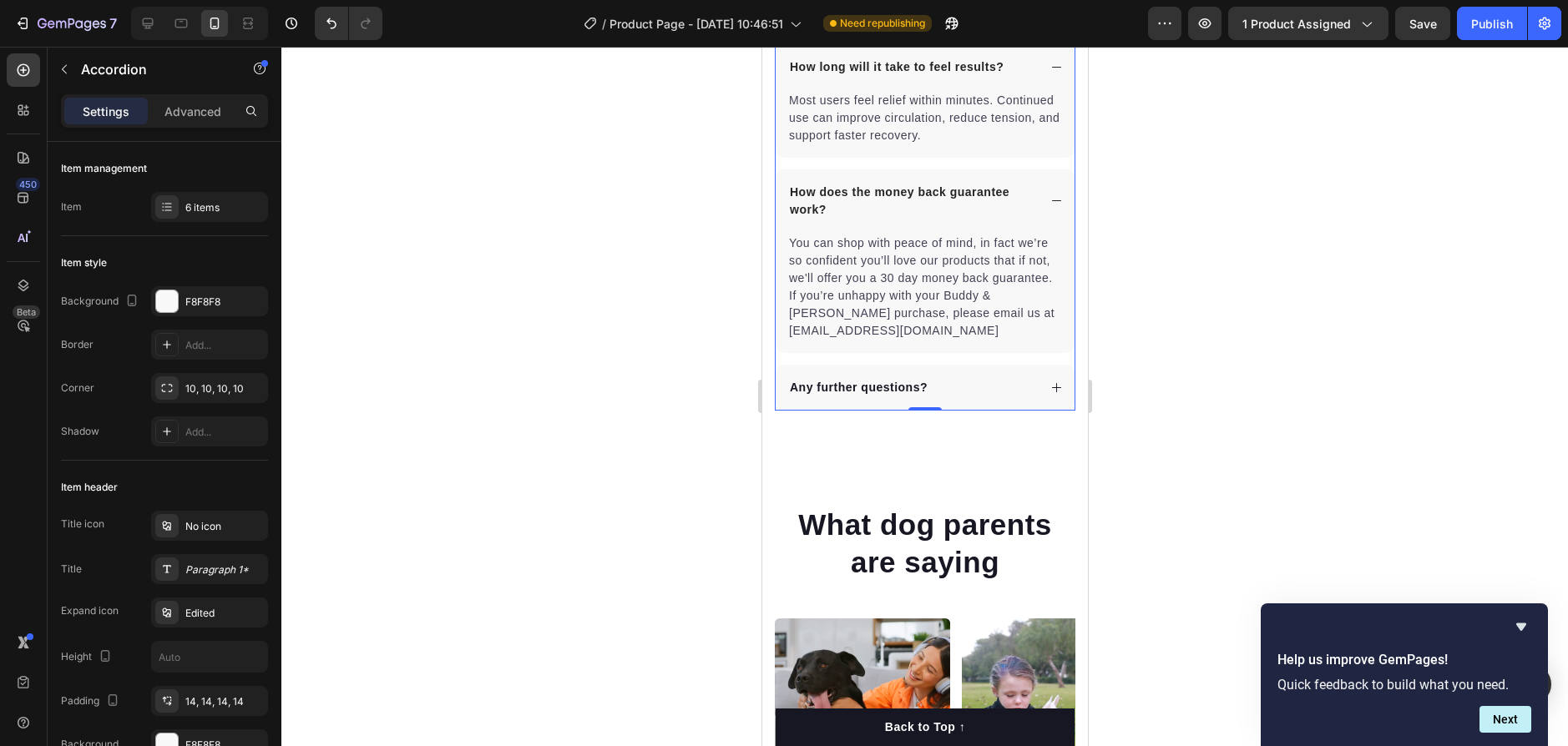
click at [1033, 218] on div "How does the money back guarantee work?" at bounding box center [923, 201] width 299 height 64
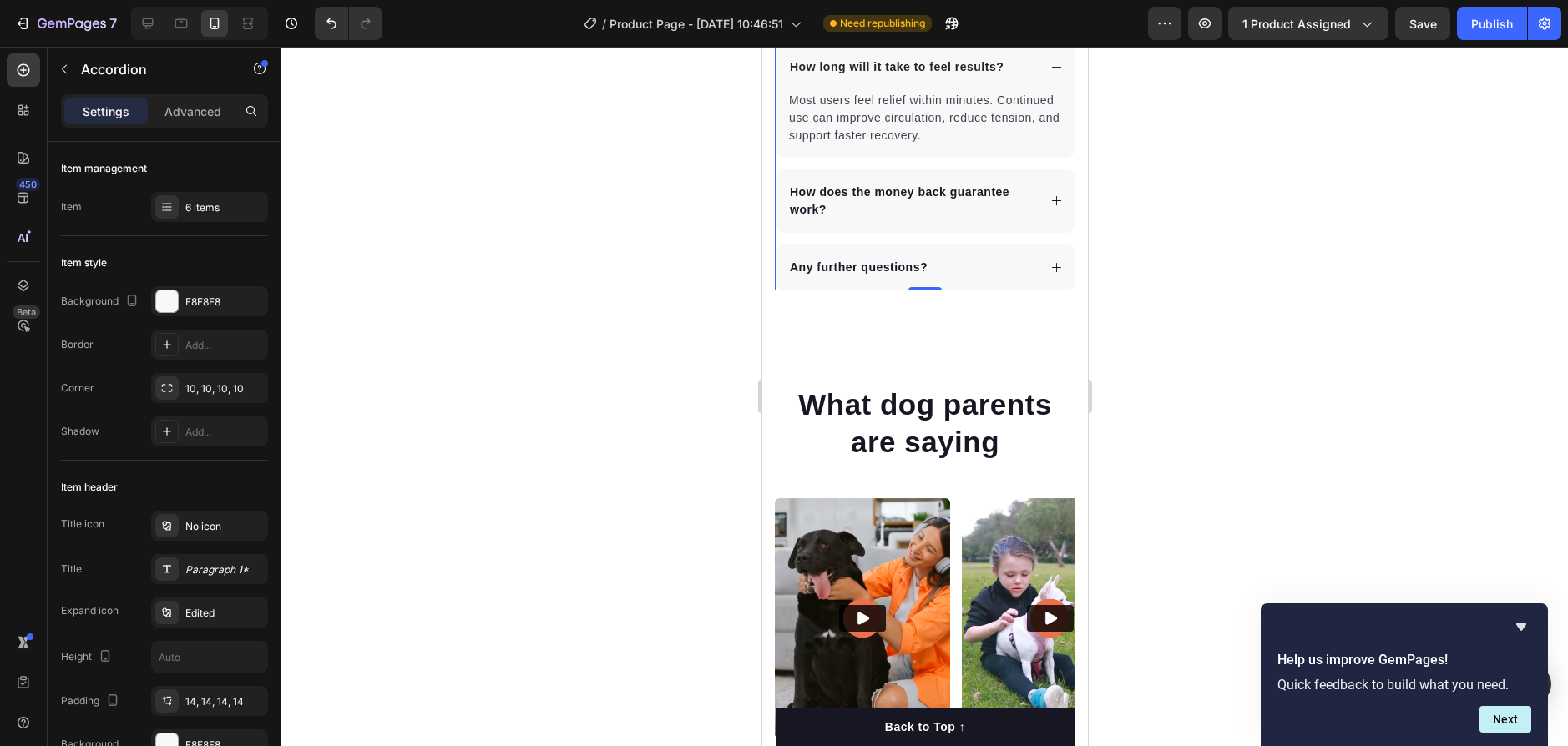
click at [1049, 274] on icon at bounding box center [1055, 267] width 12 height 12
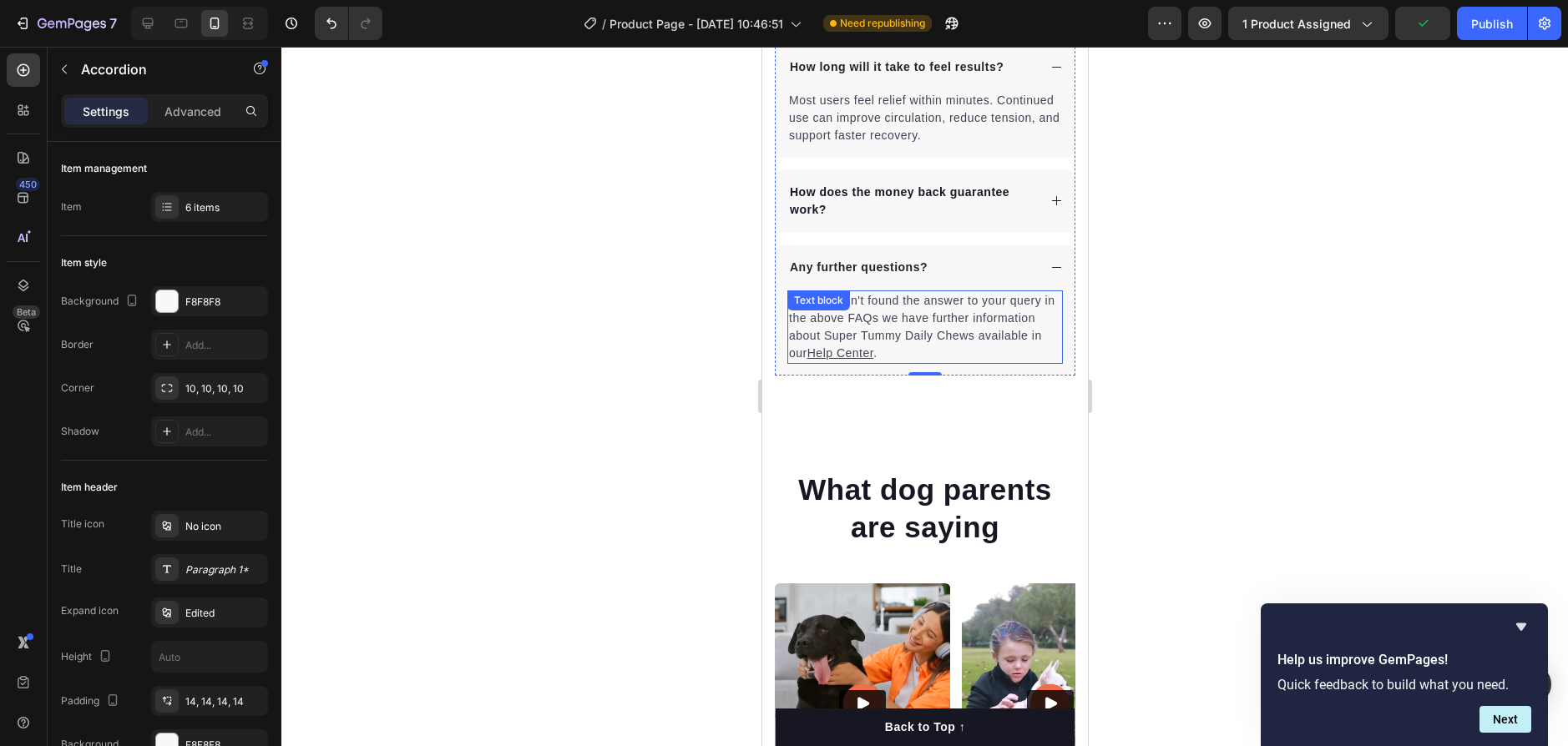
click at [872, 360] on u "Help Center" at bounding box center [840, 354] width 66 height 13
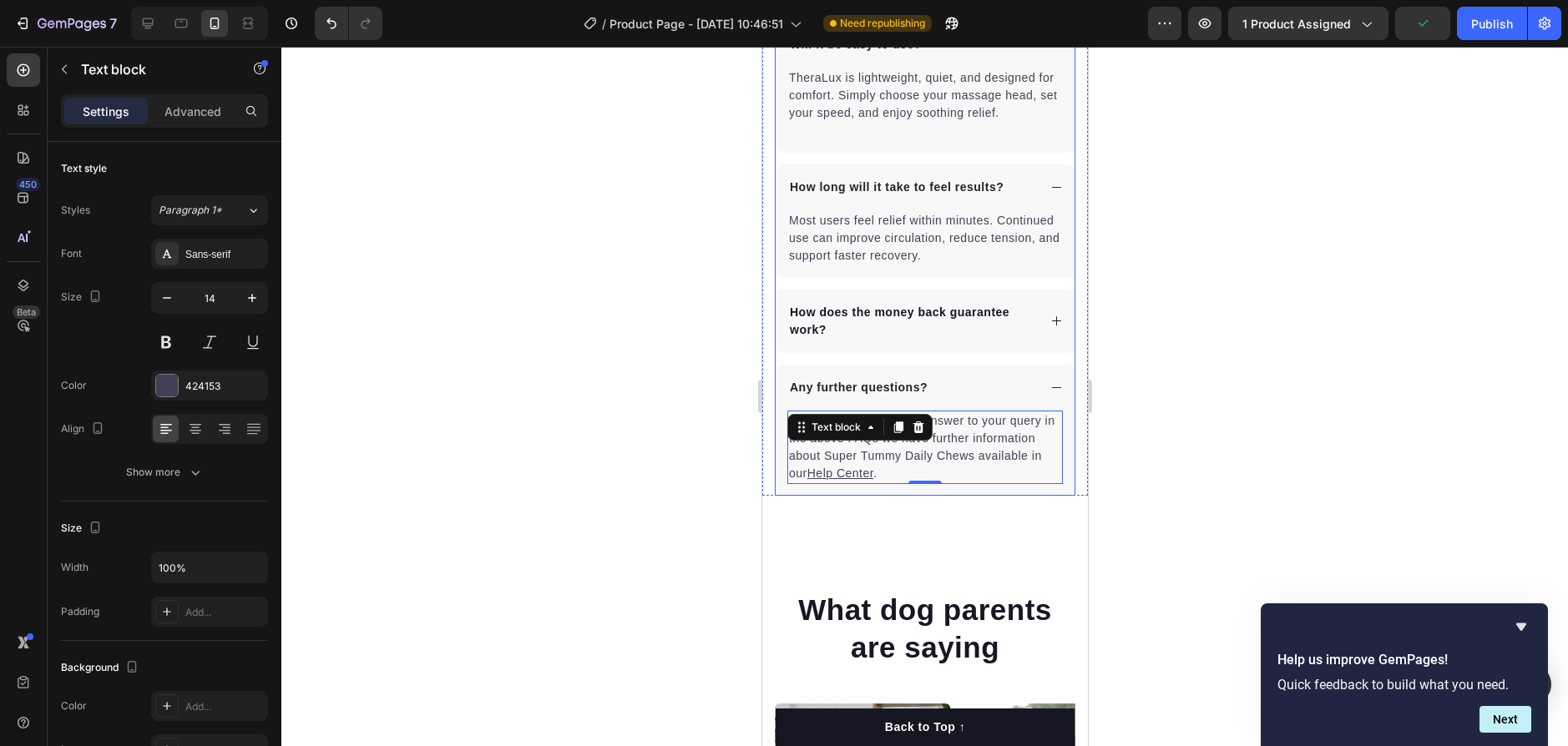
scroll to position [4508, 0]
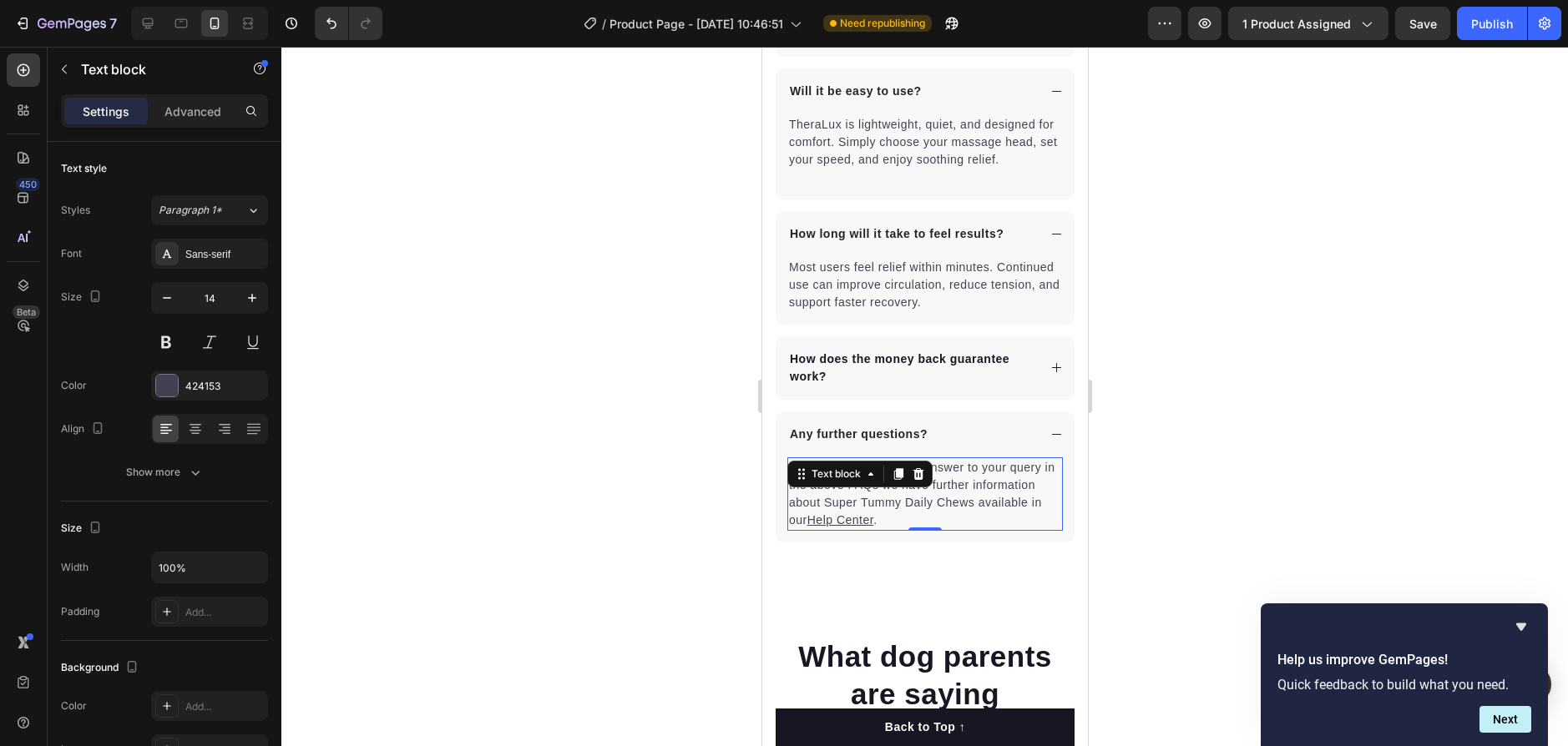
click at [999, 501] on p "If you haven't found the answer to your query in the above FAQs we have further…" at bounding box center [923, 494] width 272 height 70
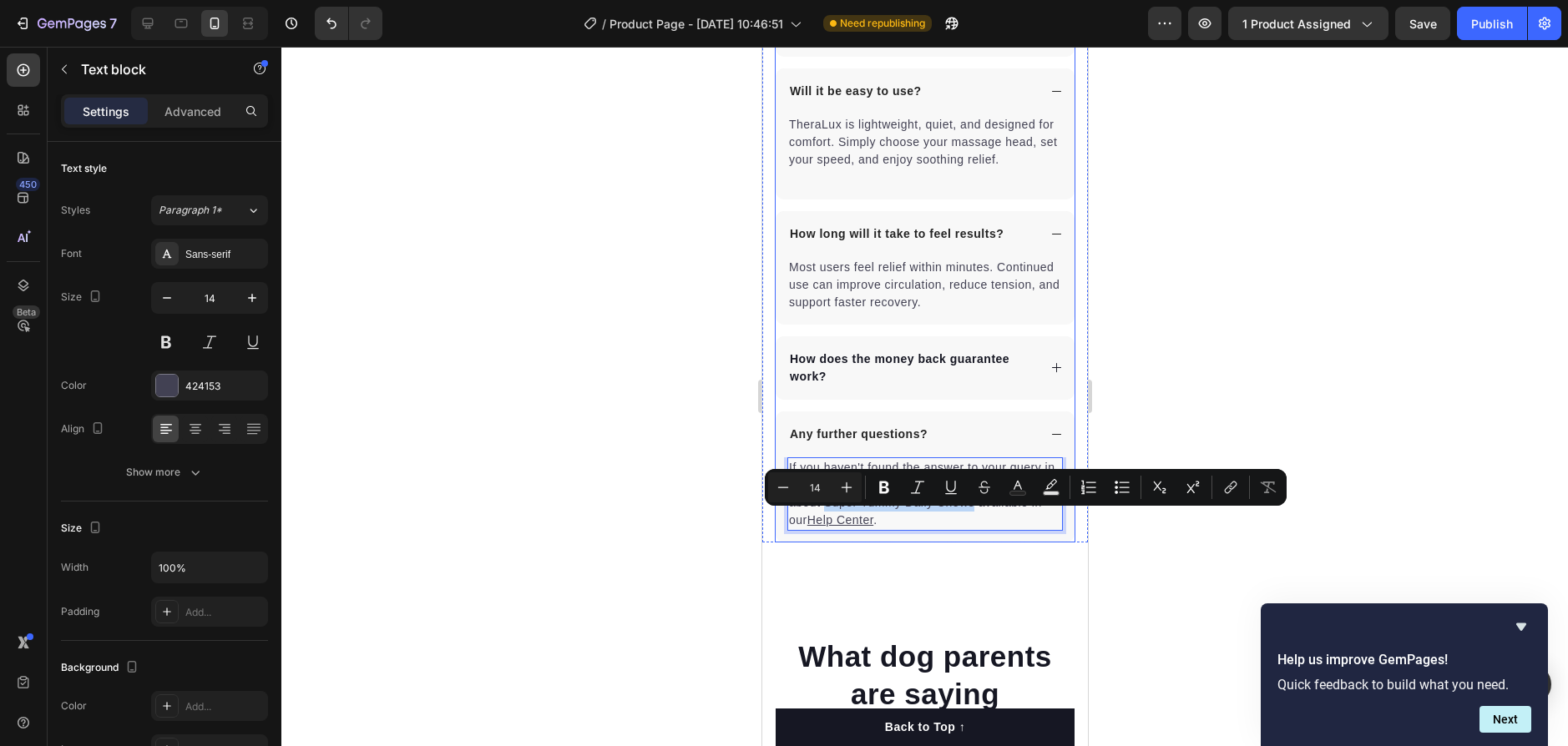
drag, startPoint x: 890, startPoint y: 517, endPoint x: 1049, endPoint y: 515, distance: 159.0
click at [1049, 515] on div "If you haven't found the answer to your query in the above FAQs we have further…" at bounding box center [923, 500] width 299 height 85
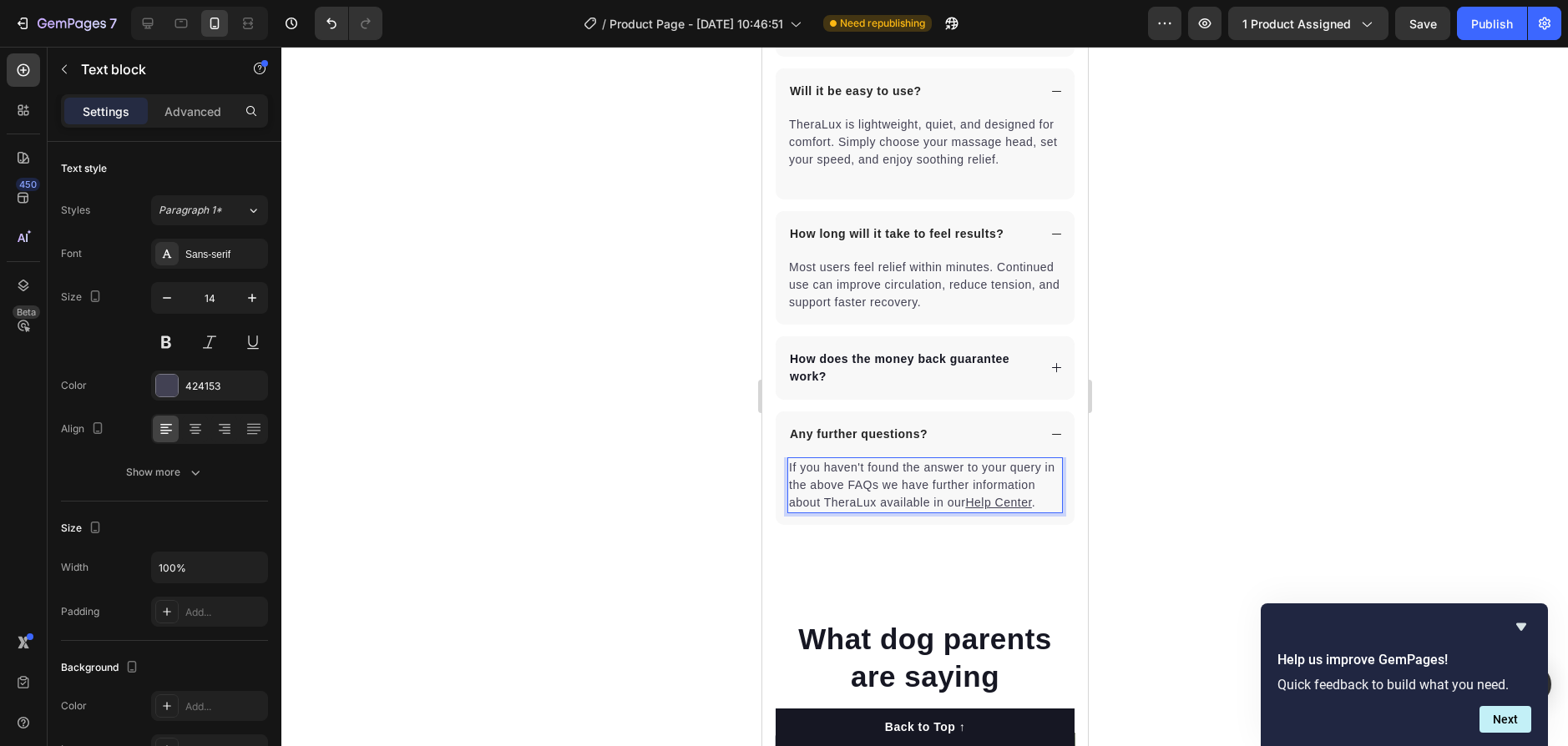
click at [992, 496] on p "If you haven't found the answer to your query in the above FAQs we have further…" at bounding box center [923, 484] width 272 height 52
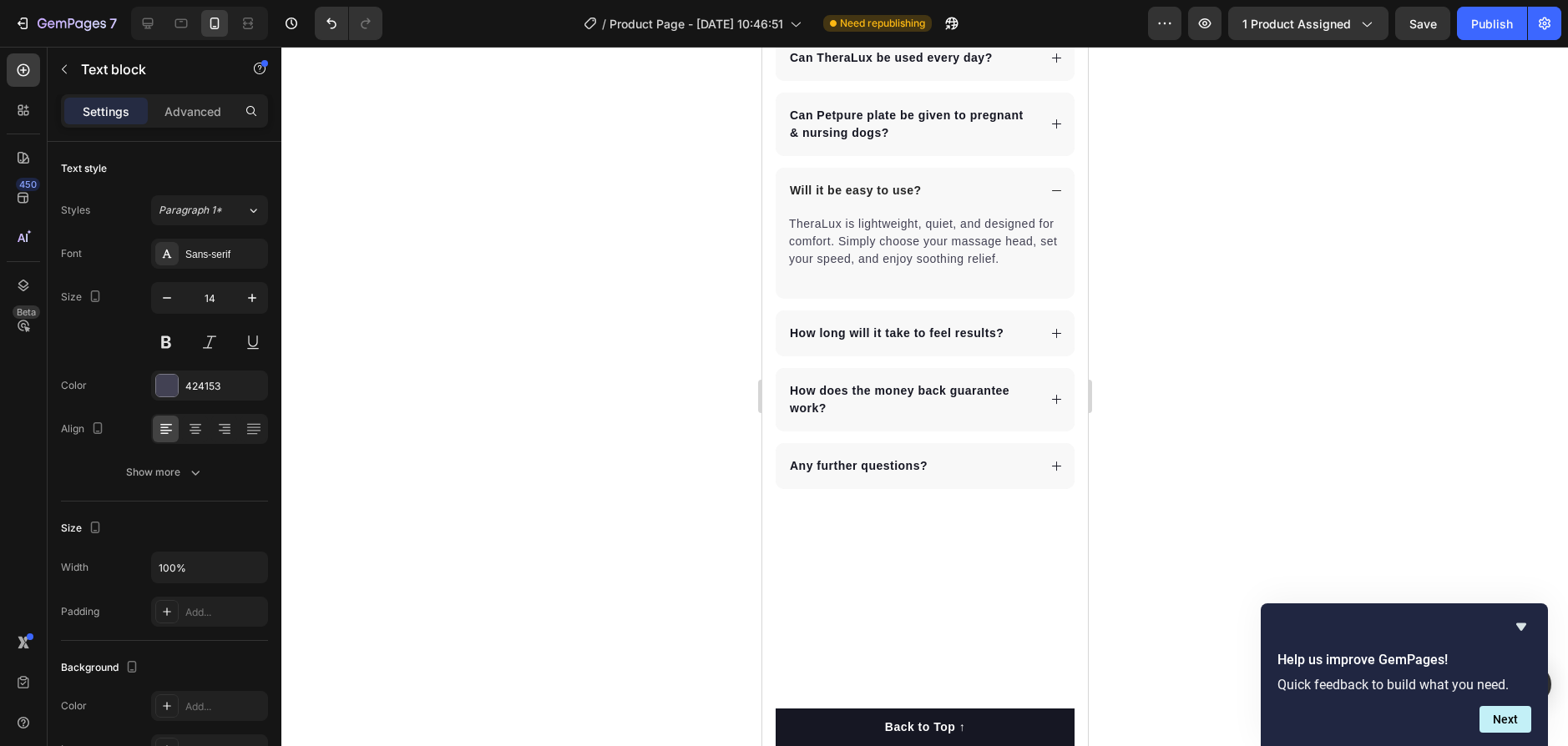
scroll to position [4175, 0]
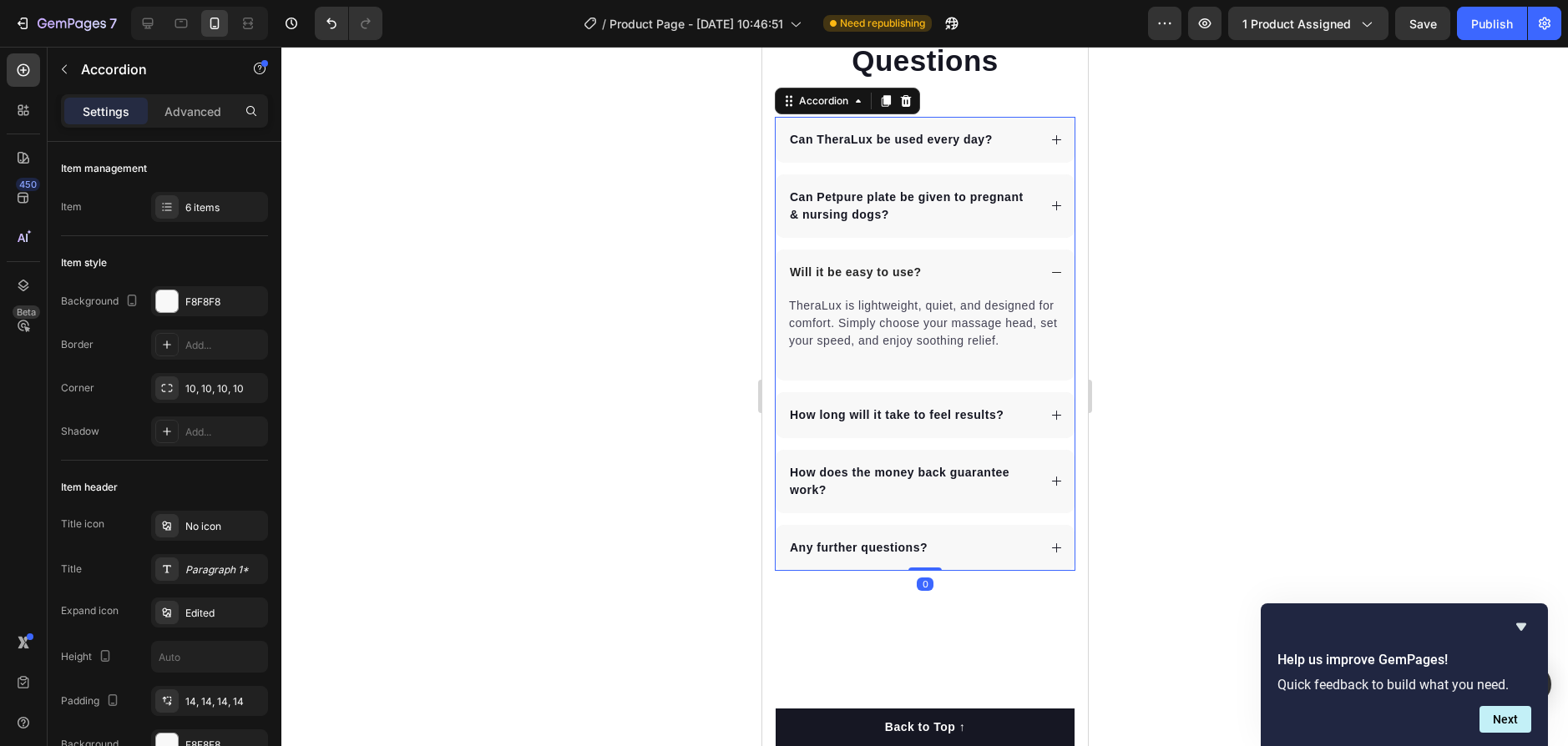
click at [1034, 435] on div "How long will it take to feel results?" at bounding box center [923, 415] width 299 height 45
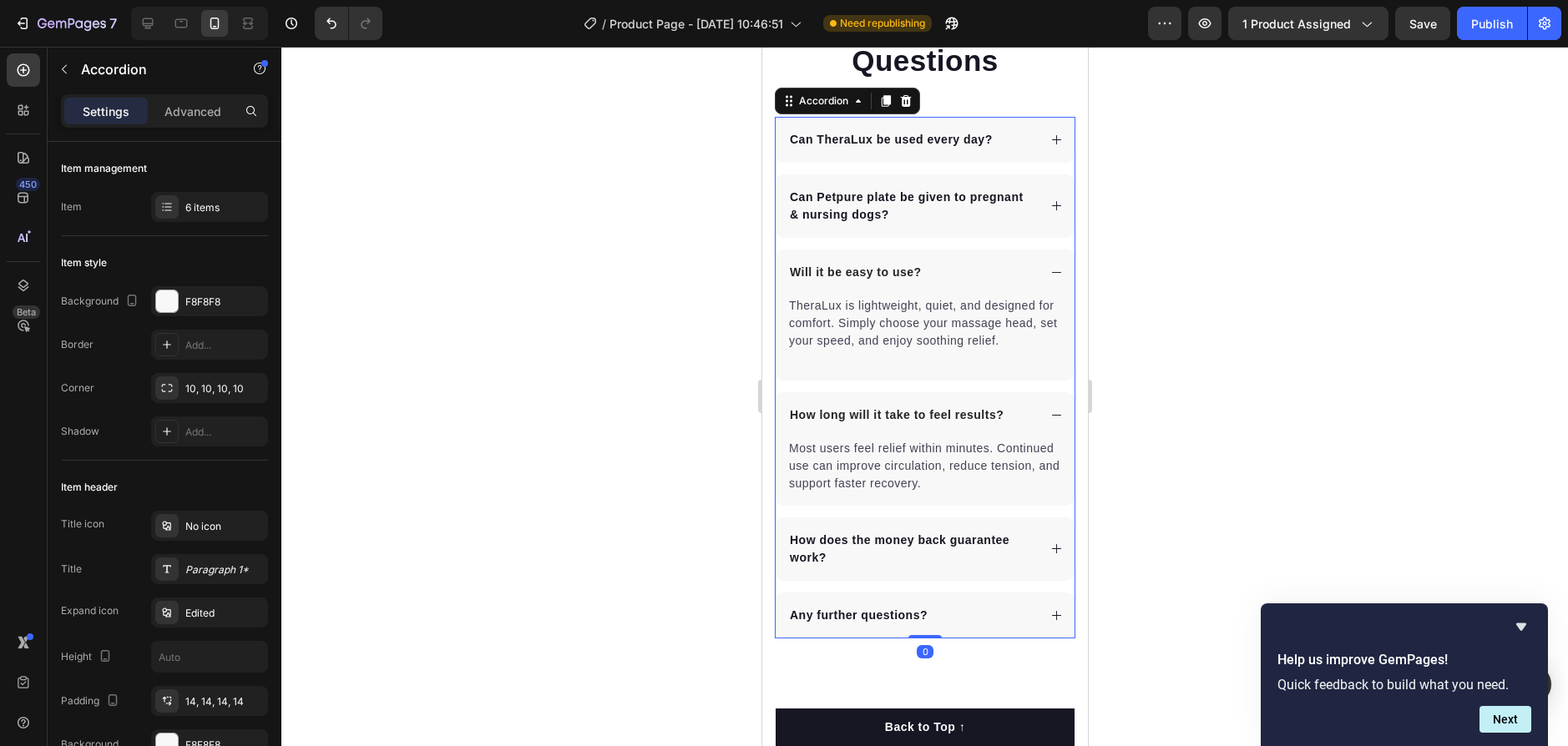
click at [1041, 550] on div "How does the money back guarantee work?" at bounding box center [923, 549] width 299 height 64
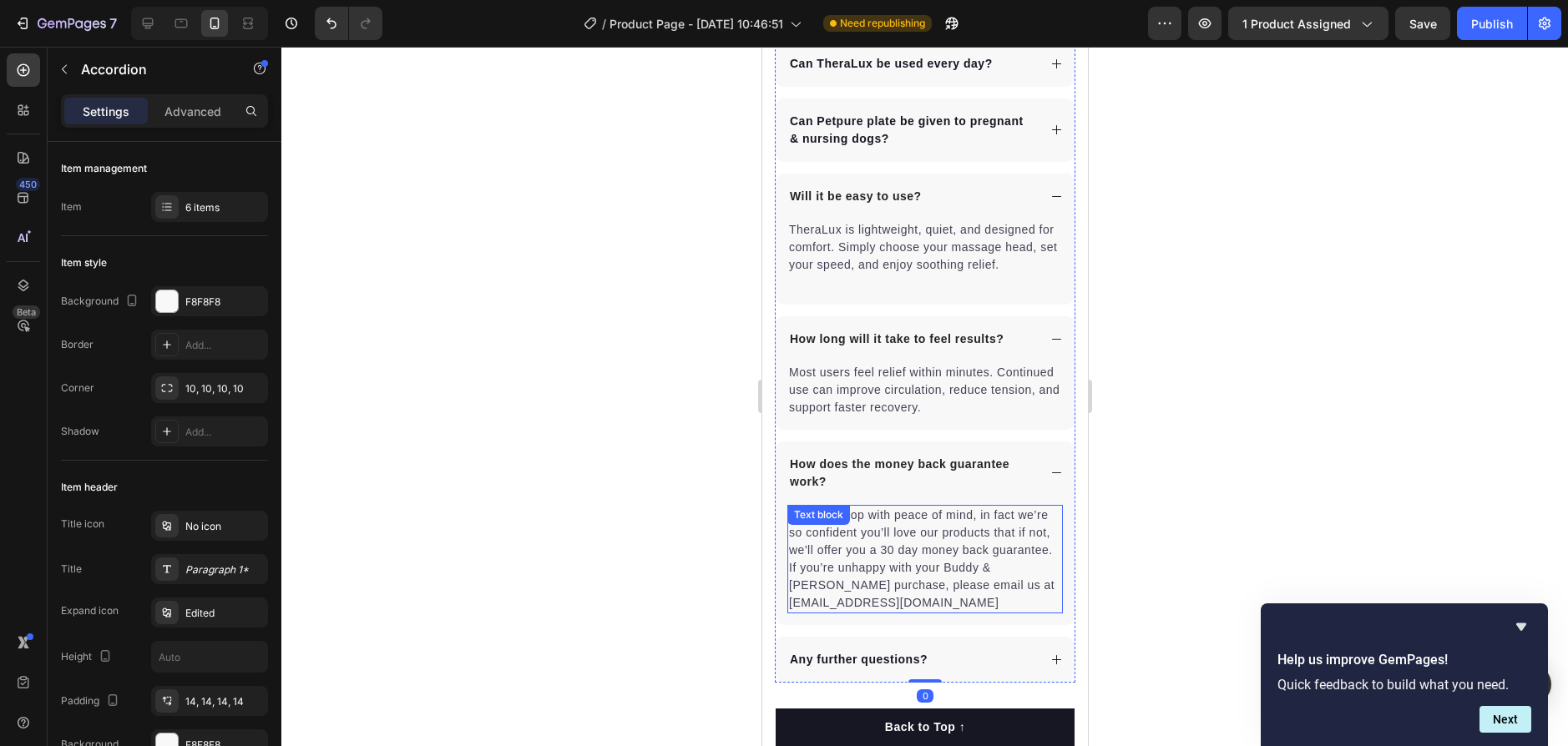
scroll to position [4258, 0]
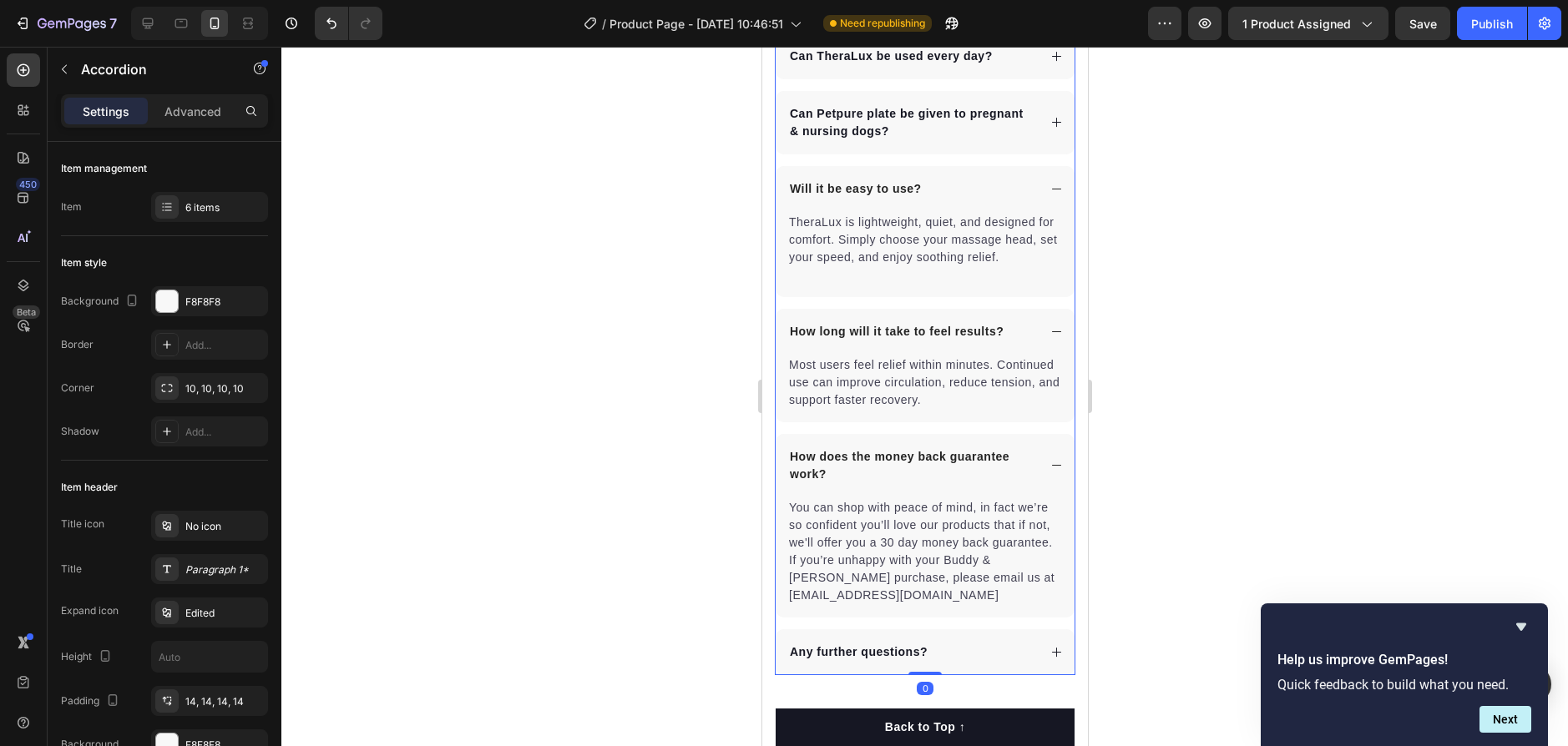
click at [1027, 461] on div "How does the money back guarantee work?" at bounding box center [923, 465] width 299 height 64
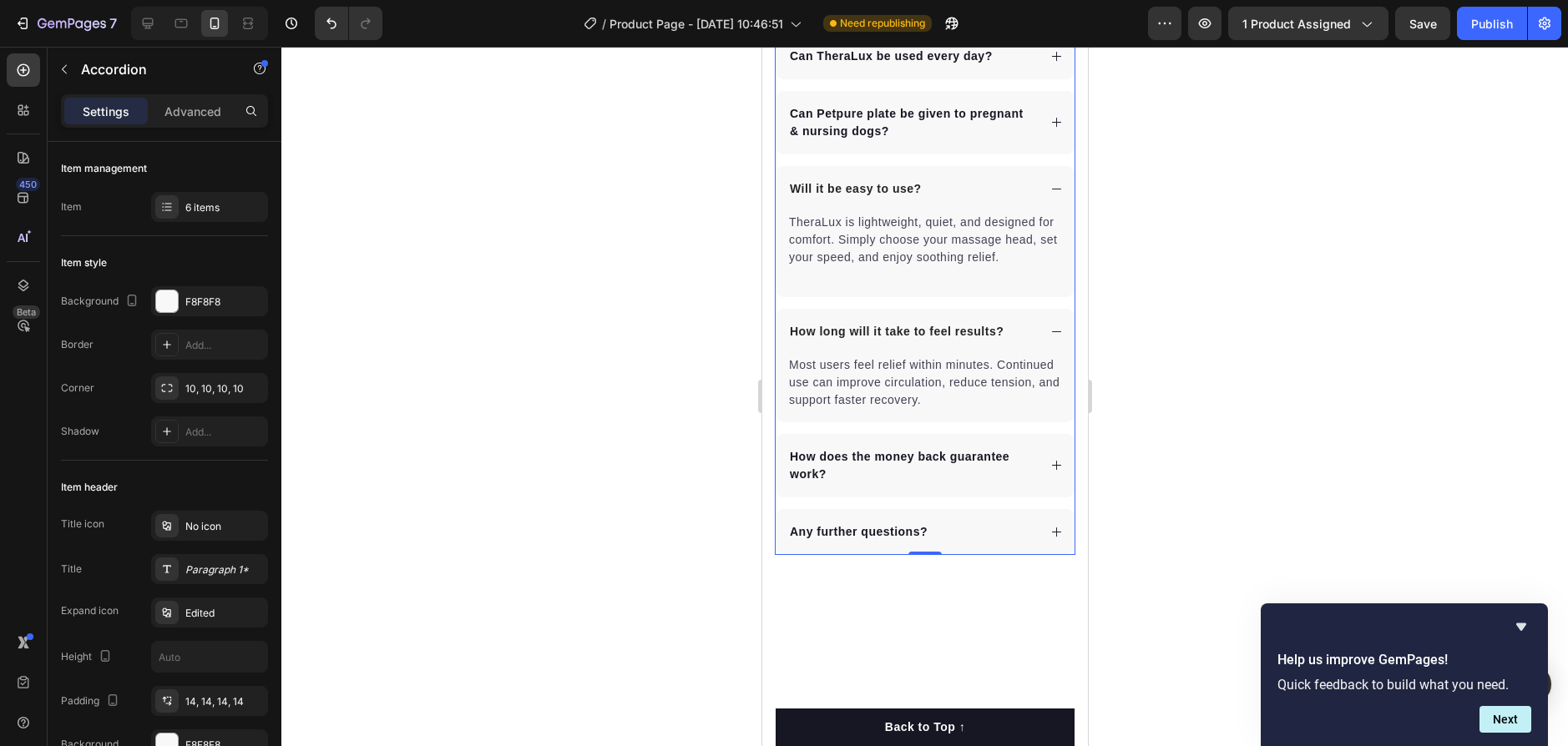
click at [1048, 465] on div "How does the money back guarantee work?" at bounding box center [923, 465] width 299 height 64
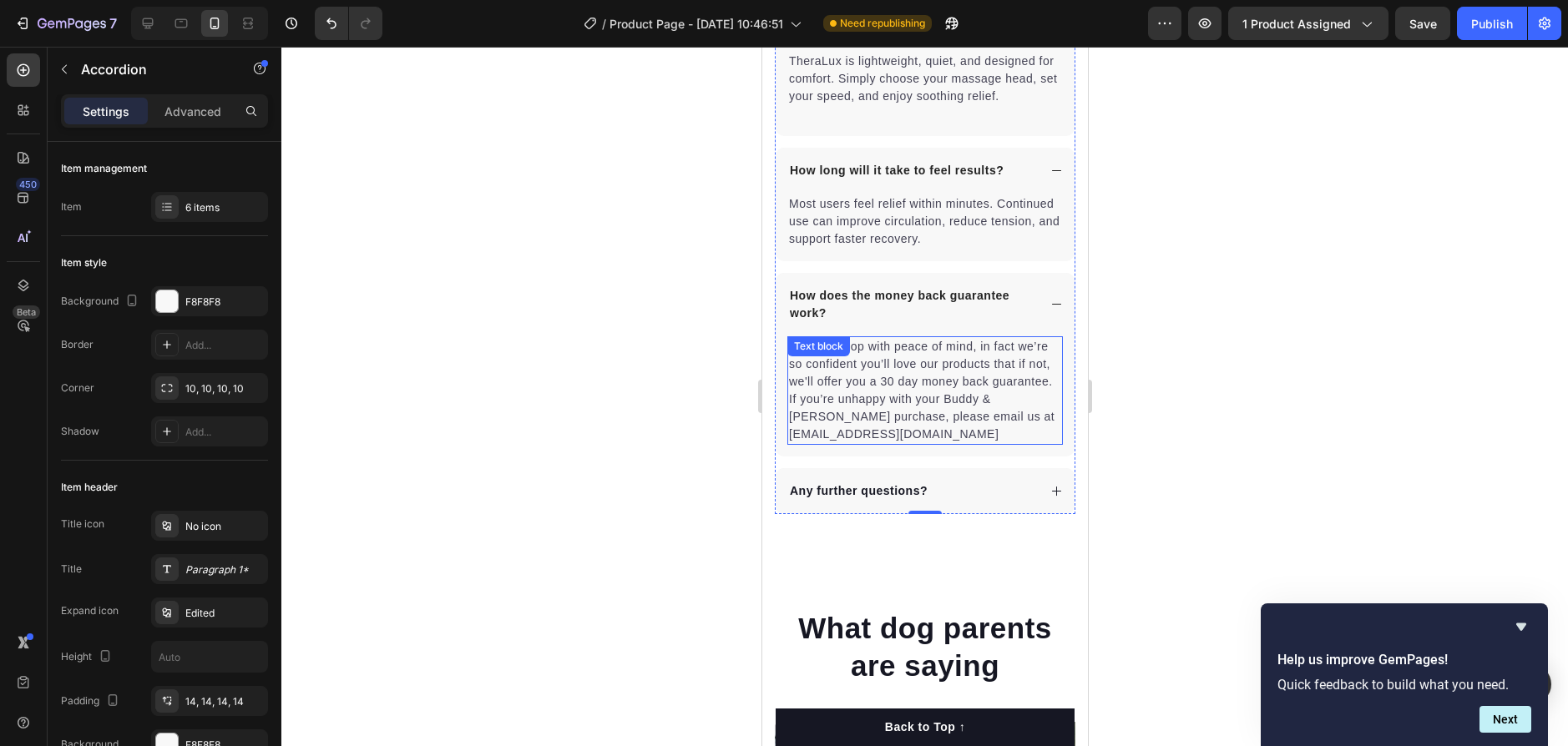
scroll to position [4425, 0]
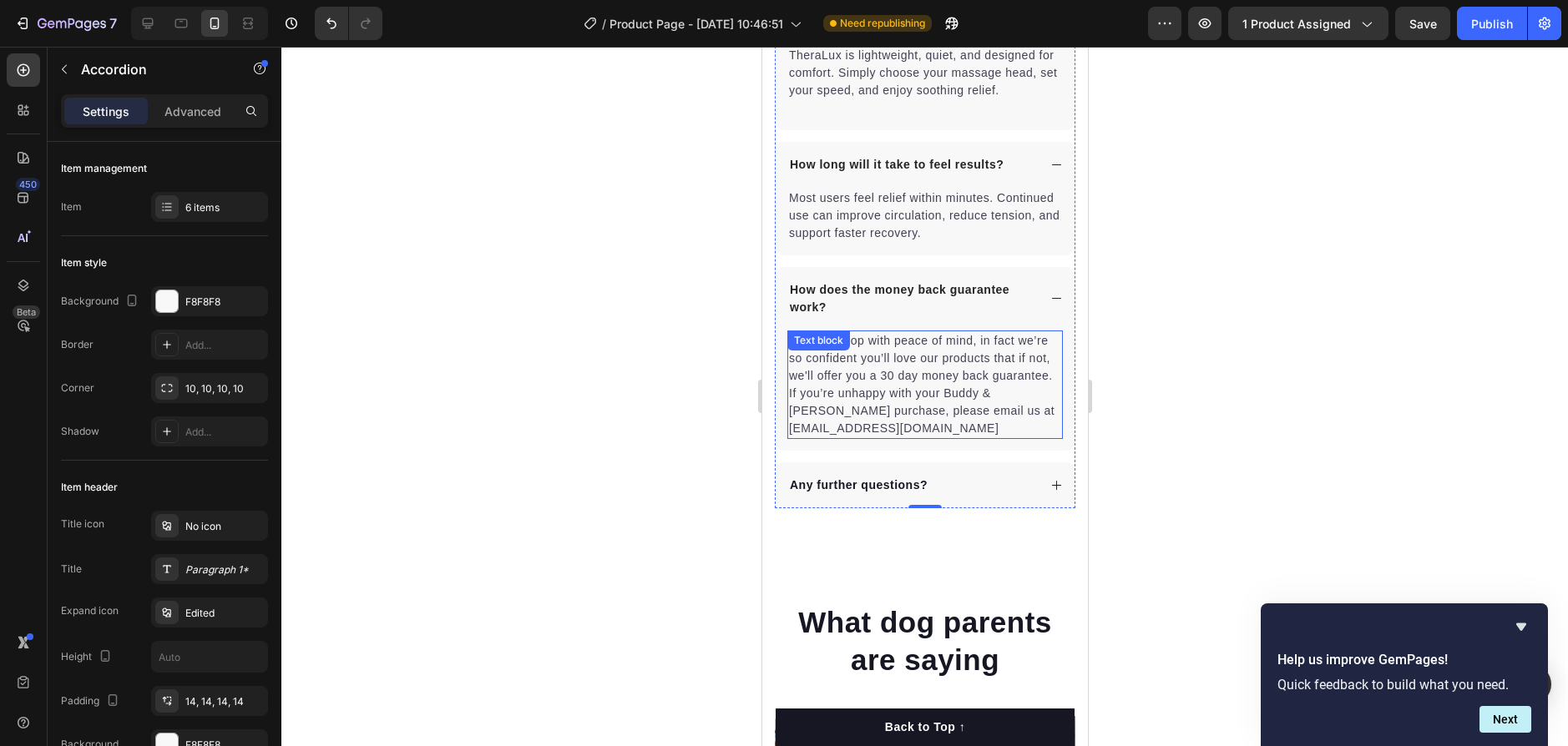
click at [1001, 438] on p "You can shop with peace of mind, in fact we’re so confident you’ll love our pro…" at bounding box center [923, 385] width 272 height 105
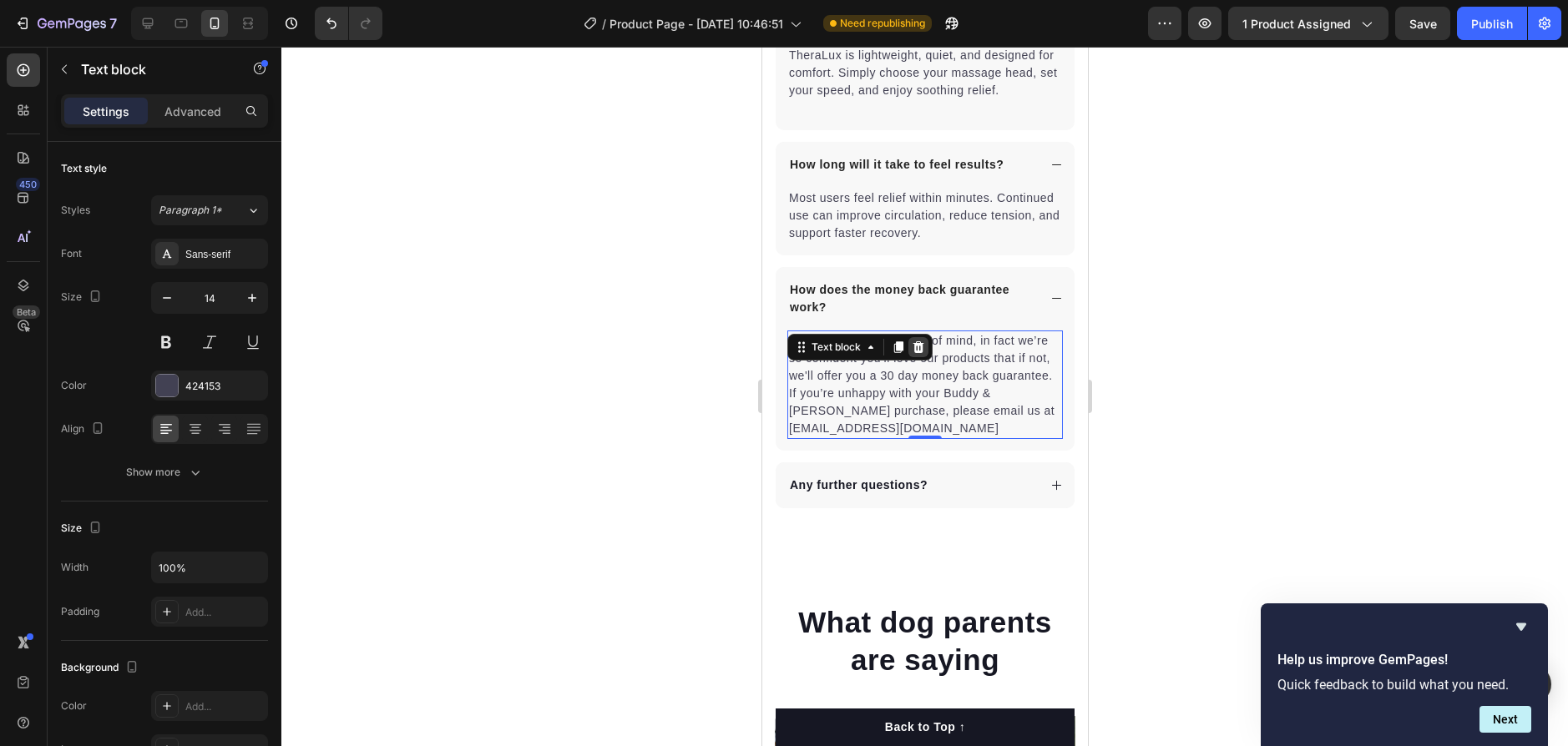
click at [921, 354] on icon at bounding box center [918, 347] width 10 height 11
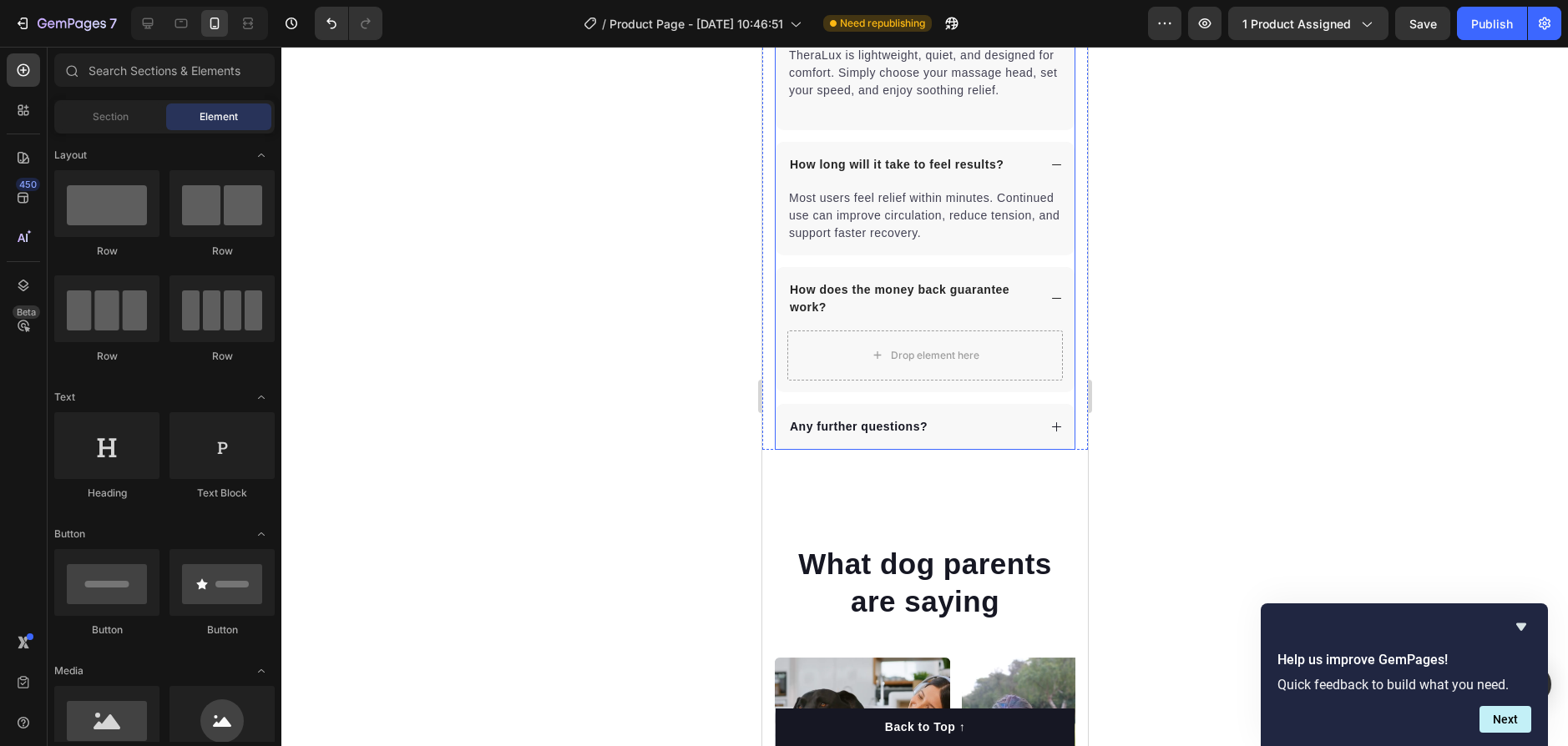
click at [984, 317] on p "How does the money back guarantee work?" at bounding box center [911, 299] width 245 height 35
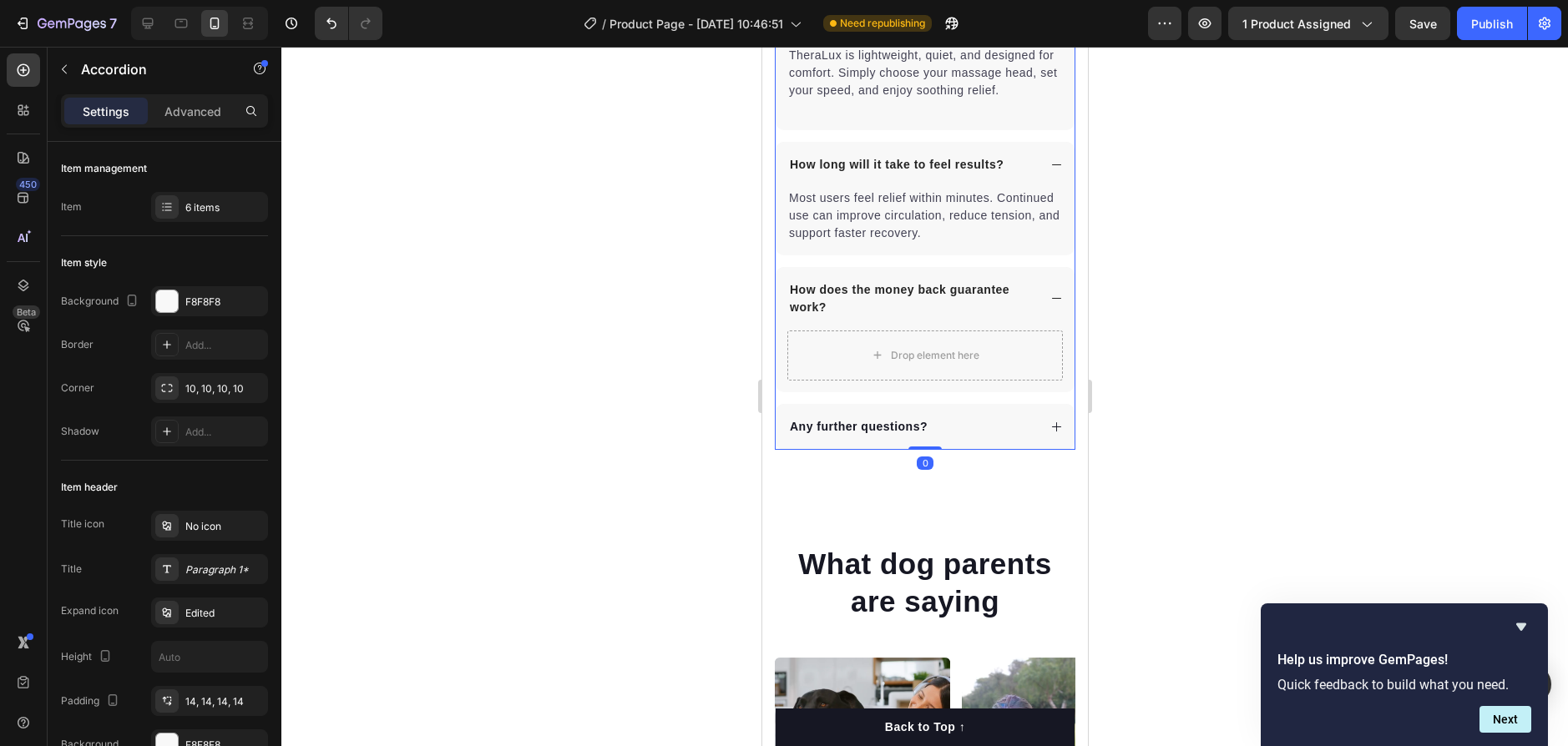
click at [1040, 300] on div "How does the money back guarantee work?" at bounding box center [923, 299] width 299 height 64
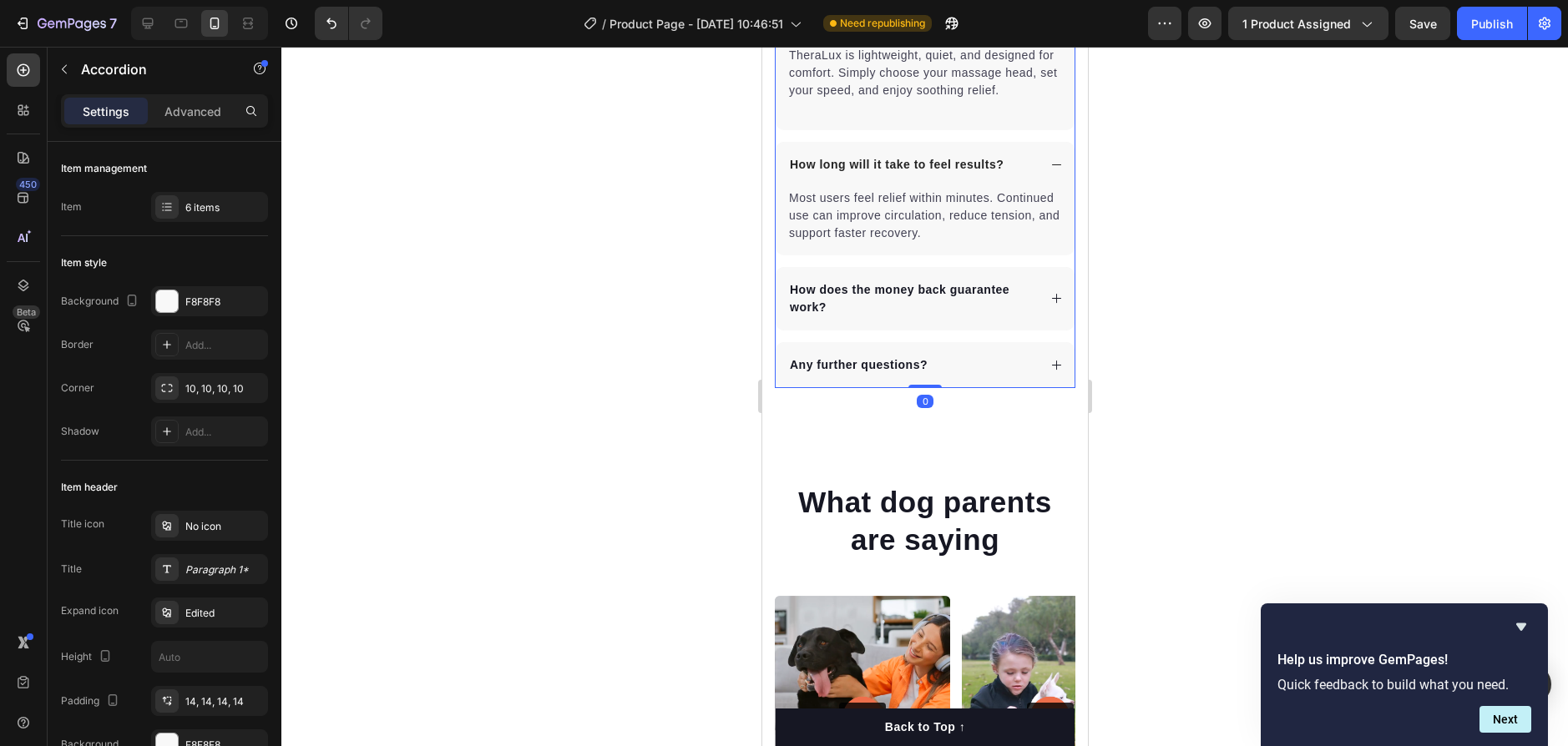
click at [1030, 312] on div "How does the money back guarantee work?" at bounding box center [923, 299] width 299 height 64
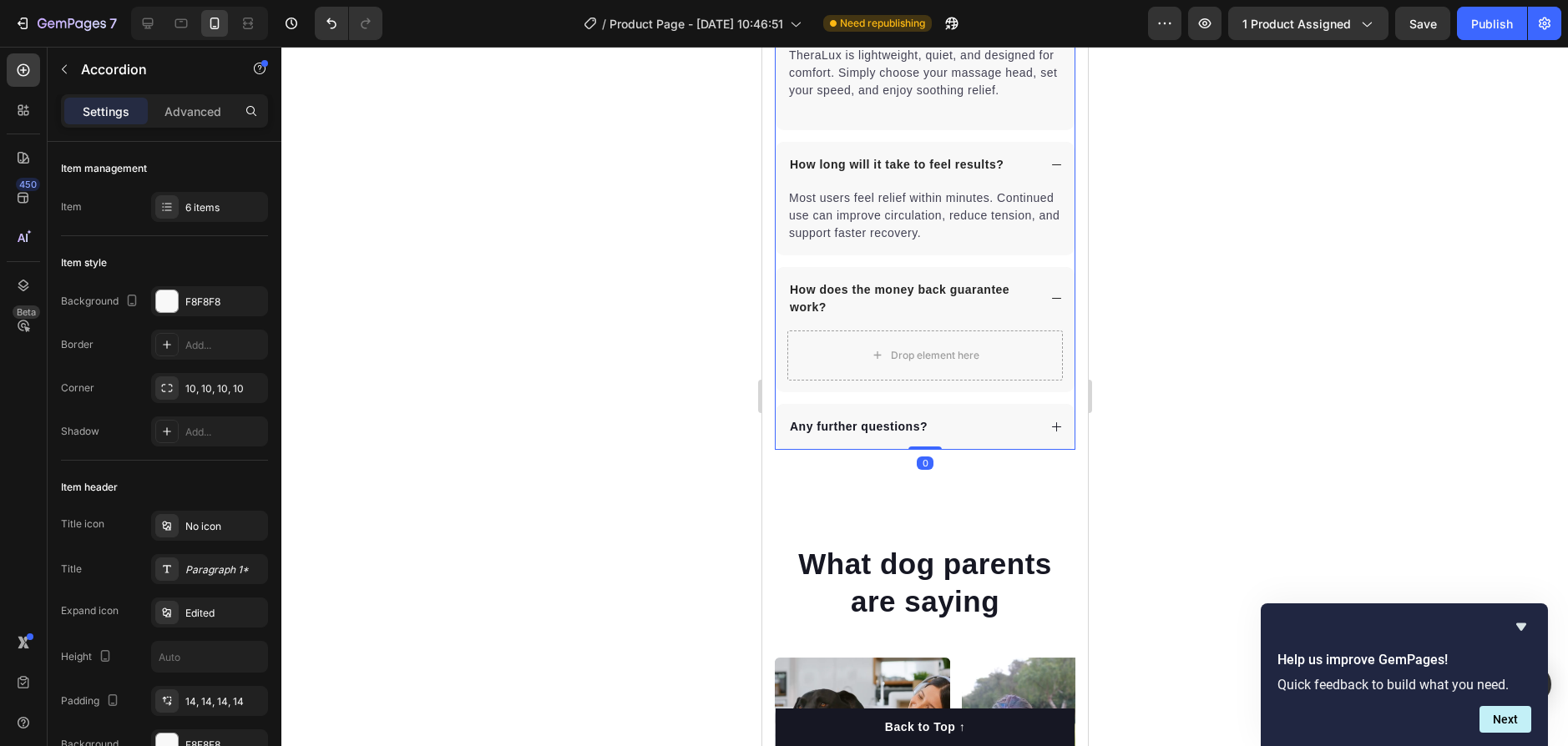
click at [811, 317] on p "How does the money back guarantee work?" at bounding box center [911, 299] width 245 height 35
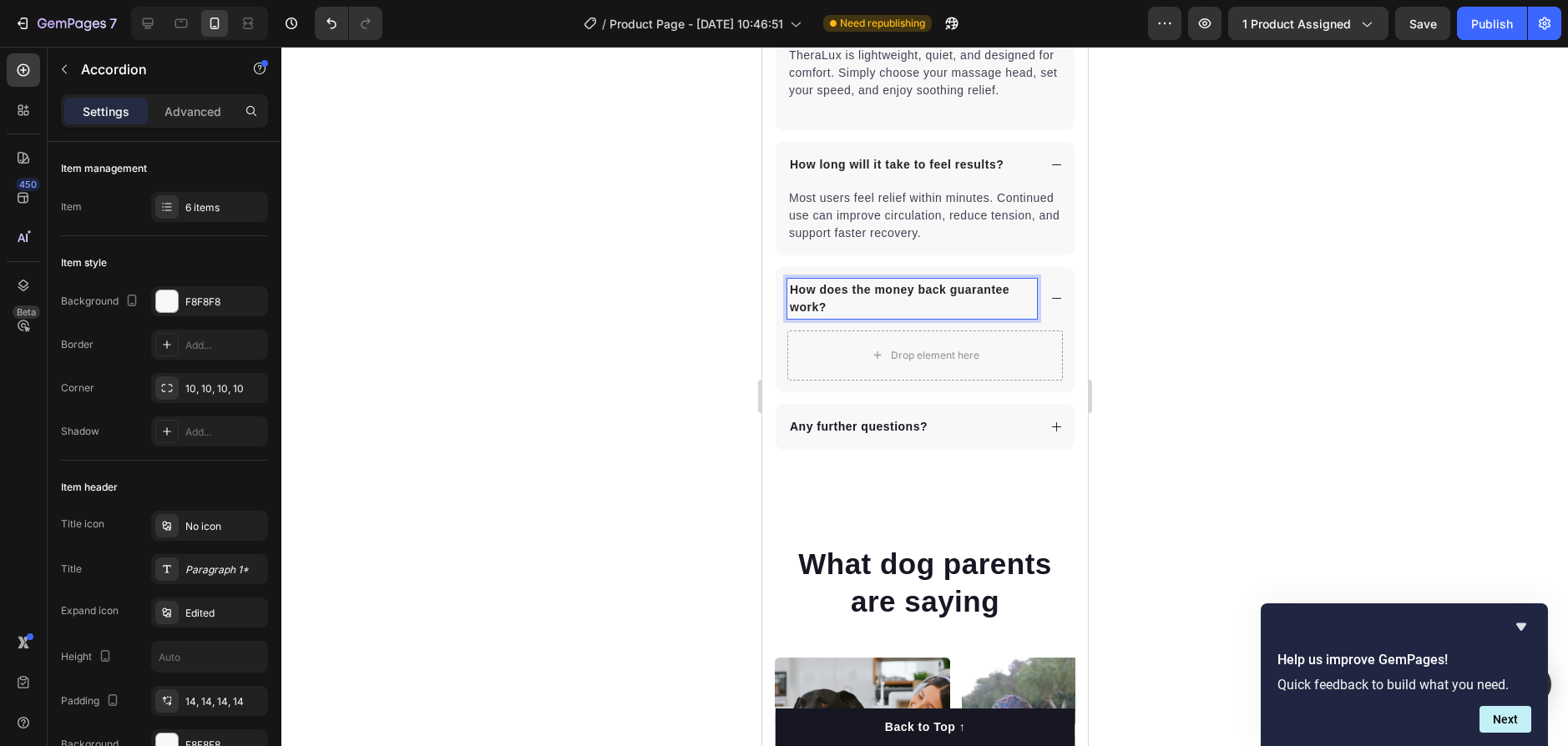
click at [964, 311] on p "How does the money back guarantee work?" at bounding box center [911, 299] width 245 height 35
click at [997, 310] on p "How does the money back guarantee work?" at bounding box center [911, 299] width 245 height 35
click at [1000, 317] on p "How does the money back guarantee work?" at bounding box center [911, 299] width 245 height 35
click at [1051, 331] on div "How does the money back guarantee work?" at bounding box center [923, 299] width 299 height 64
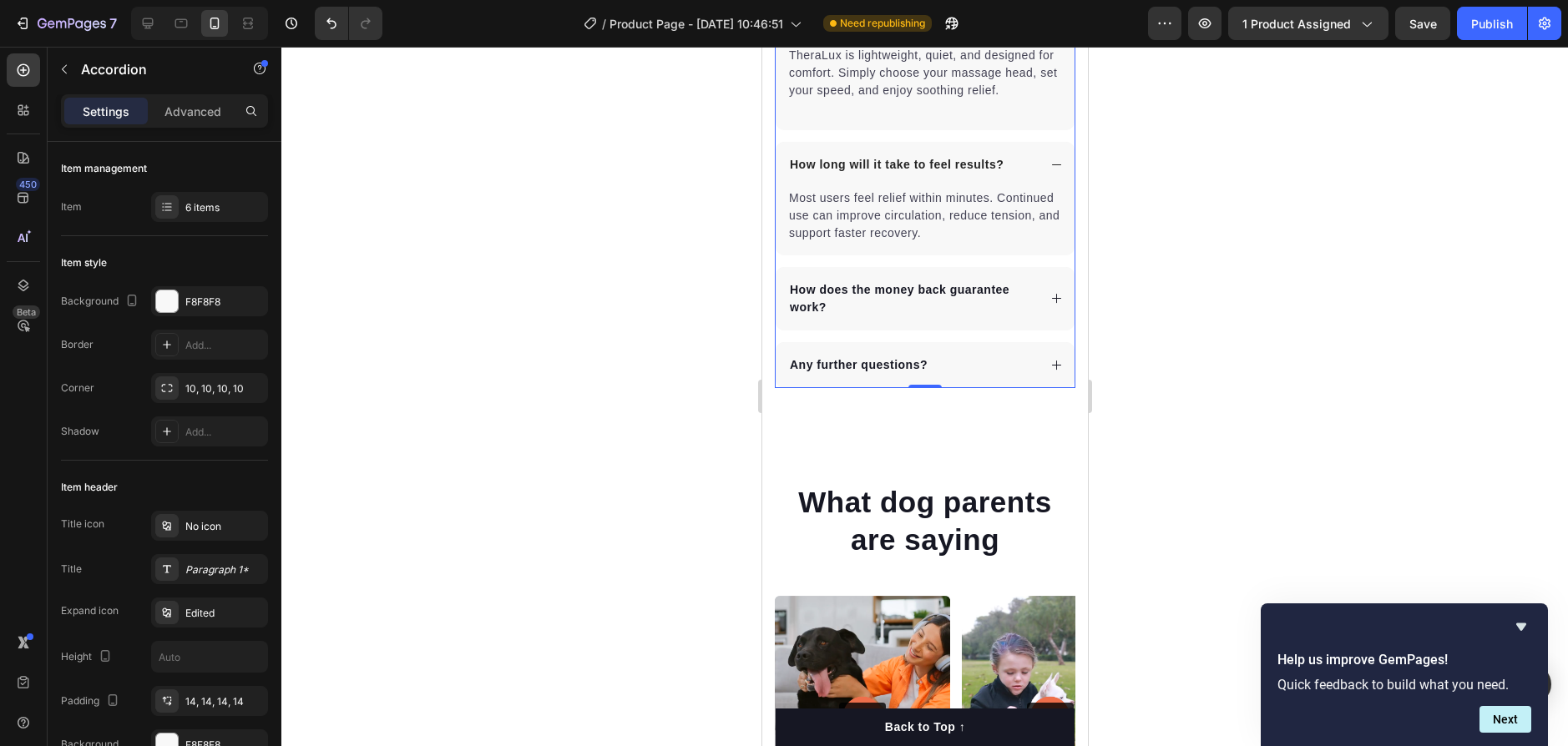
click at [1048, 327] on div "How does the money back guarantee work?" at bounding box center [923, 299] width 299 height 64
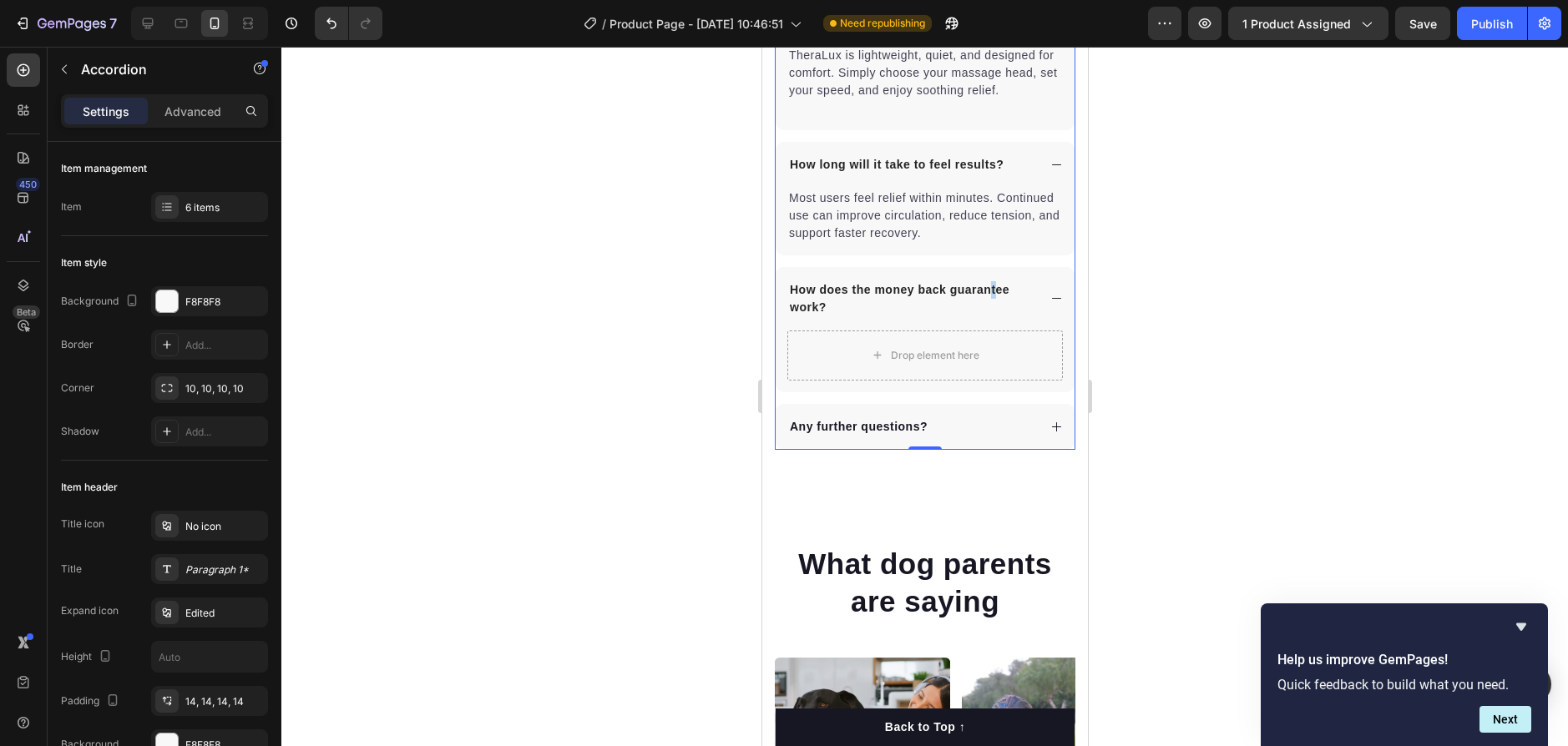
click at [992, 308] on p "How does the money back guarantee work?" at bounding box center [911, 299] width 245 height 35
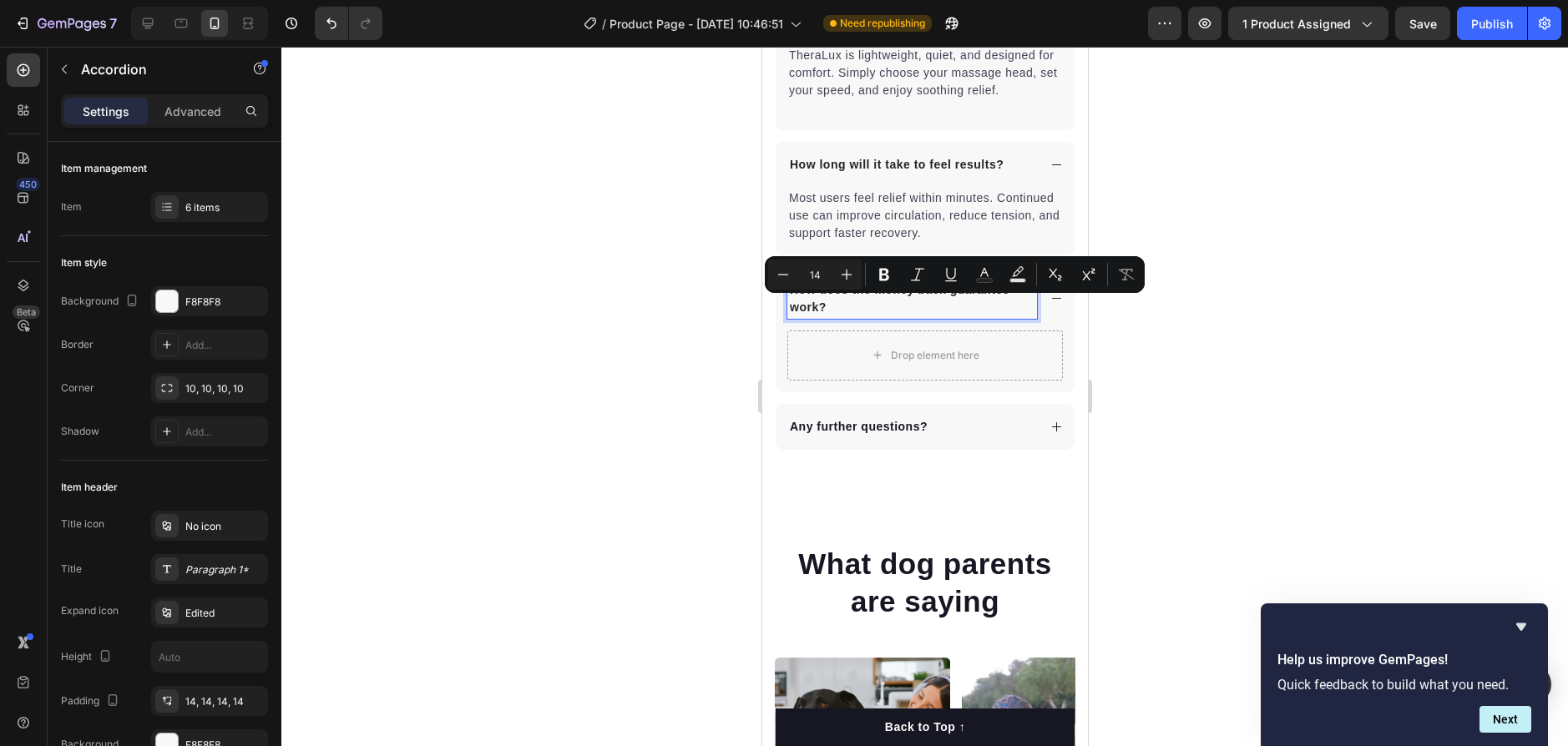
click at [877, 317] on p "How does the money back guarantee work?" at bounding box center [911, 299] width 245 height 35
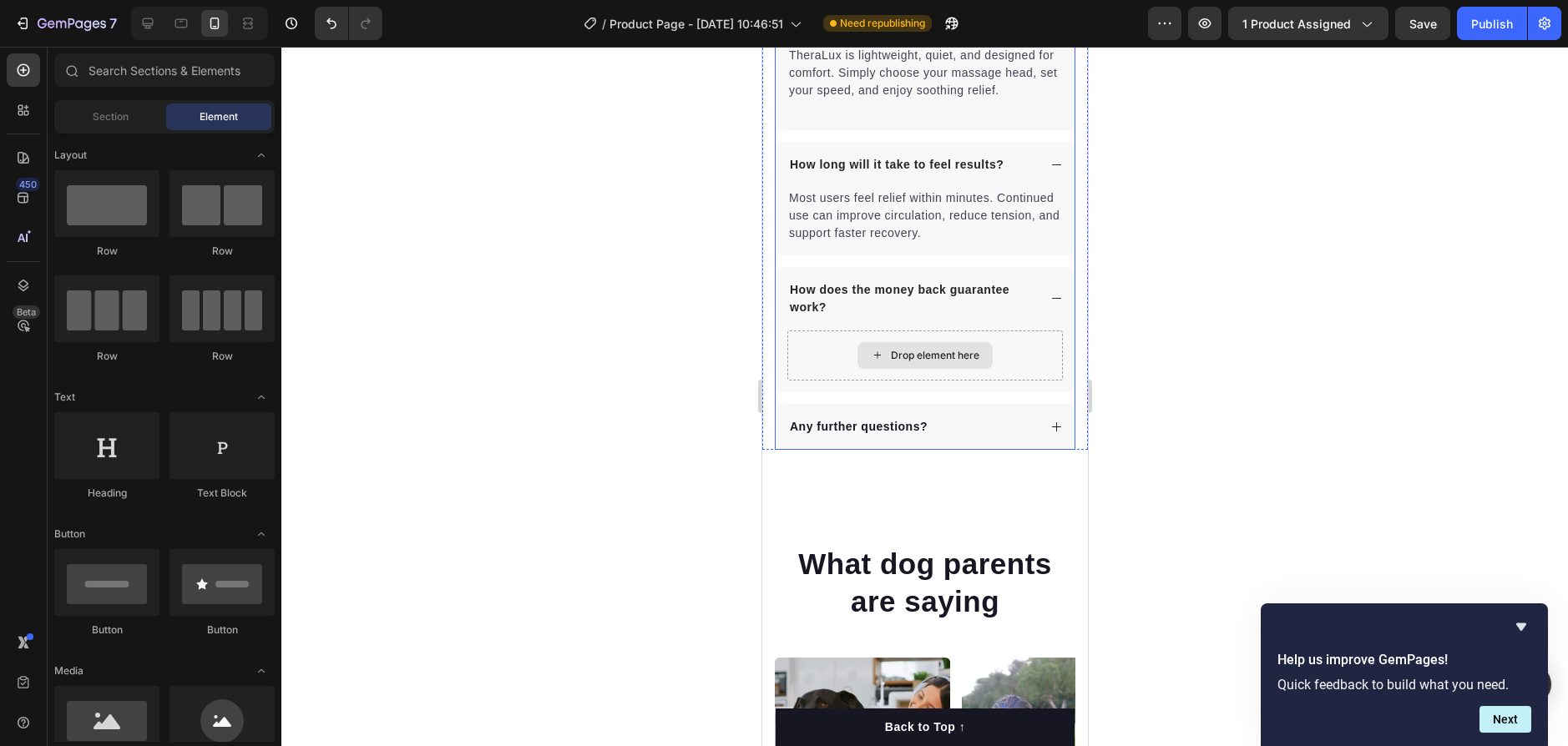
click at [810, 365] on div "Drop element here" at bounding box center [924, 355] width 276 height 50
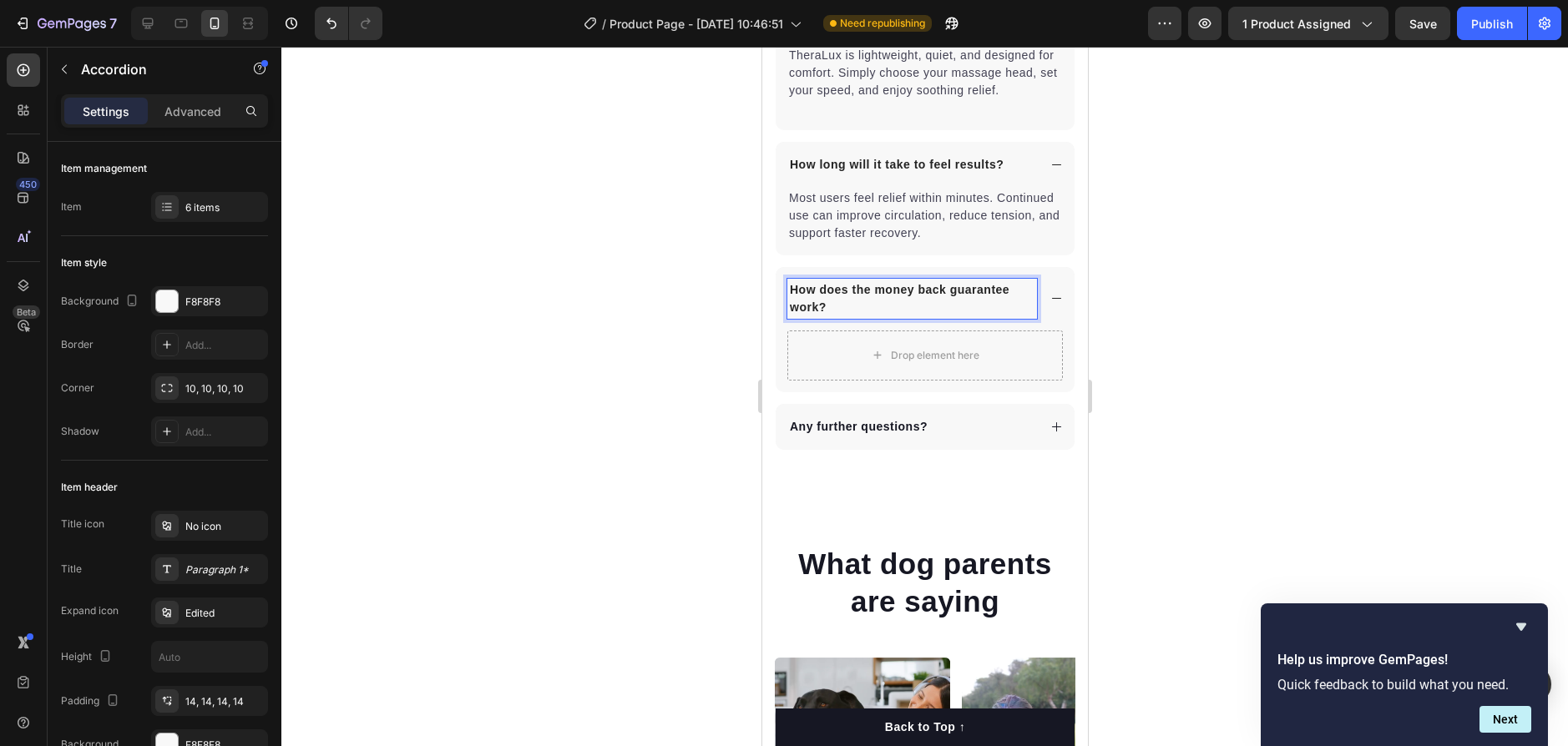
drag, startPoint x: 918, startPoint y: 318, endPoint x: 1051, endPoint y: 302, distance: 134.0
click at [1051, 302] on div "How does the money back guarantee work?" at bounding box center [923, 299] width 299 height 64
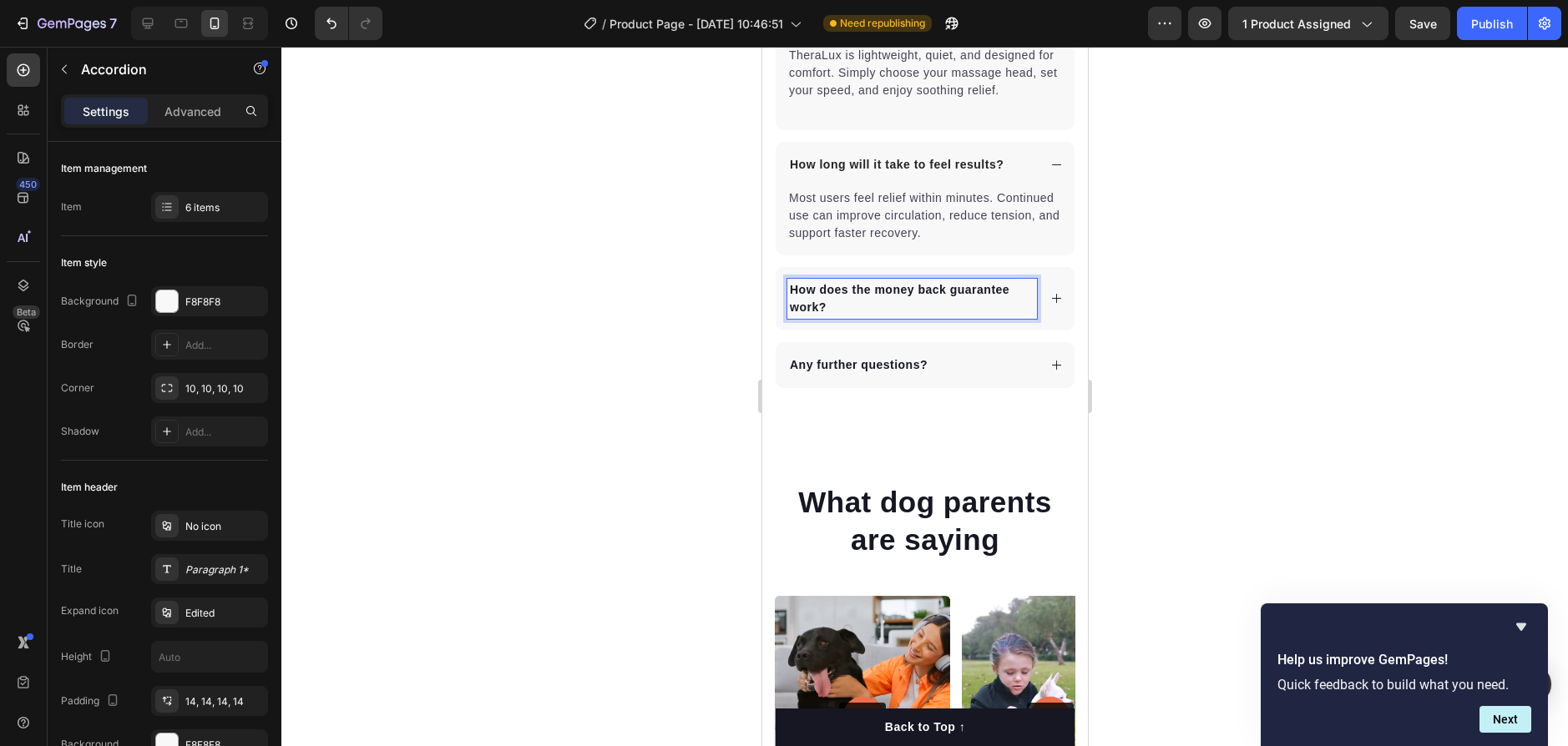
click at [1011, 296] on div "How does the money back guarantee work?" at bounding box center [911, 299] width 249 height 40
click at [1048, 297] on div "How does the money back guarantee work?" at bounding box center [923, 299] width 299 height 64
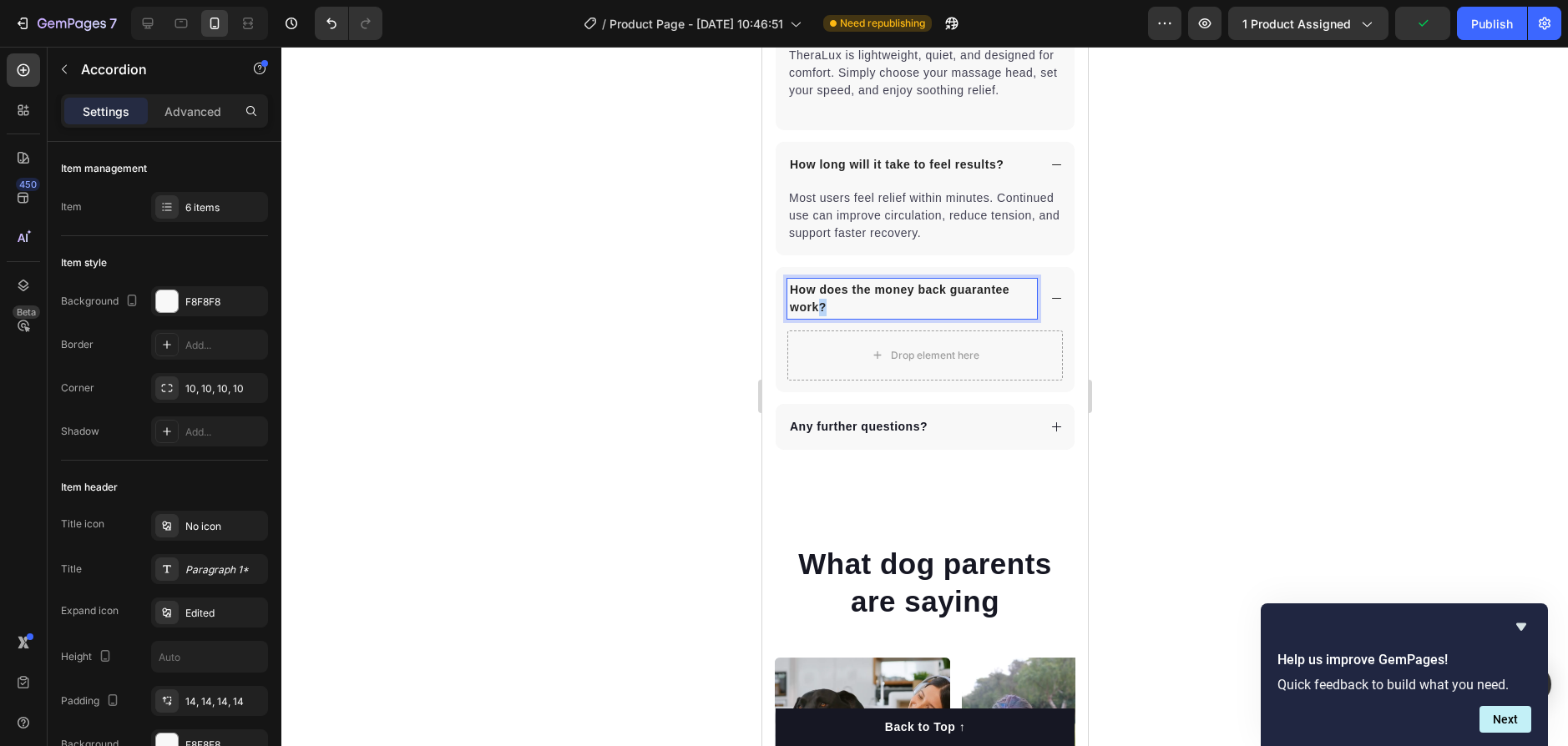
drag, startPoint x: 898, startPoint y: 334, endPoint x: 815, endPoint y: 368, distance: 89.7
click at [814, 361] on div "How does the money back guarantee work? Drop element here" at bounding box center [923, 330] width 299 height 125
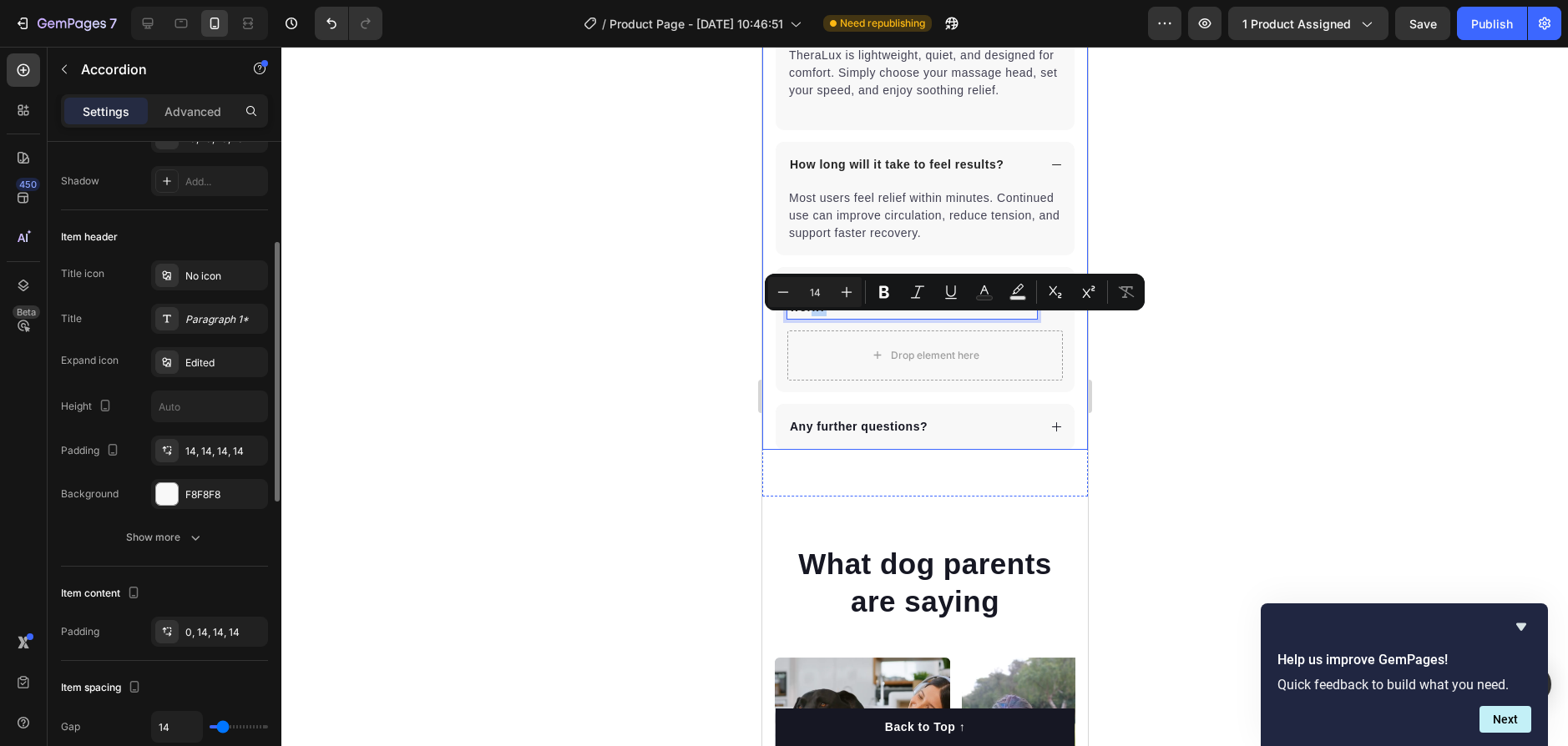
scroll to position [417, 0]
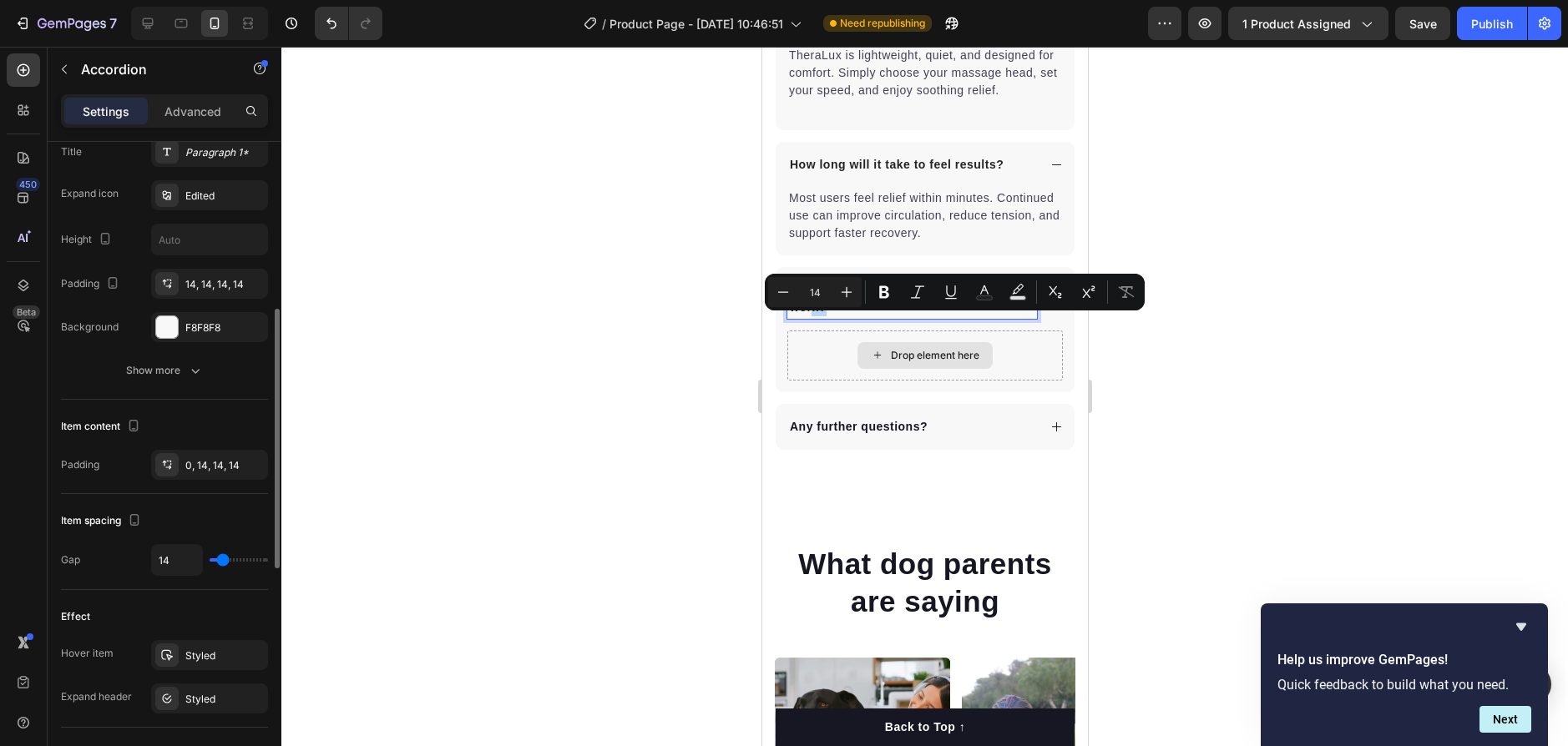
click at [957, 351] on div "Drop element here" at bounding box center [924, 355] width 276 height 50
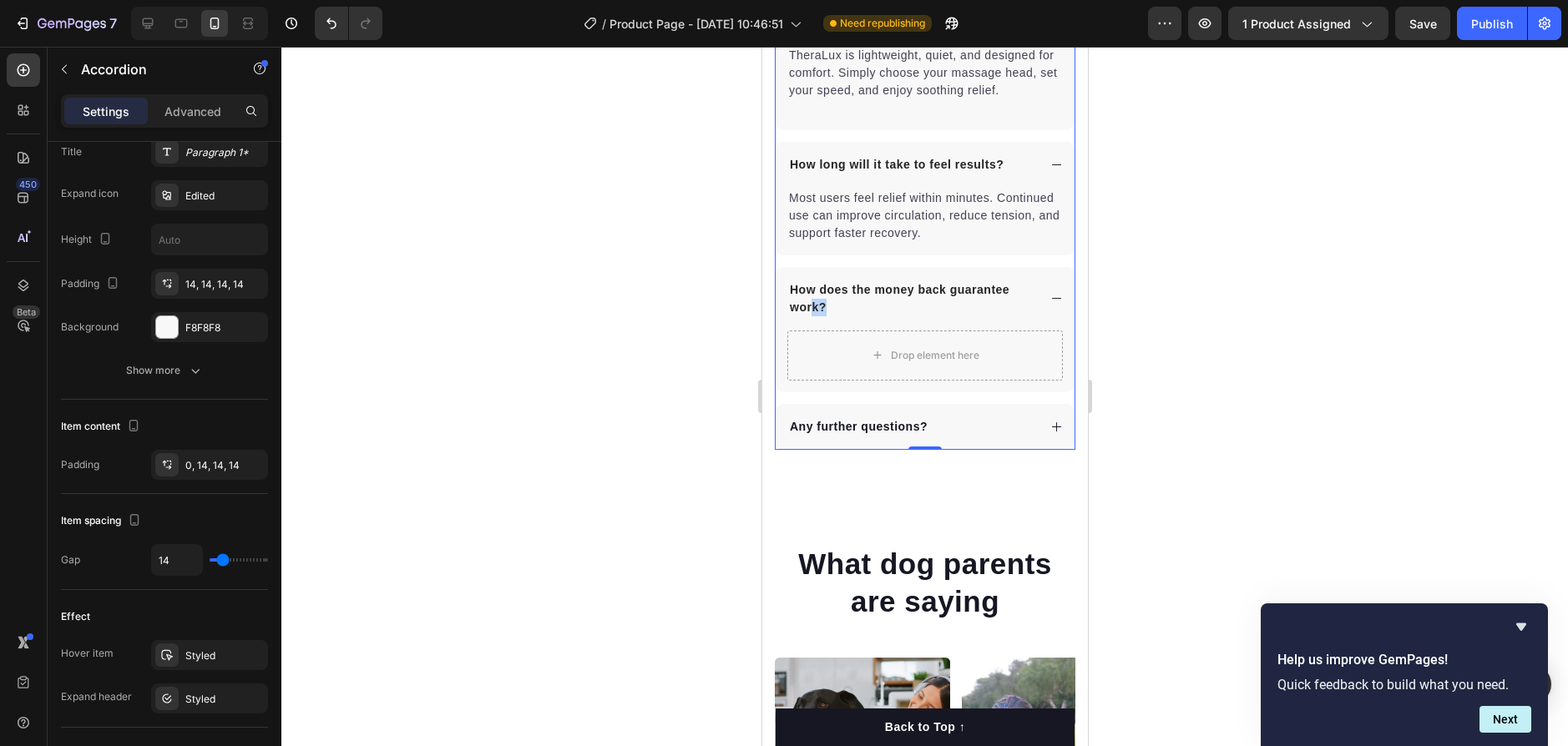
drag, startPoint x: 1016, startPoint y: 339, endPoint x: 933, endPoint y: 339, distance: 83.0
click at [933, 331] on div "How does the money back guarantee work?" at bounding box center [923, 299] width 299 height 64
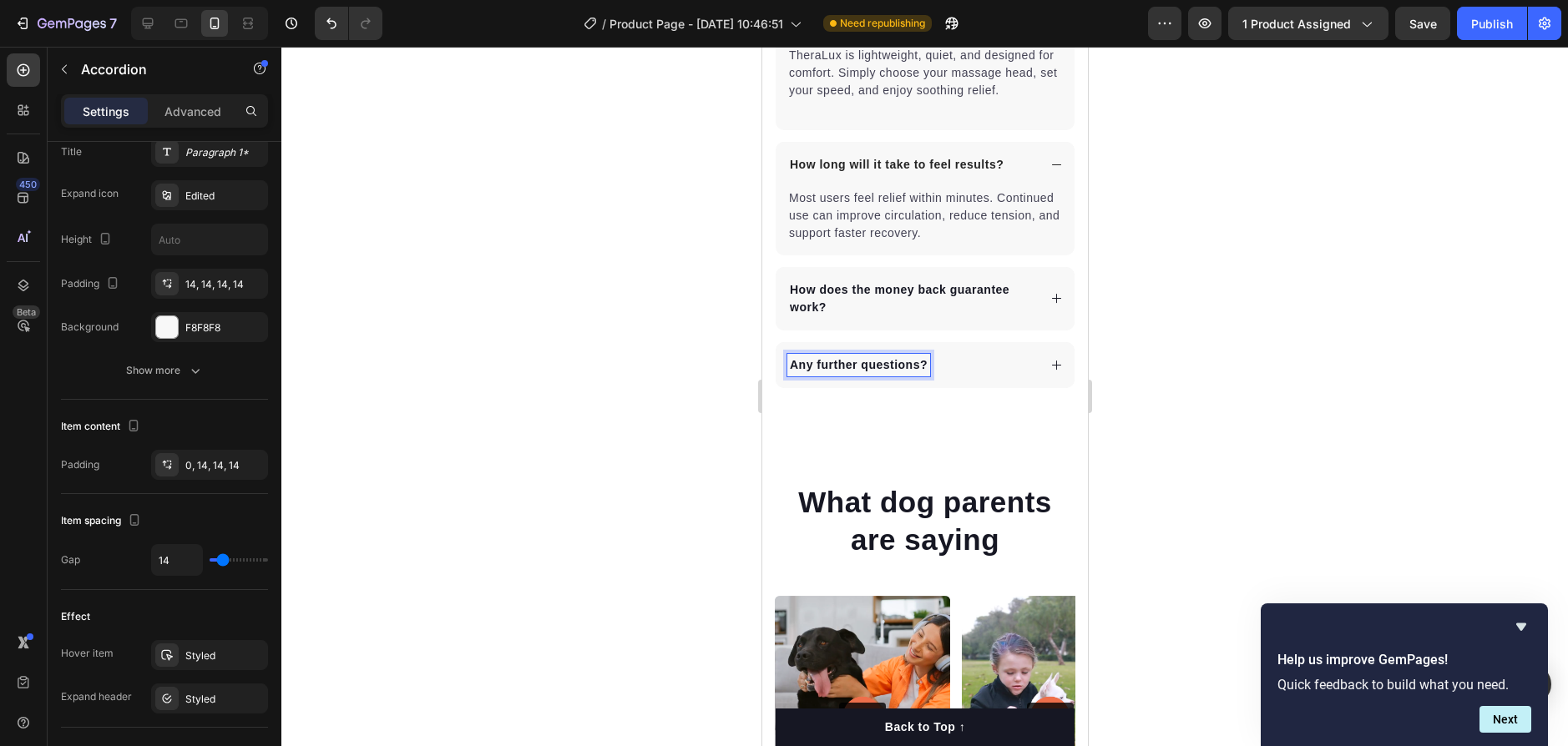
drag, startPoint x: 916, startPoint y: 389, endPoint x: 931, endPoint y: 353, distance: 39.0
click at [922, 345] on div "Can TheraLux be used every day? Can Petpure plate be given to pregnant & nursin…" at bounding box center [924, 127] width 301 height 522
drag, startPoint x: 964, startPoint y: 380, endPoint x: 949, endPoint y: 318, distance: 63.8
click at [949, 318] on div "Can TheraLux be used every day? Can Petpure plate be given to pregnant & nursin…" at bounding box center [924, 127] width 301 height 522
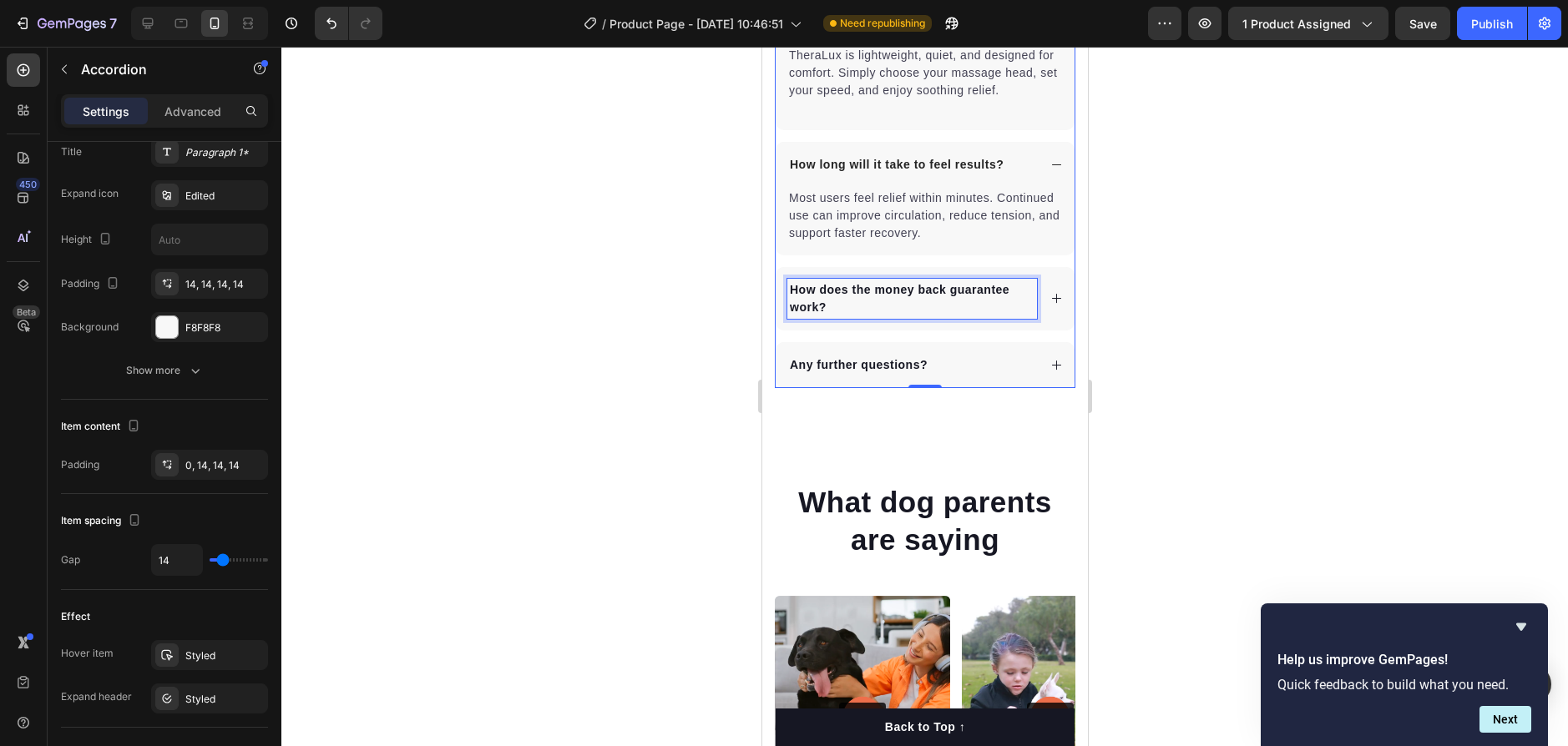
click at [1016, 306] on p "How does the money back guarantee work?" at bounding box center [911, 299] width 245 height 35
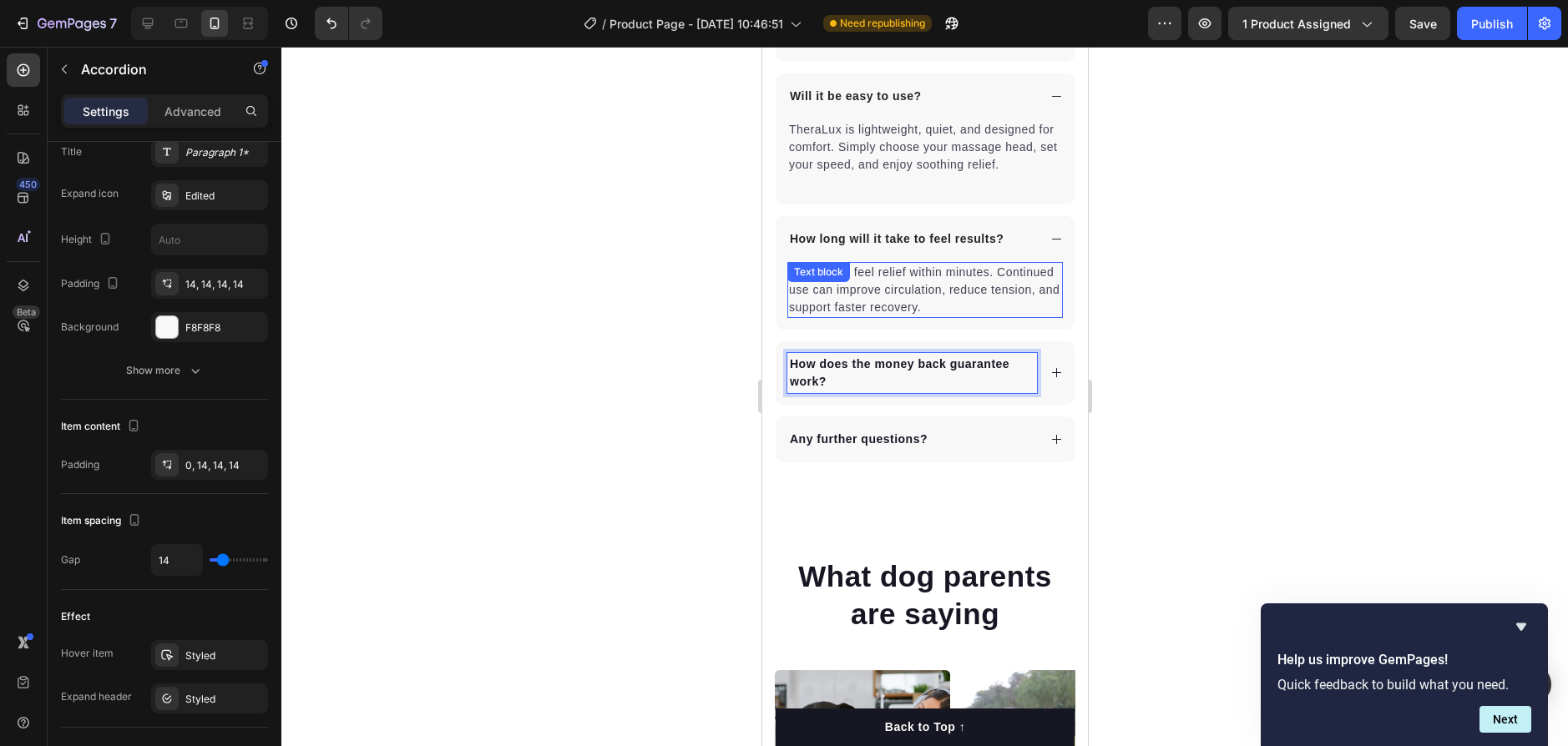
scroll to position [4341, 0]
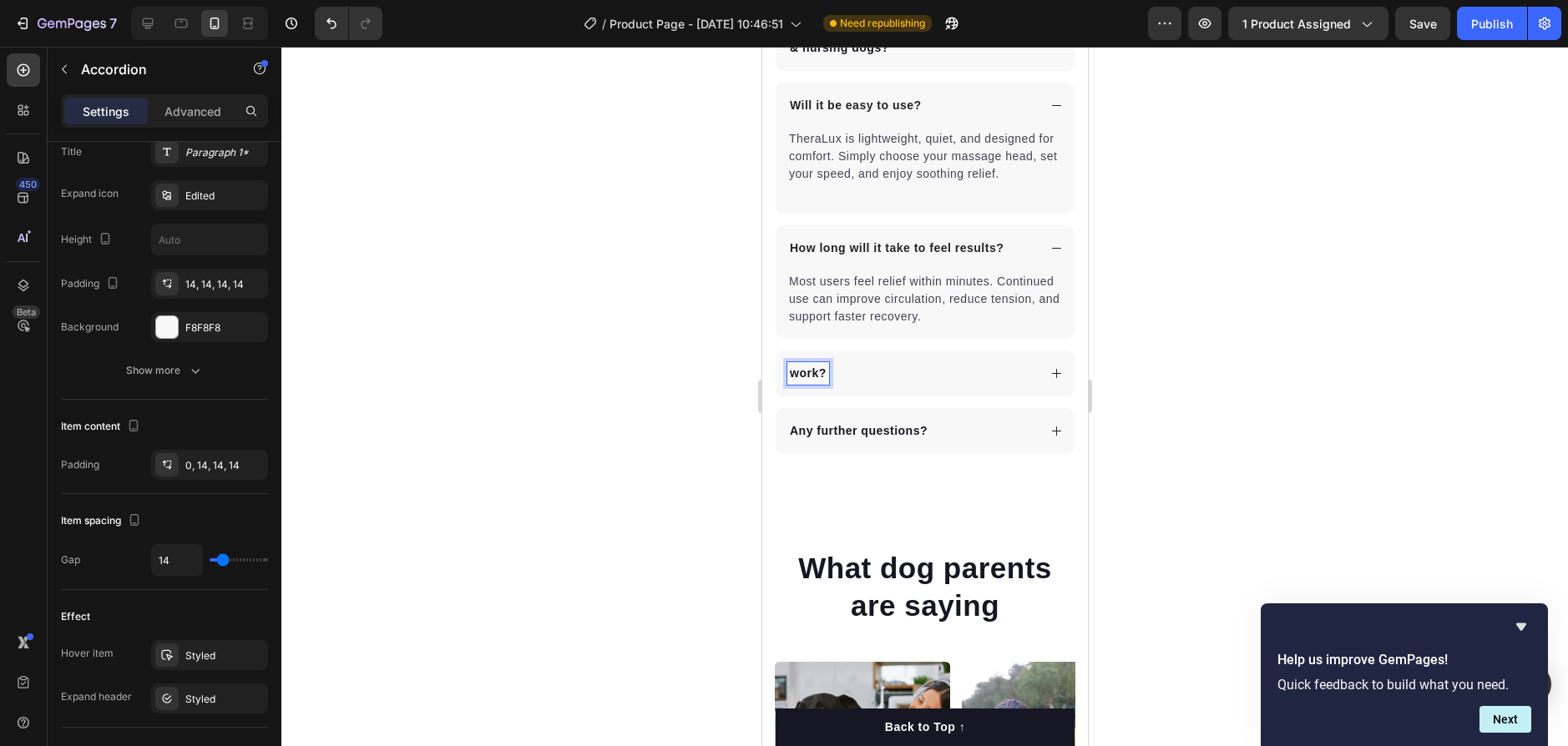
click at [826, 382] on p "work?" at bounding box center [807, 373] width 37 height 17
drag, startPoint x: 829, startPoint y: 389, endPoint x: 762, endPoint y: 390, distance: 67.0
click at [763, 390] on div "Frequently Asked Questions Heading Can TheraLux be used every day? Can Petpure …" at bounding box center [924, 144] width 326 height 619
drag, startPoint x: 898, startPoint y: 398, endPoint x: 1523, endPoint y: 424, distance: 625.5
click at [898, 385] on div at bounding box center [911, 373] width 249 height 23
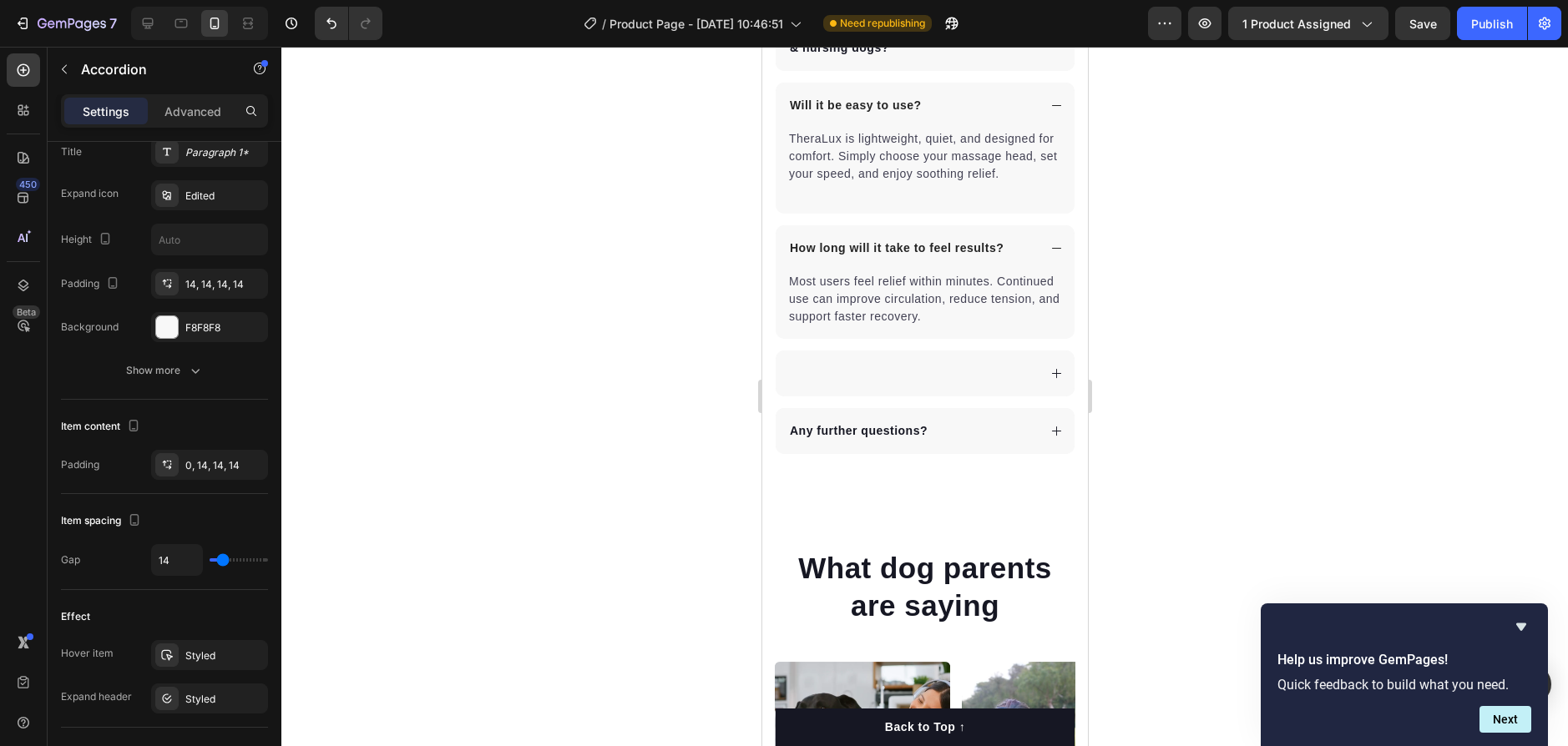
scroll to position [4339, 0]
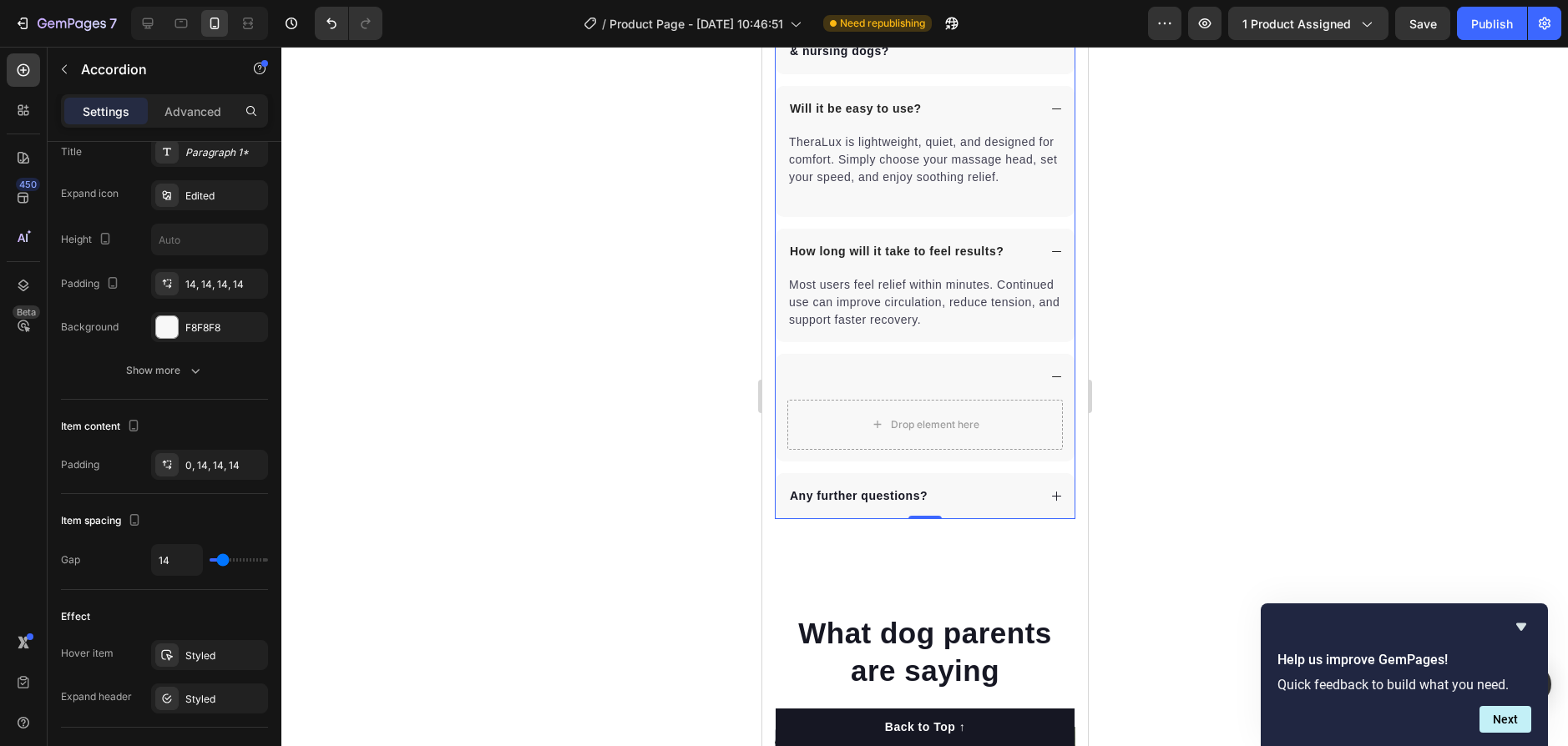
click at [888, 389] on div at bounding box center [911, 377] width 249 height 23
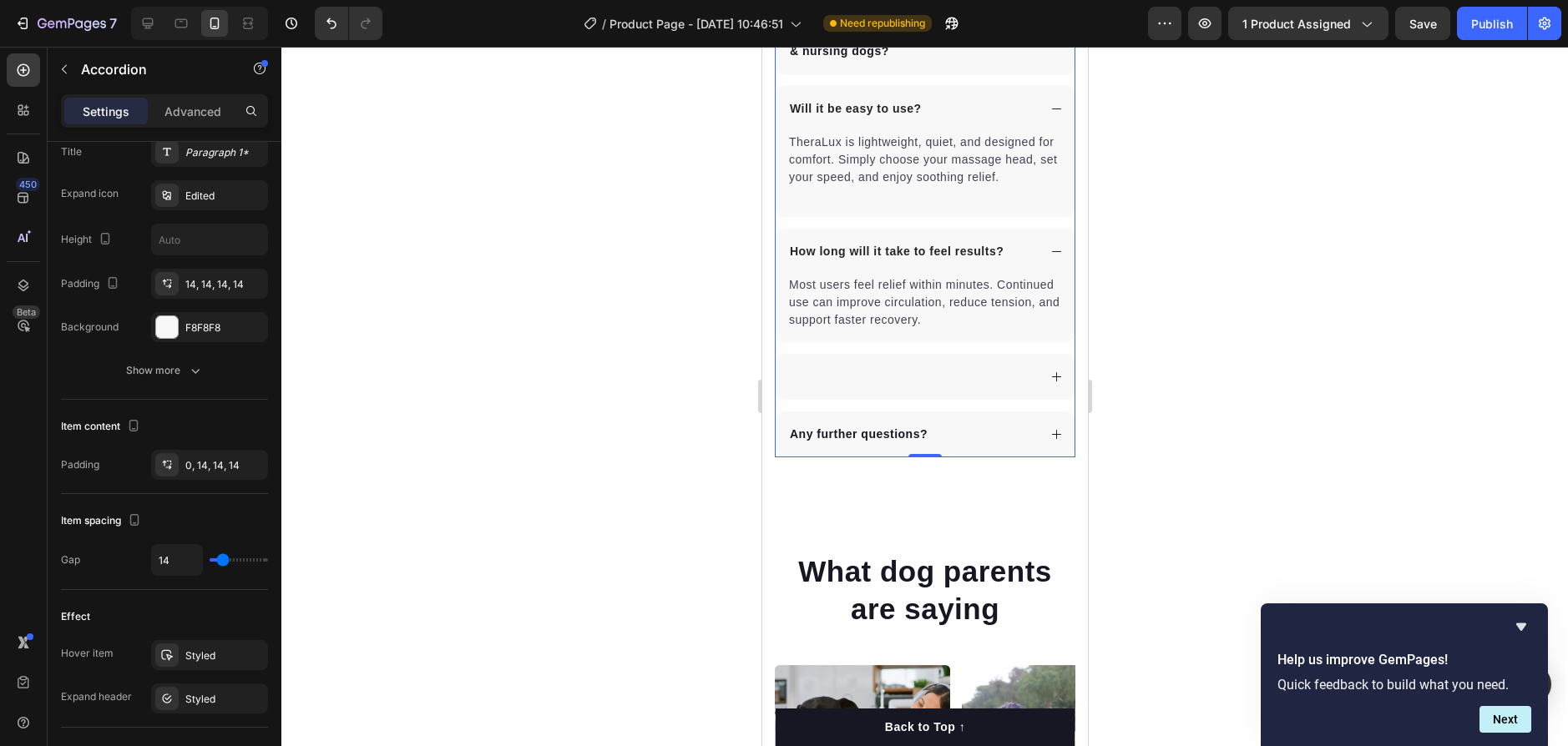
drag, startPoint x: 972, startPoint y: 396, endPoint x: 877, endPoint y: 382, distance: 96.0
click at [877, 382] on div at bounding box center [911, 377] width 249 height 23
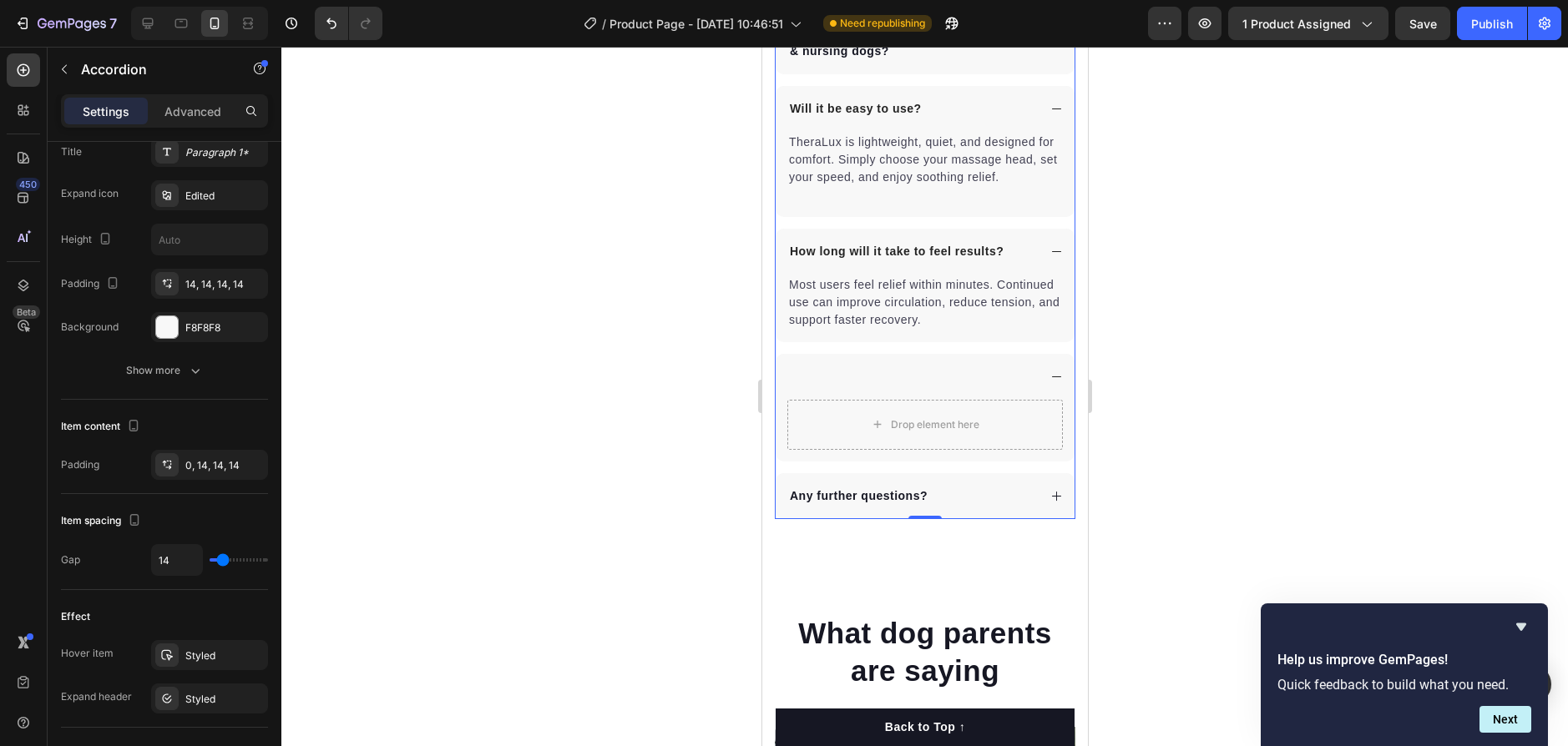
click at [972, 389] on div at bounding box center [911, 377] width 249 height 23
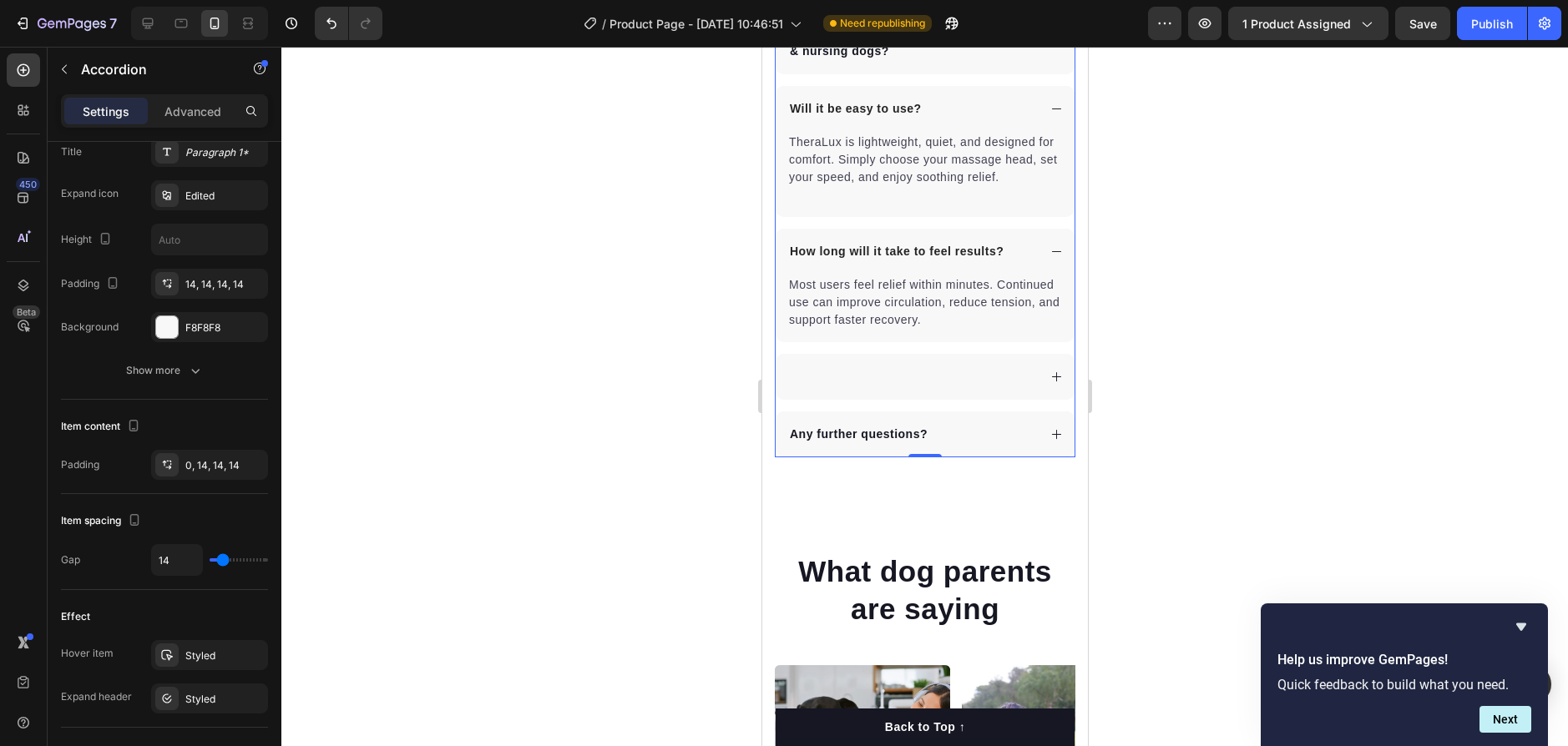
click at [974, 387] on div at bounding box center [911, 377] width 249 height 23
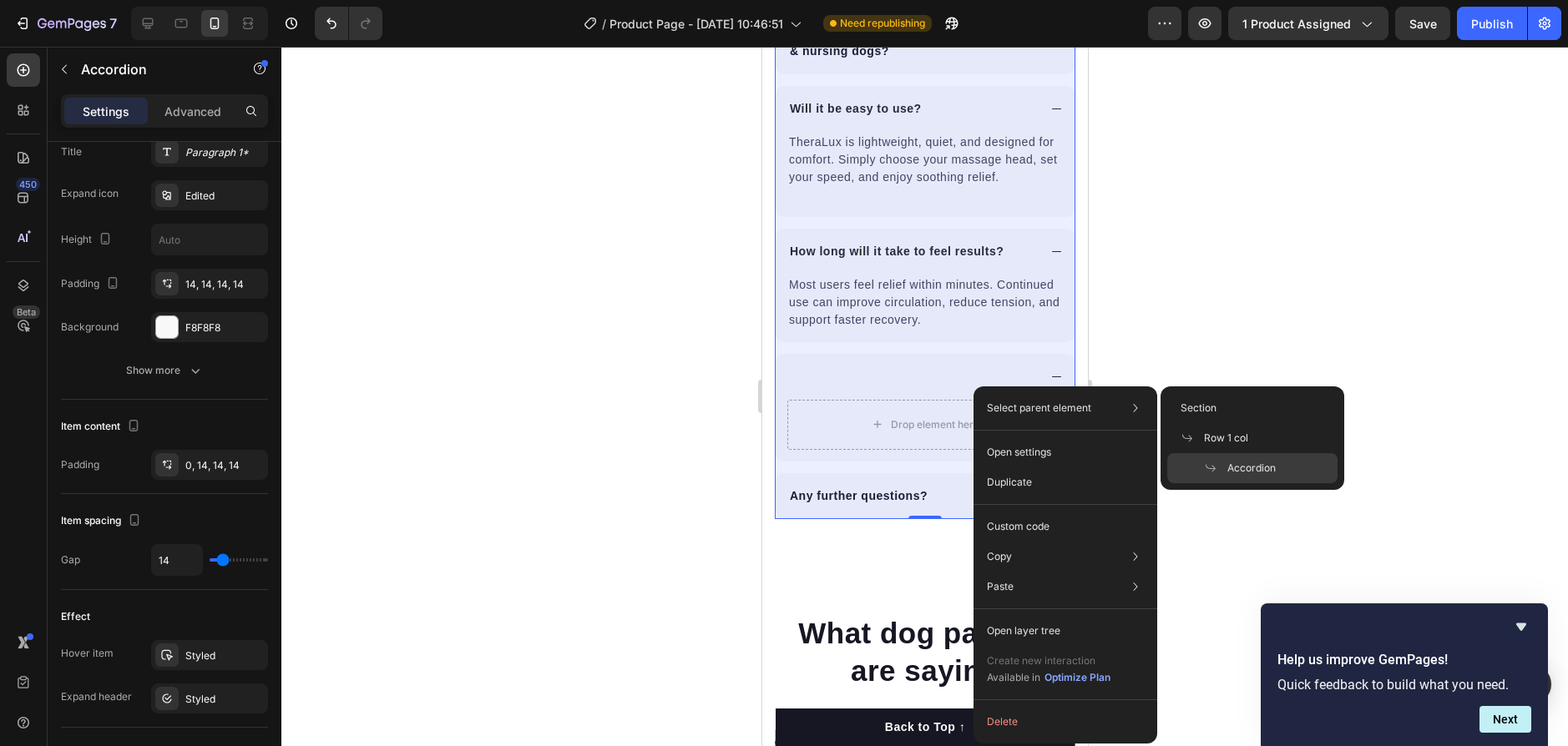
click at [1214, 469] on icon at bounding box center [1211, 468] width 13 height 13
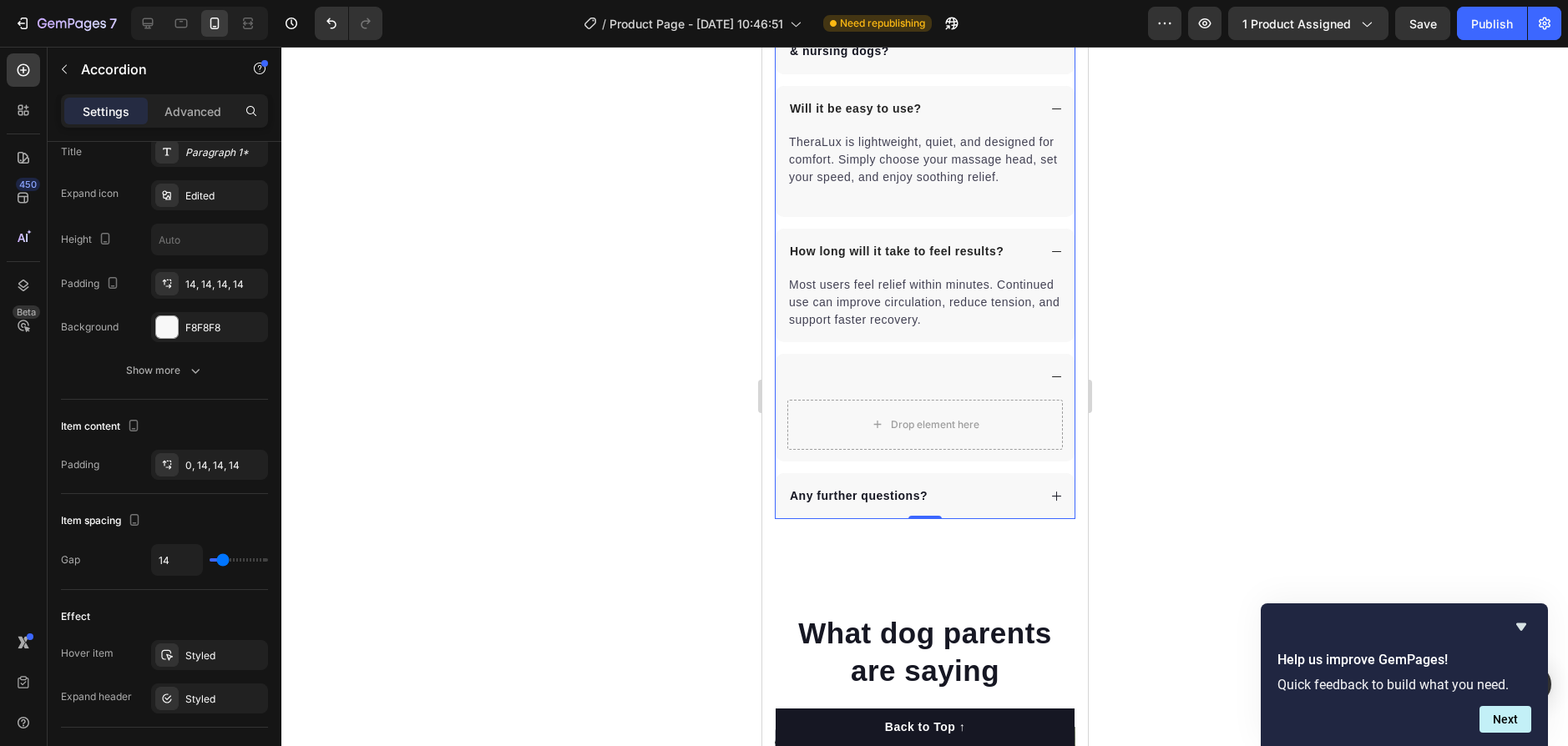
click at [906, 389] on div at bounding box center [911, 377] width 249 height 23
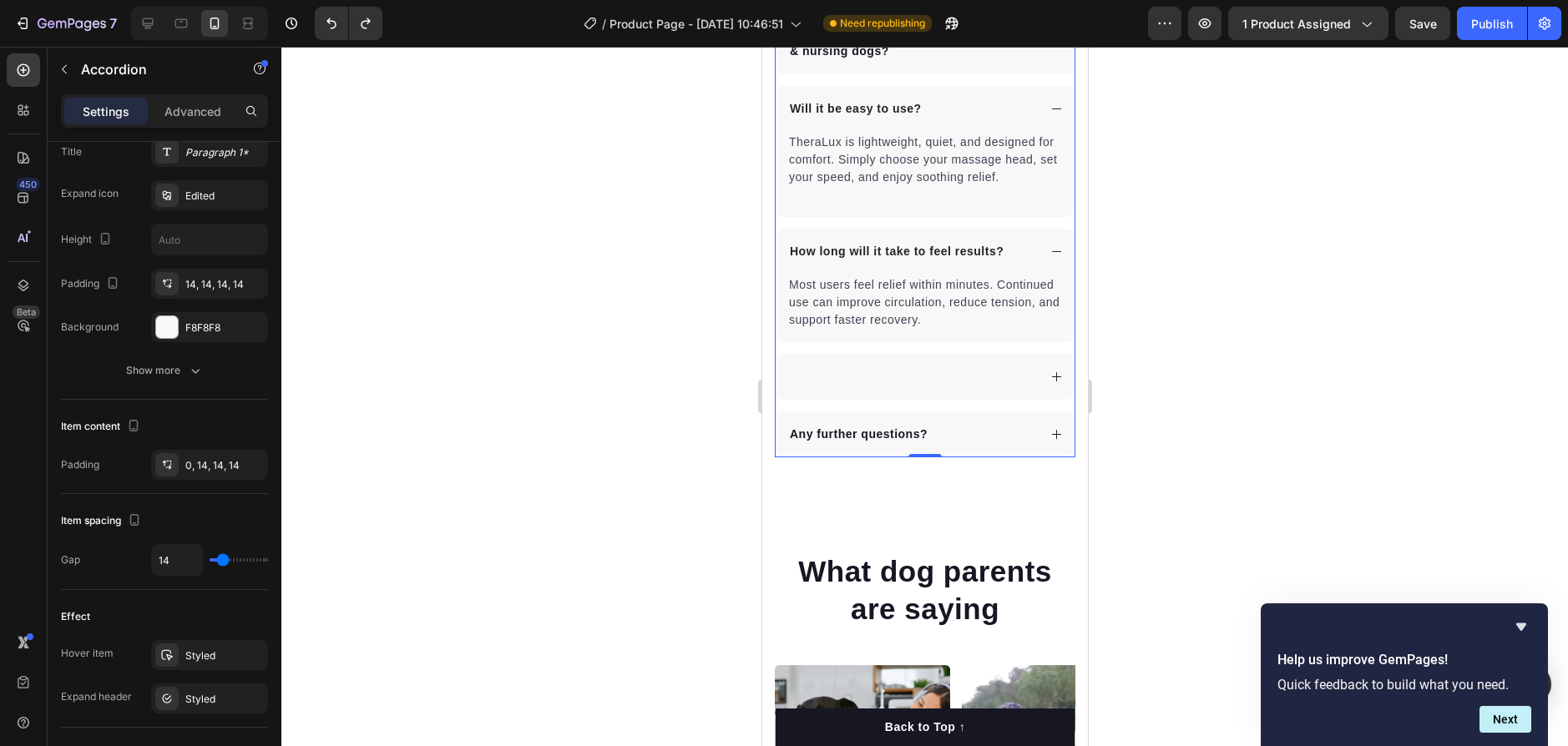
click at [1049, 383] on icon at bounding box center [1055, 376] width 12 height 12
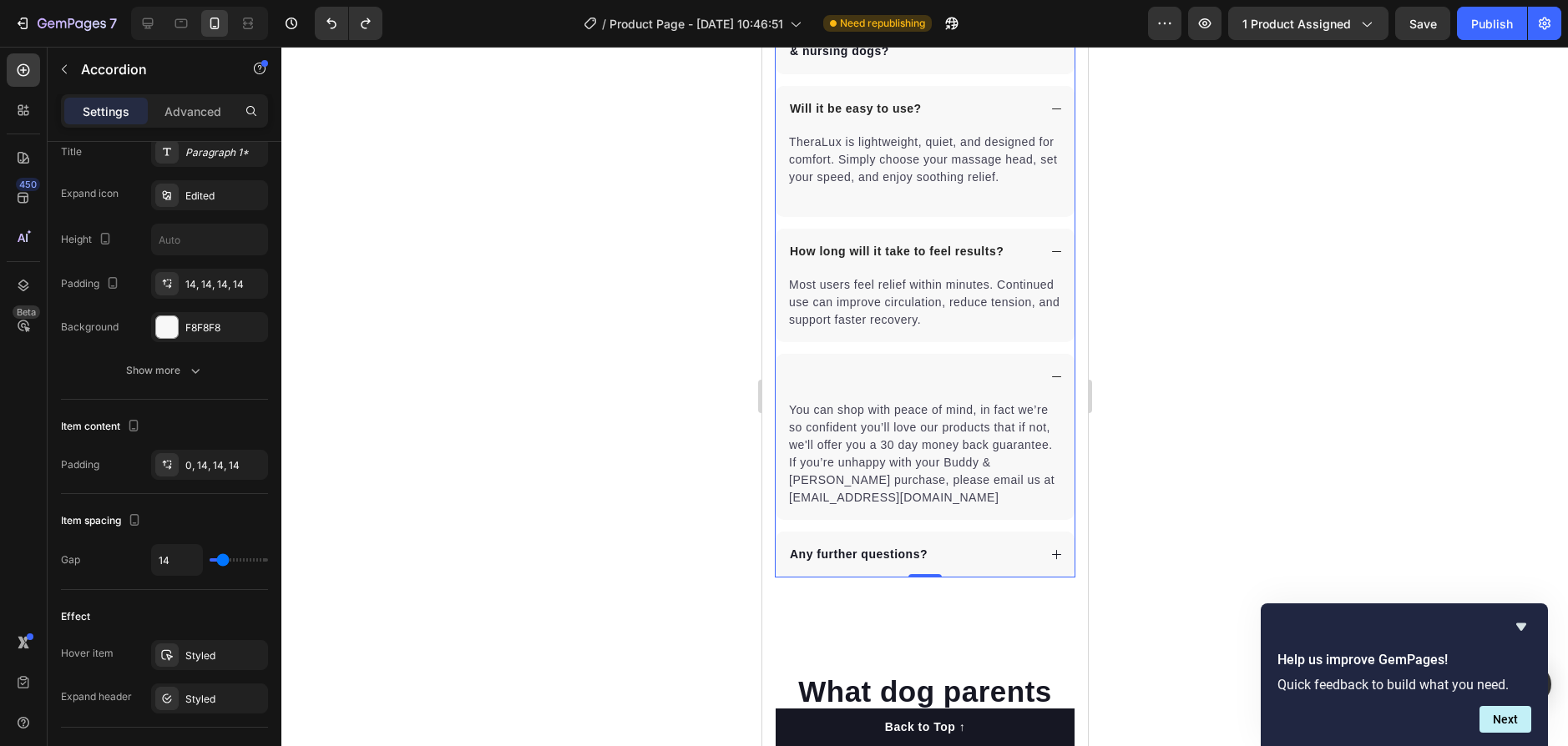
click at [957, 389] on div at bounding box center [911, 377] width 249 height 23
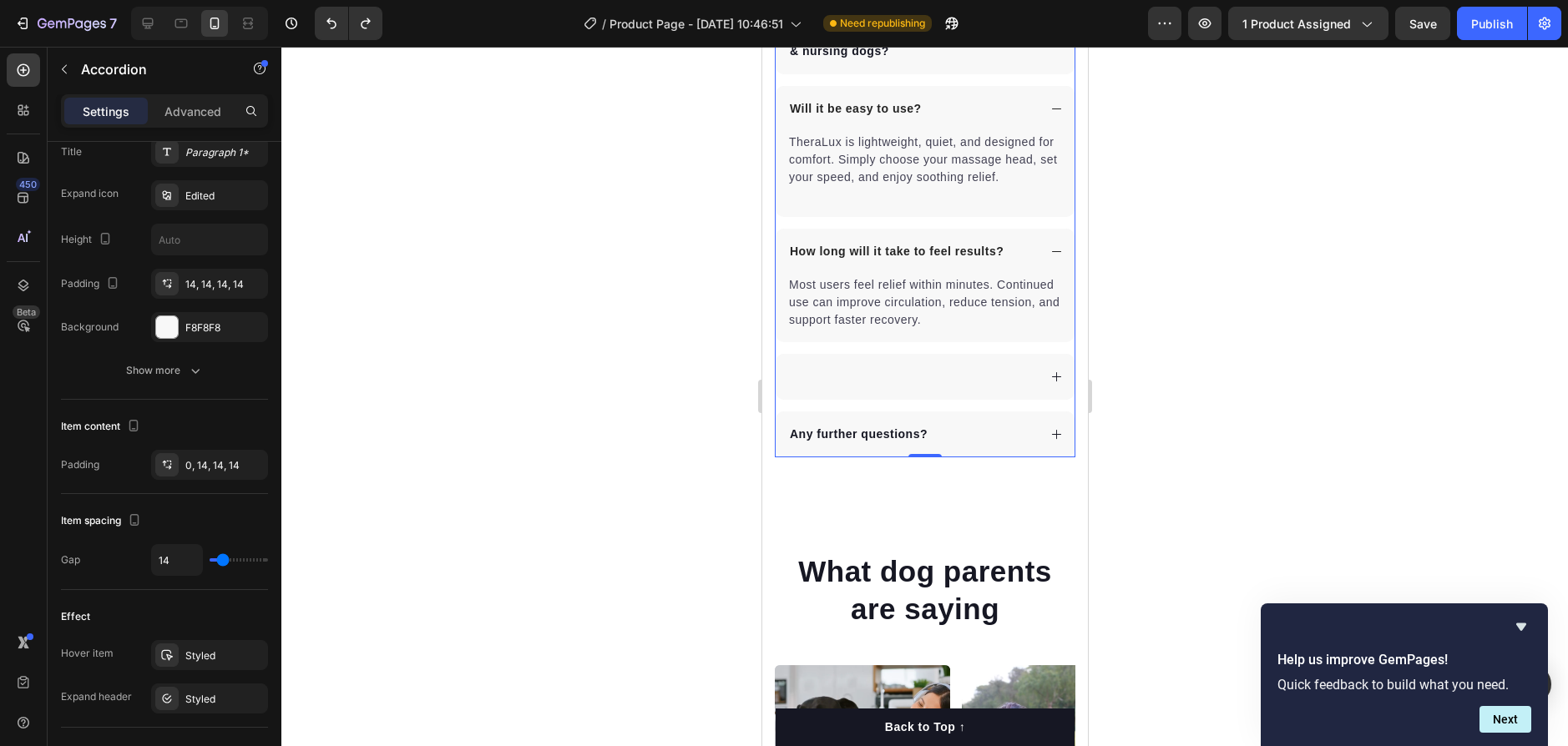
click at [796, 382] on div at bounding box center [923, 376] width 299 height 45
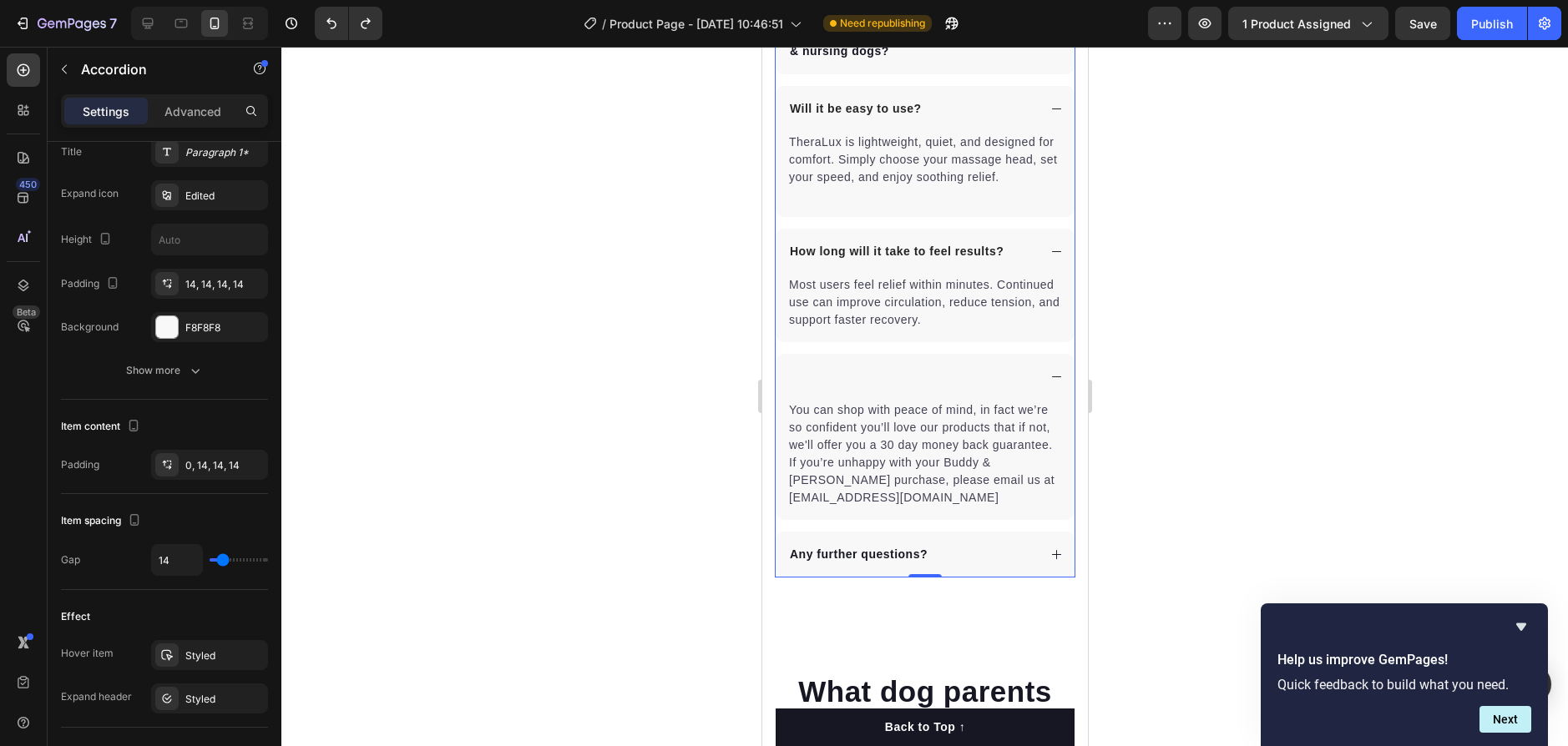
click at [886, 389] on div at bounding box center [911, 377] width 249 height 23
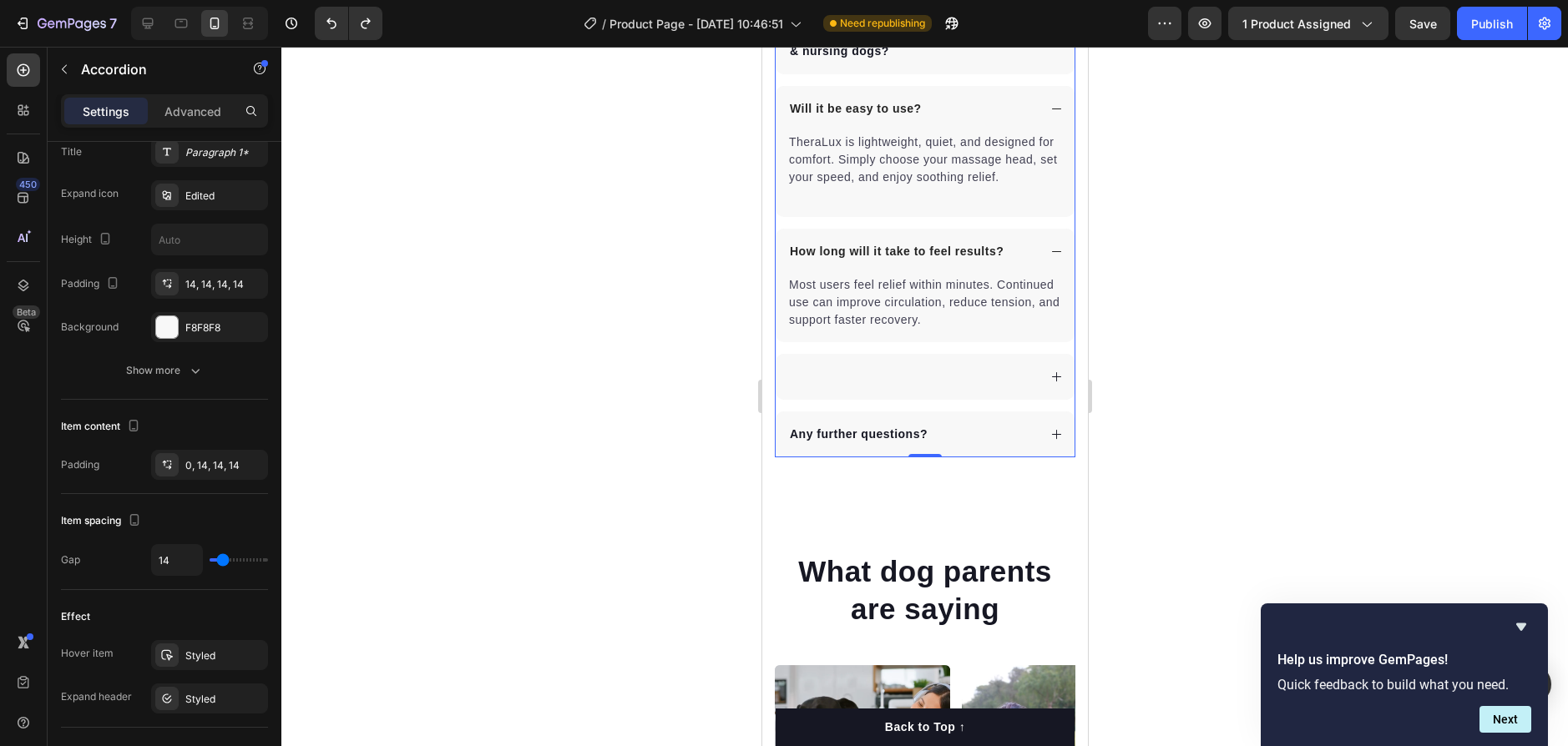
click at [879, 389] on div at bounding box center [911, 377] width 249 height 23
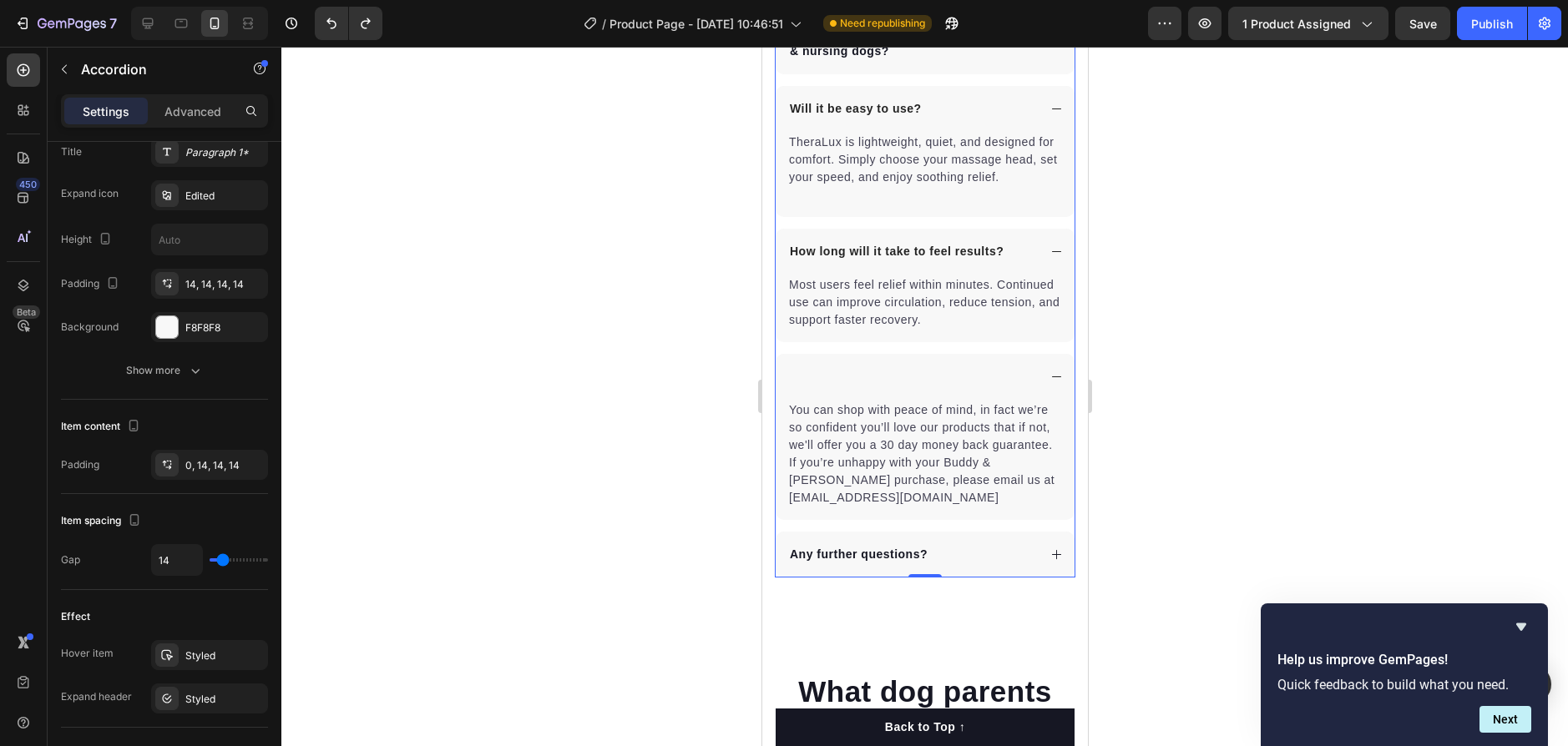
click at [878, 389] on div at bounding box center [911, 377] width 249 height 23
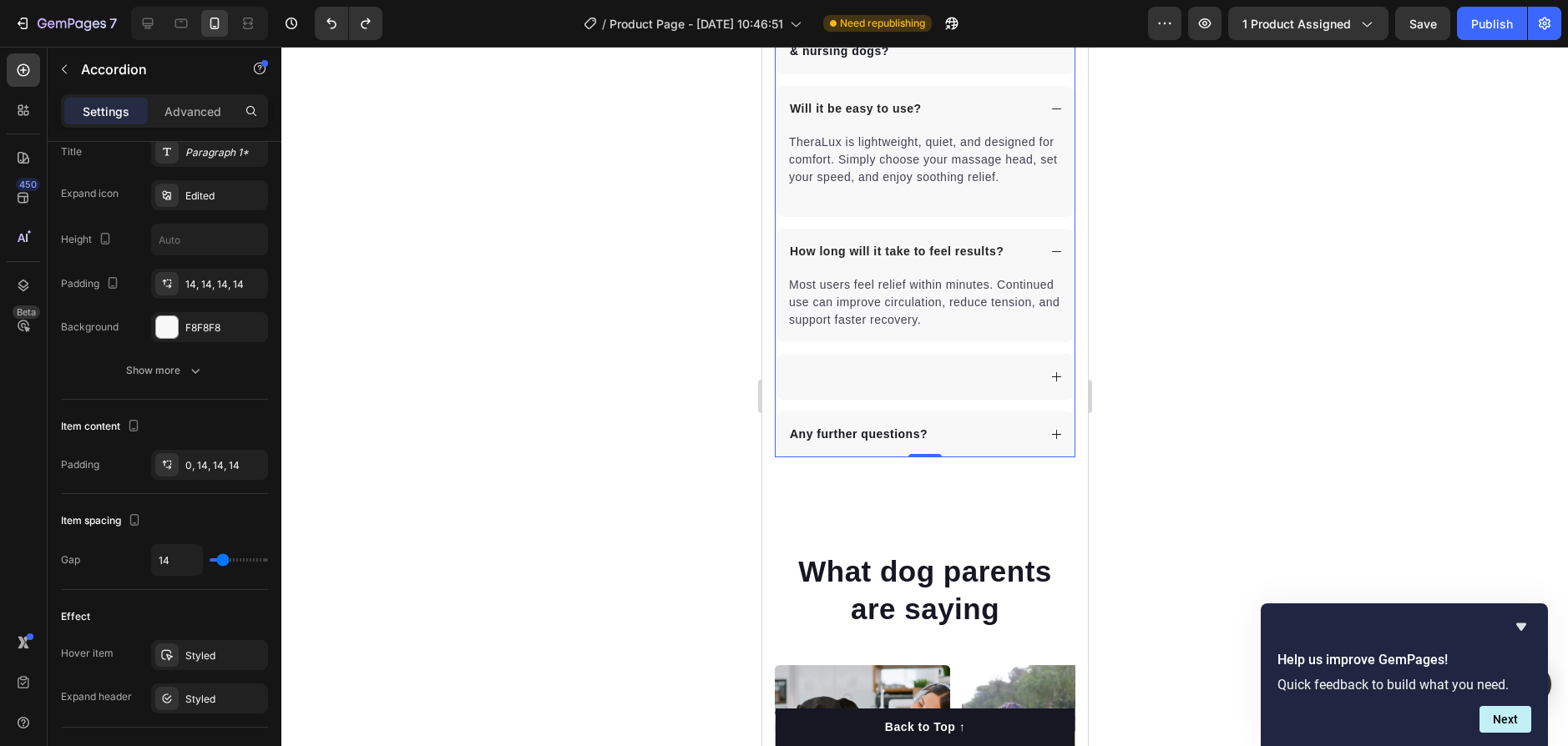
click at [878, 389] on div at bounding box center [911, 377] width 249 height 23
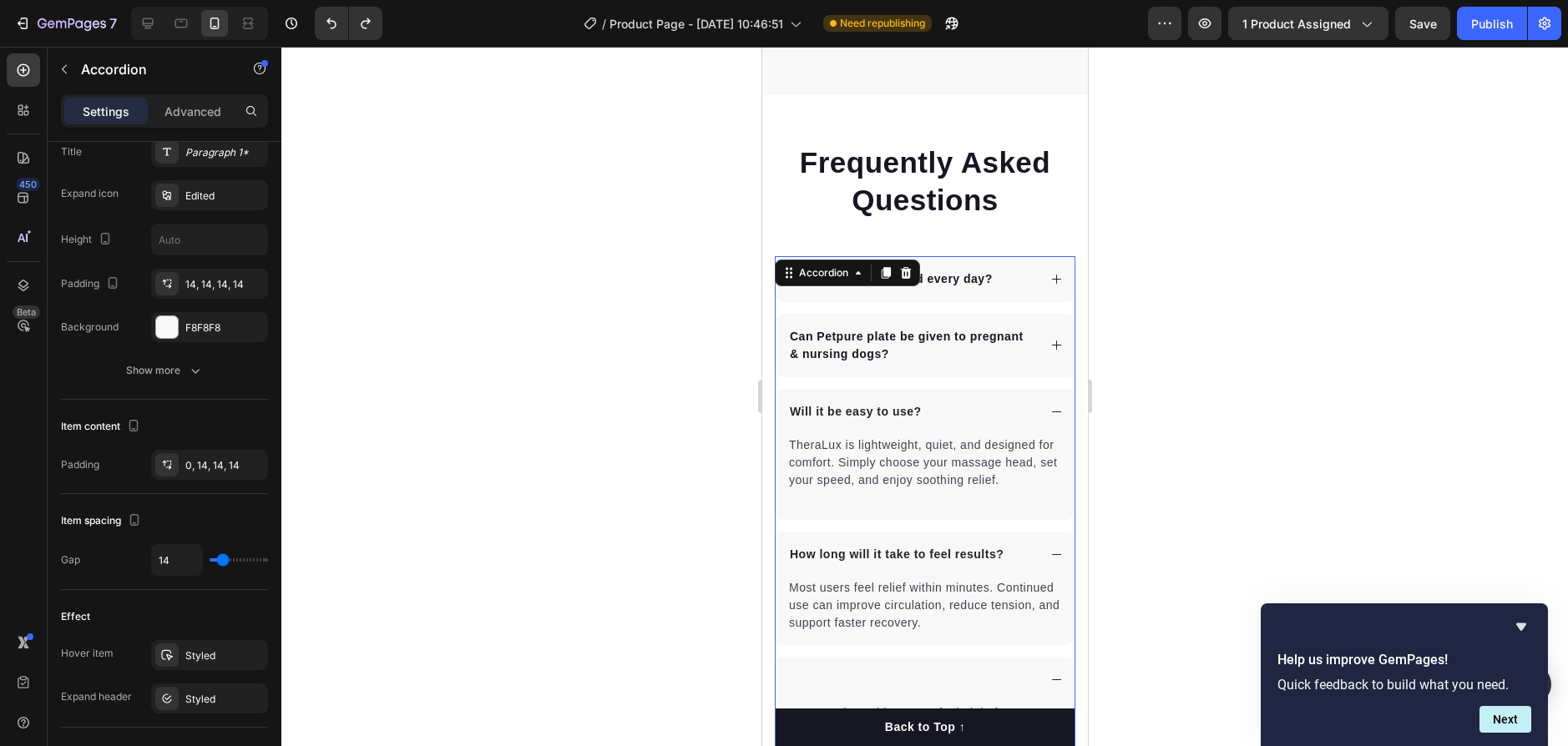
scroll to position [4087, 0]
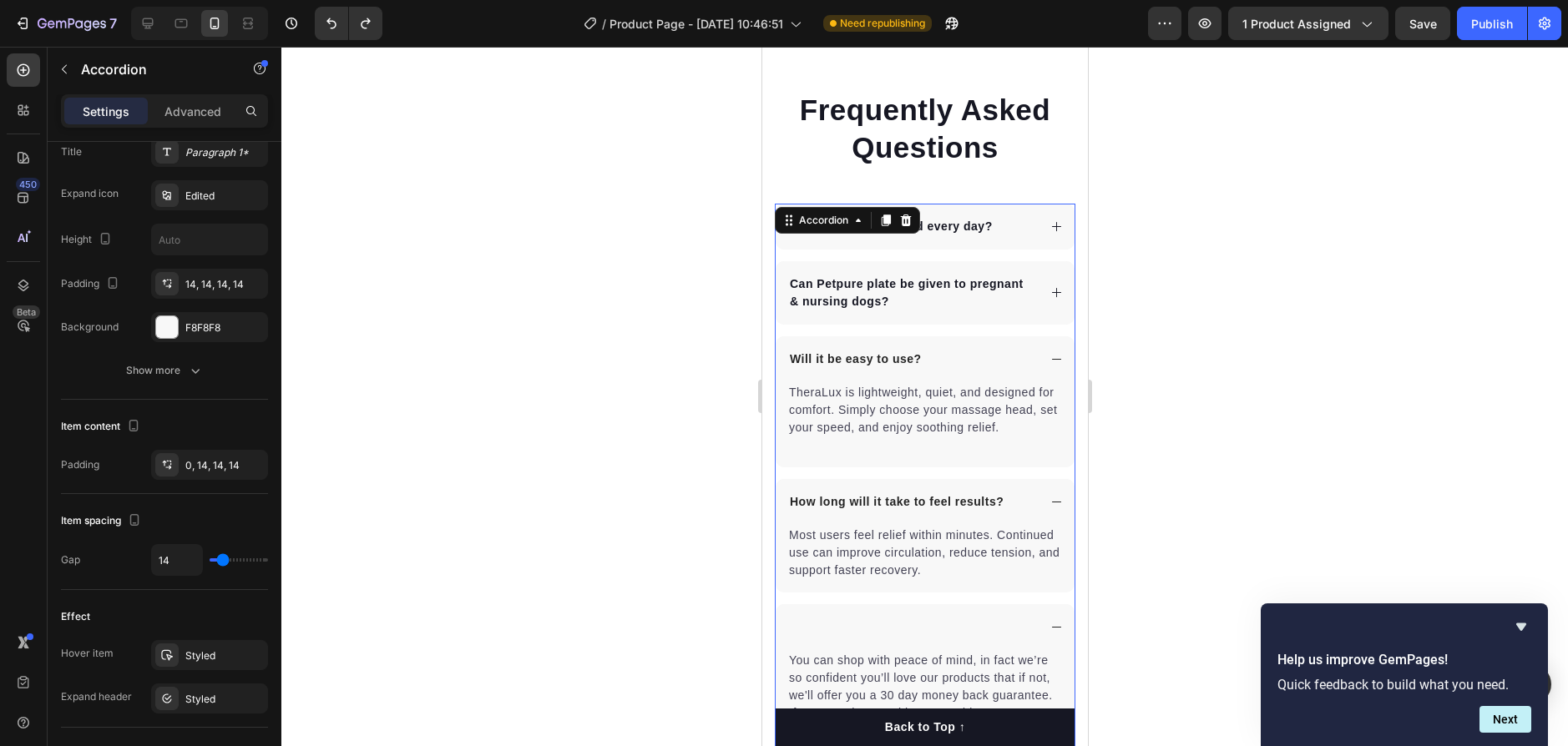
click at [997, 337] on div "Will it be easy to use?" at bounding box center [923, 359] width 299 height 45
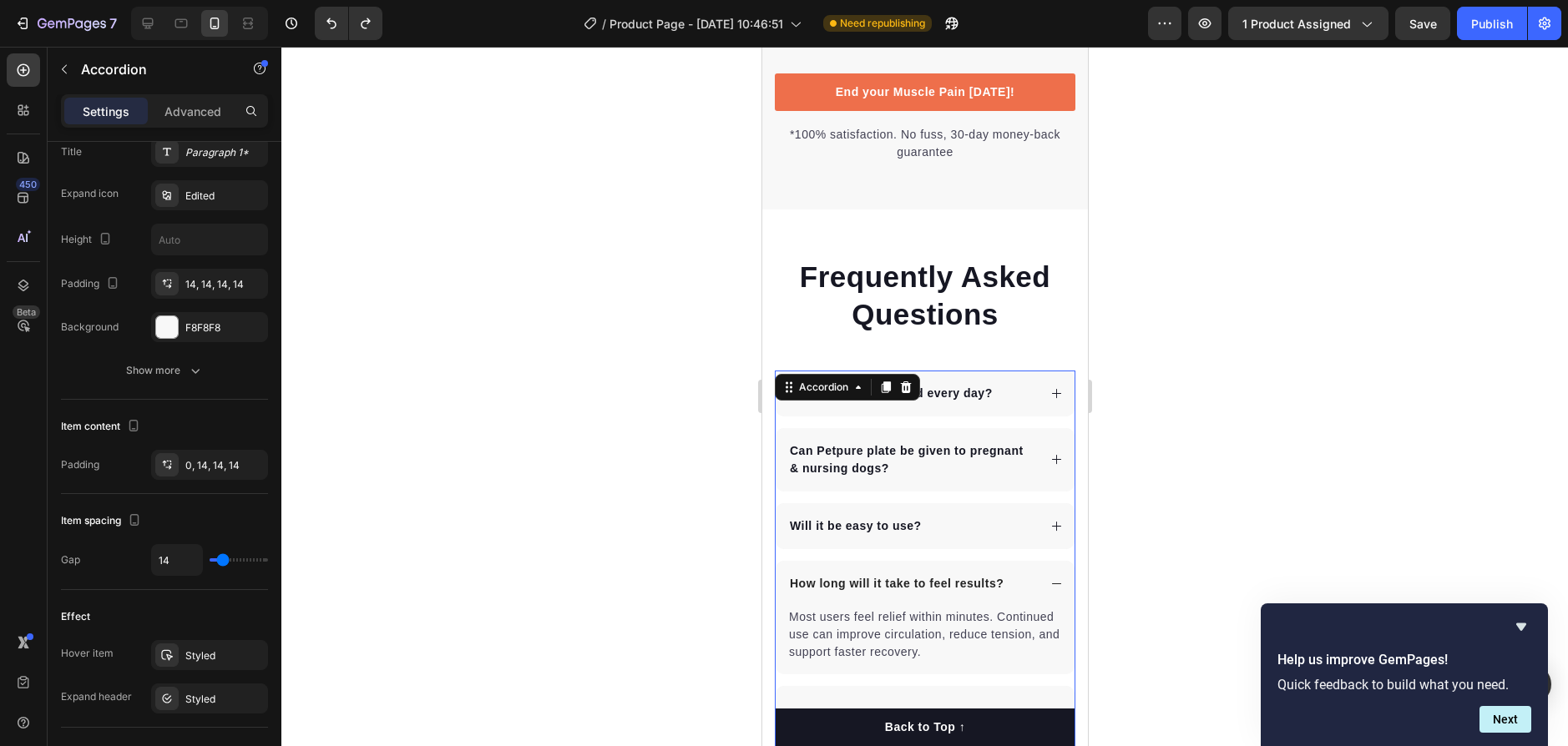
click at [690, 301] on div at bounding box center [924, 396] width 1286 height 700
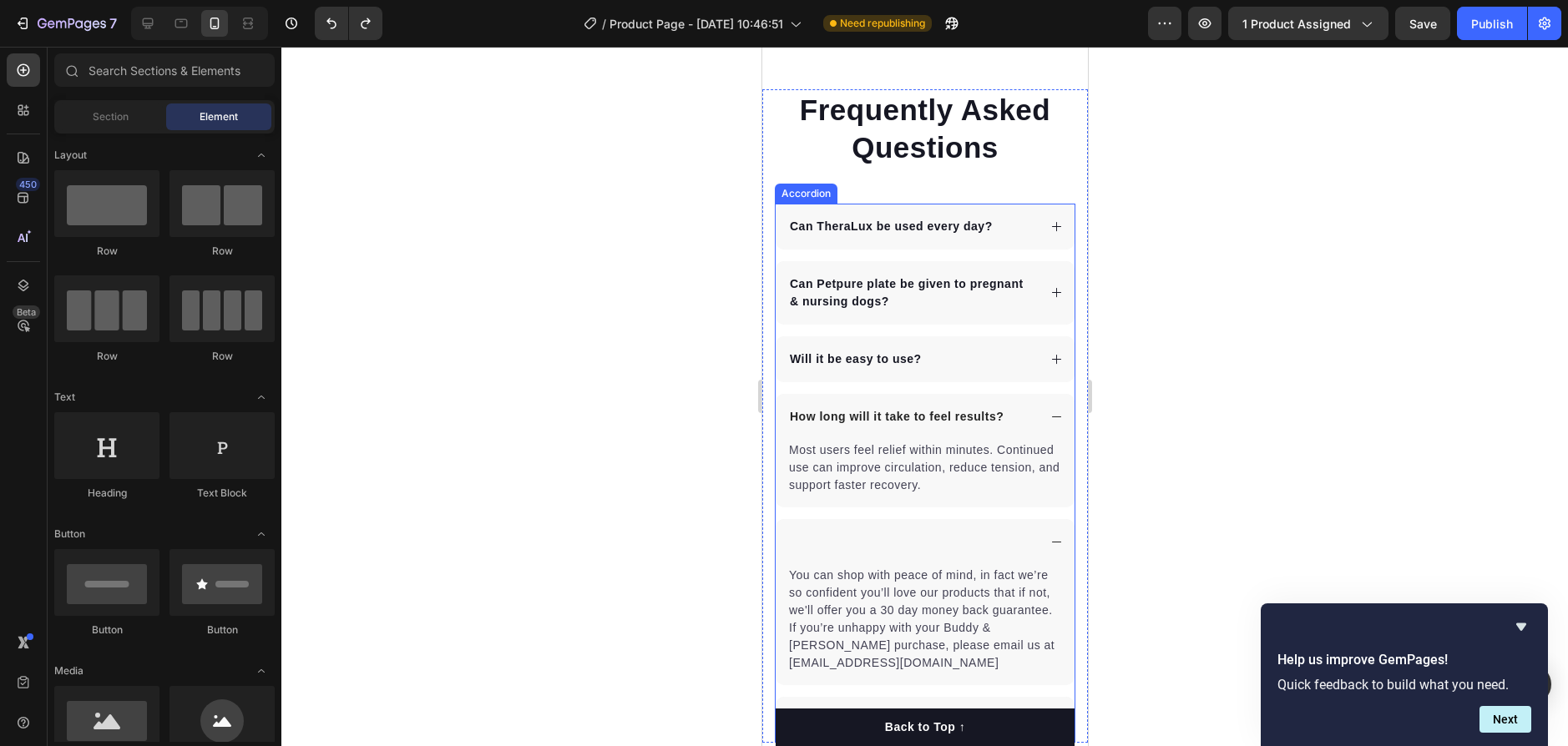
click at [889, 296] on p "Can Petpure plate be given to pregnant & nursing dogs?" at bounding box center [911, 293] width 245 height 35
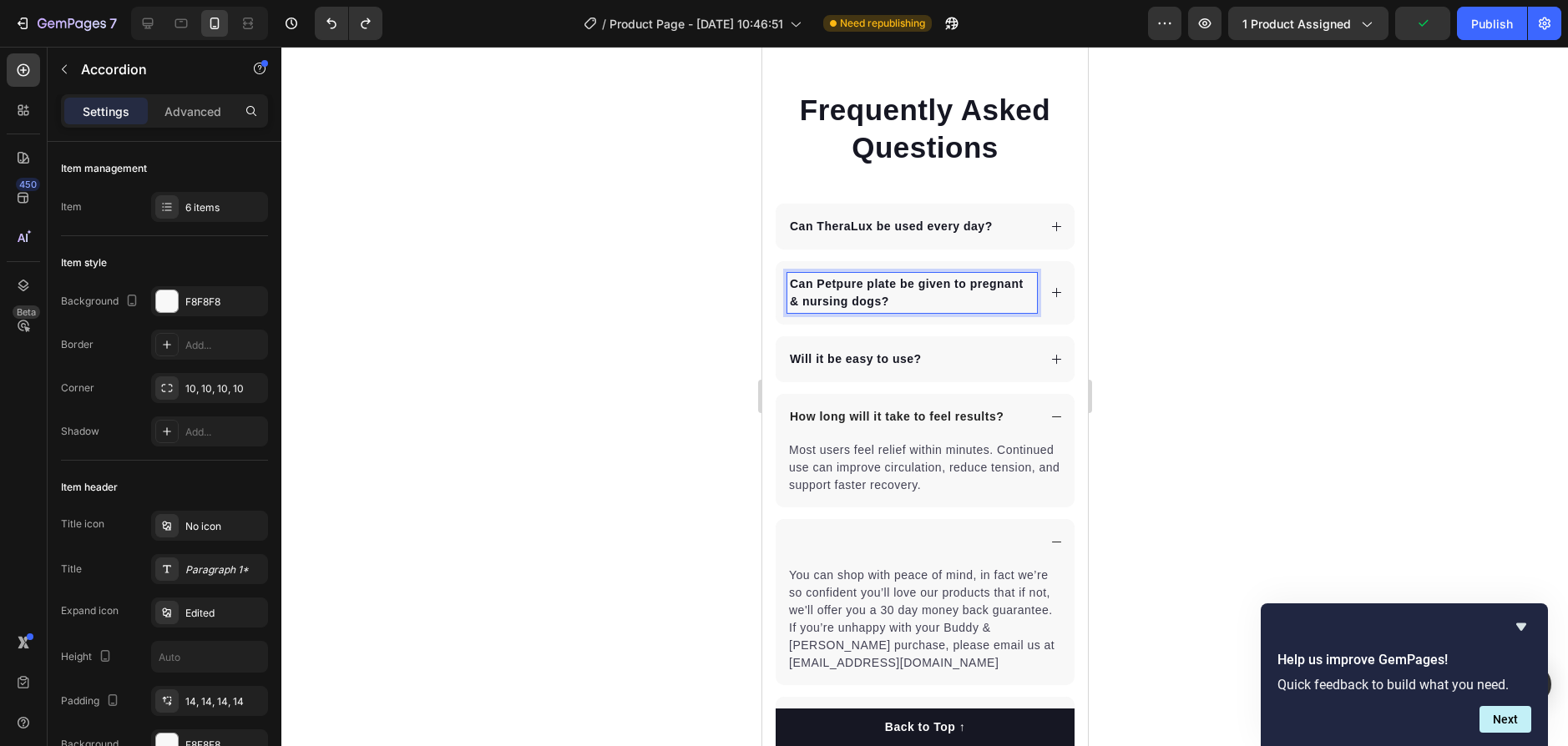
click at [1035, 295] on div "Can Petpure plate be given to pregnant & nursing dogs?" at bounding box center [923, 293] width 299 height 64
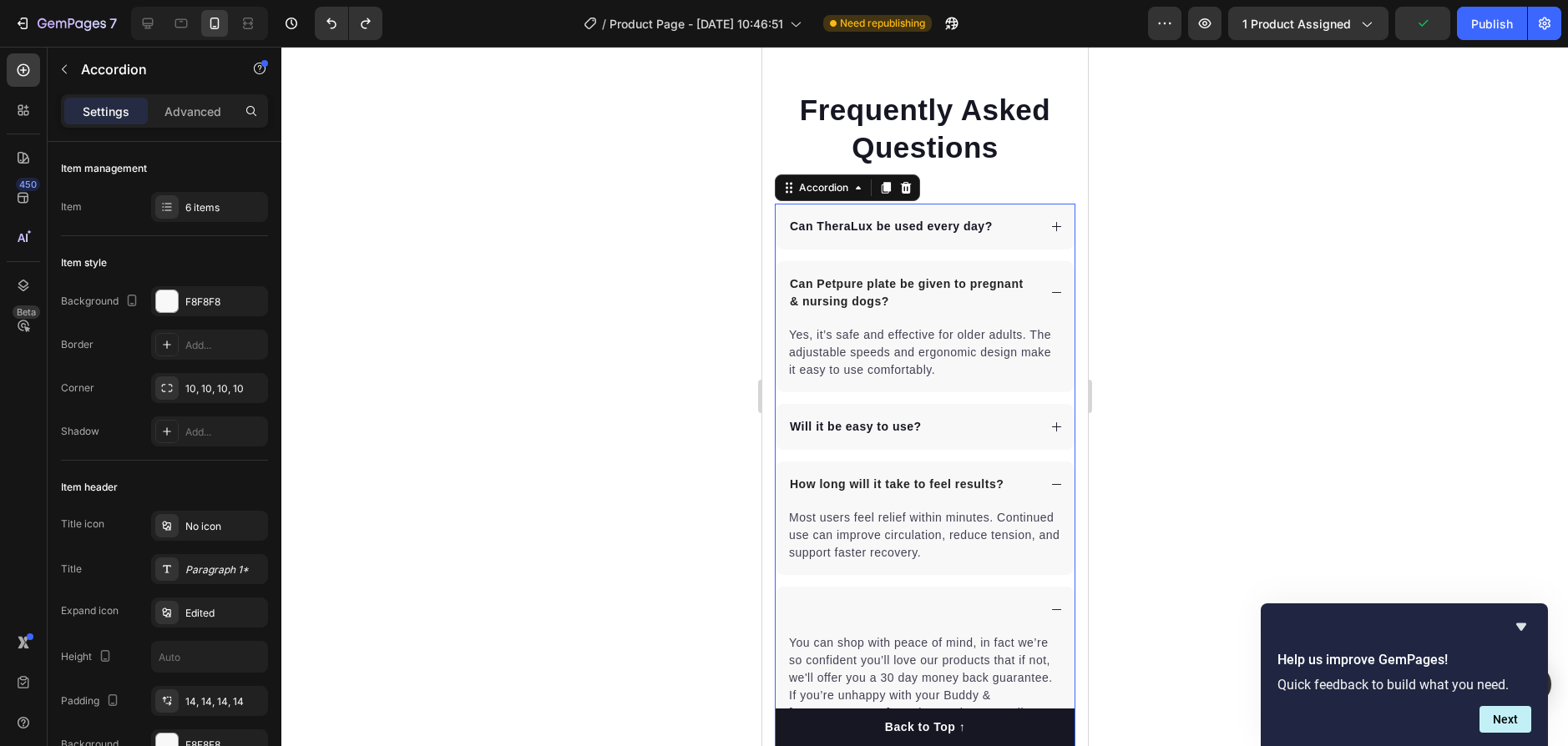
click at [912, 301] on p "Can Petpure plate be given to pregnant & nursing dogs?" at bounding box center [911, 293] width 245 height 35
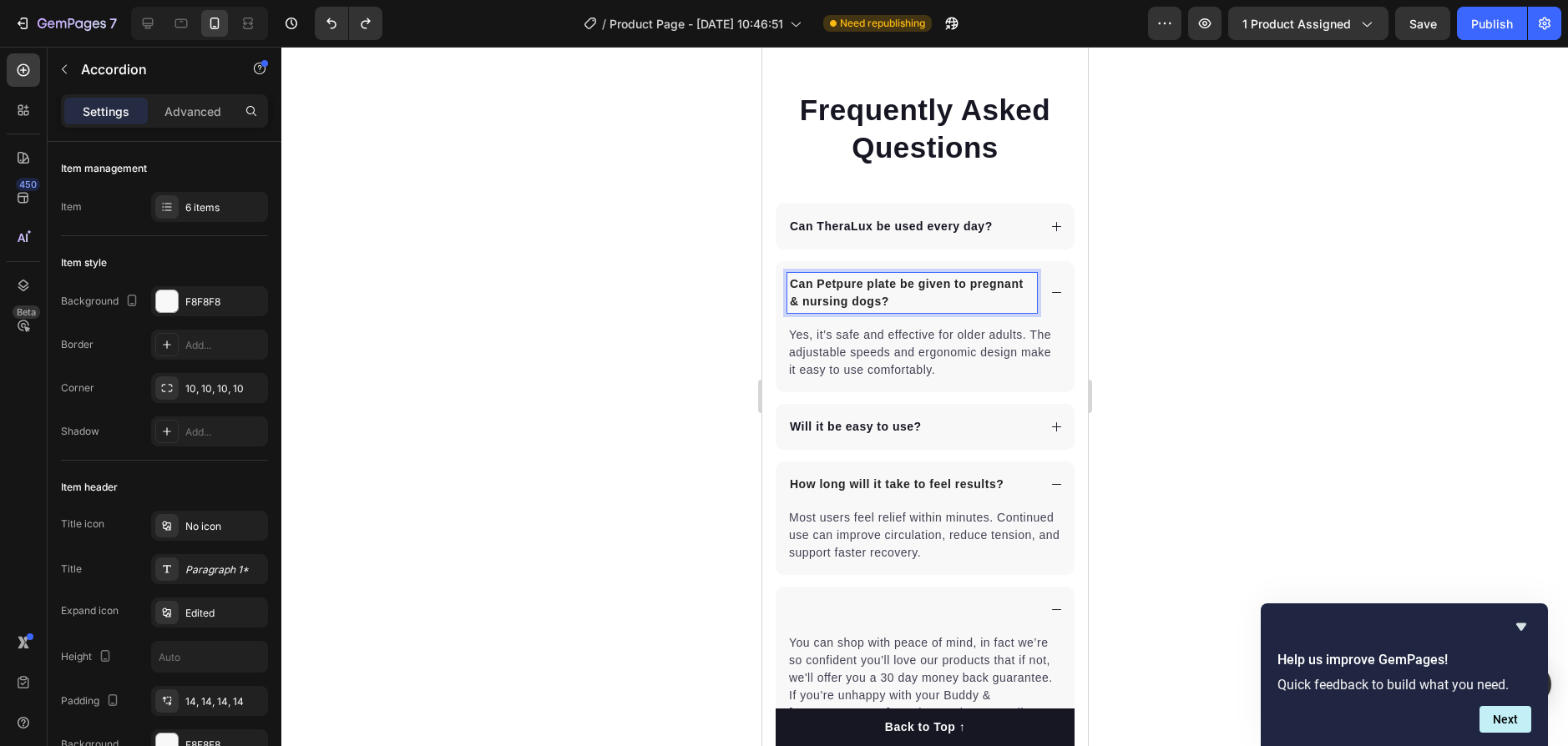
click at [913, 300] on p "Can Petpure plate be given to pregnant & nursing dogs?" at bounding box center [911, 293] width 245 height 35
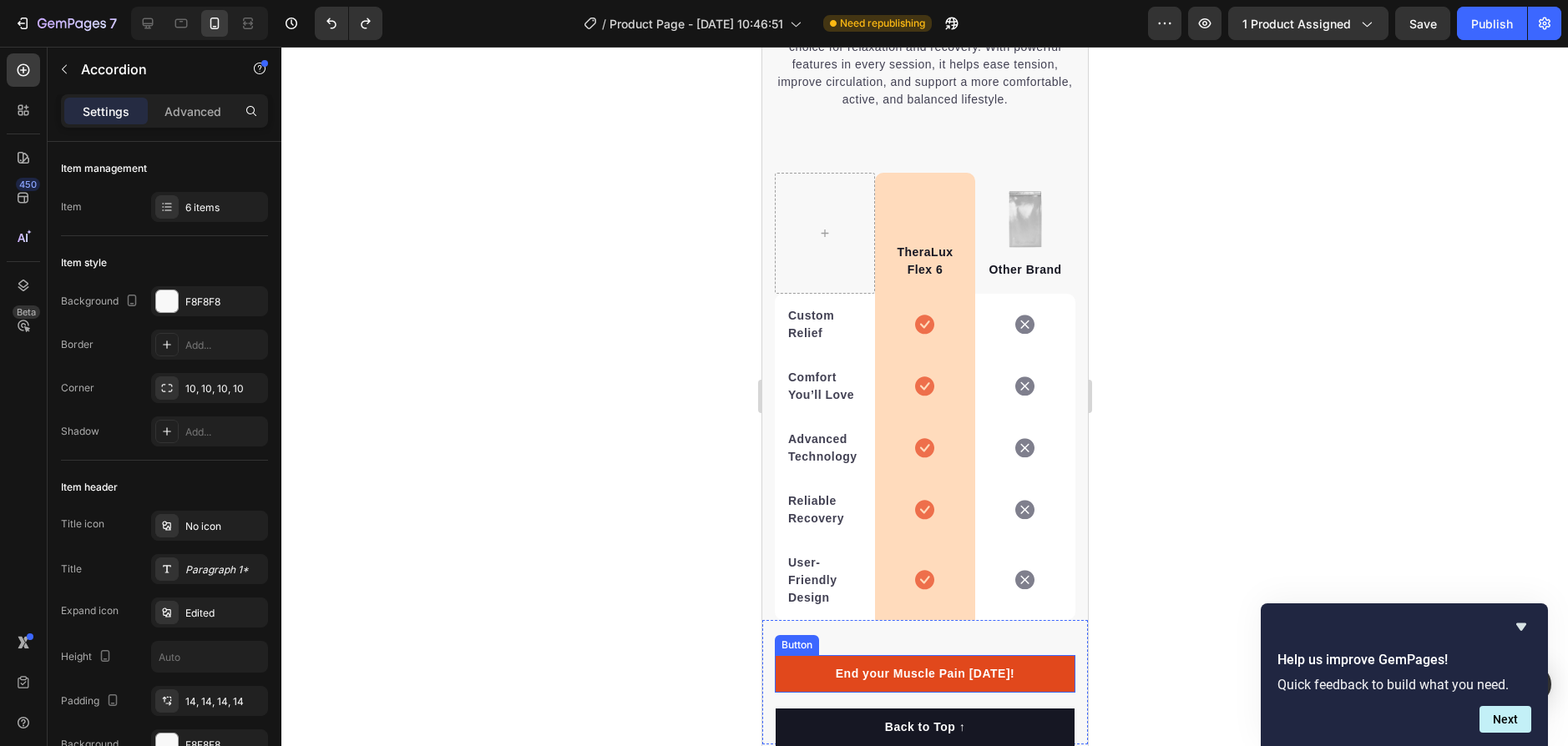
type input "16"
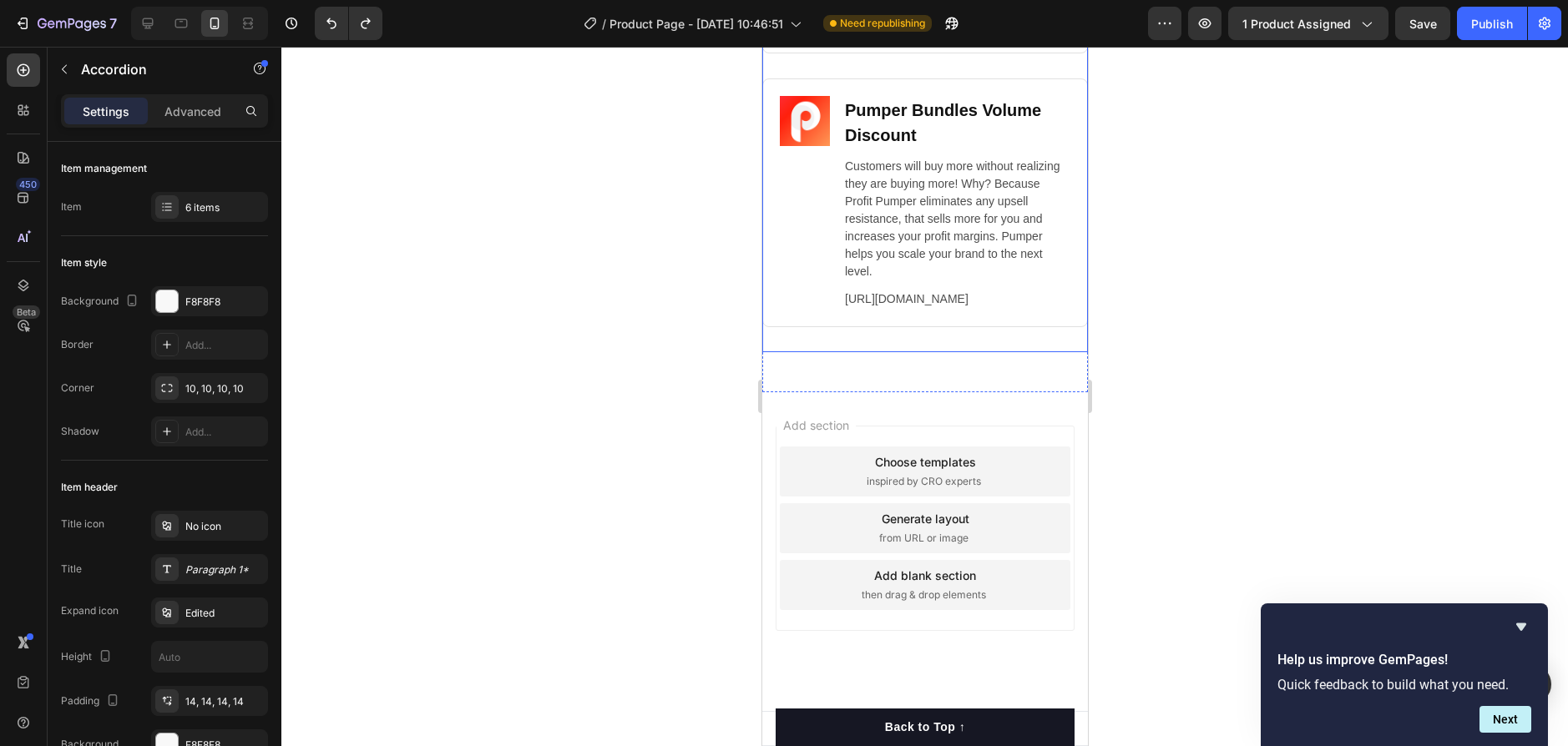
scroll to position [7178, 0]
